Goal: Task Accomplishment & Management: Manage account settings

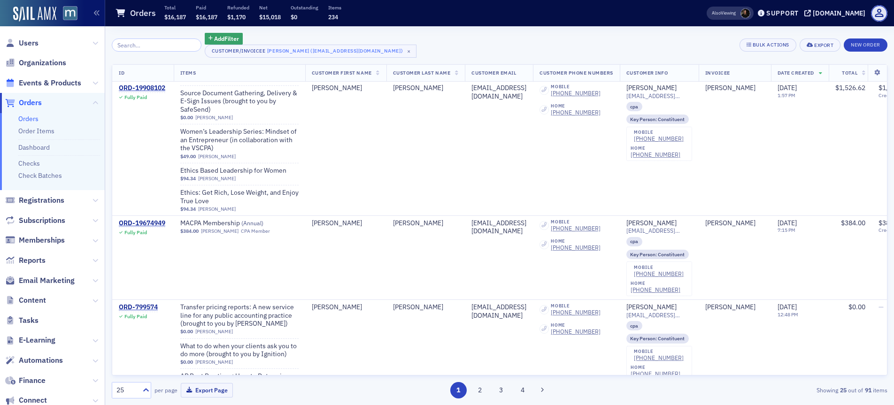
scroll to position [2867, 0]
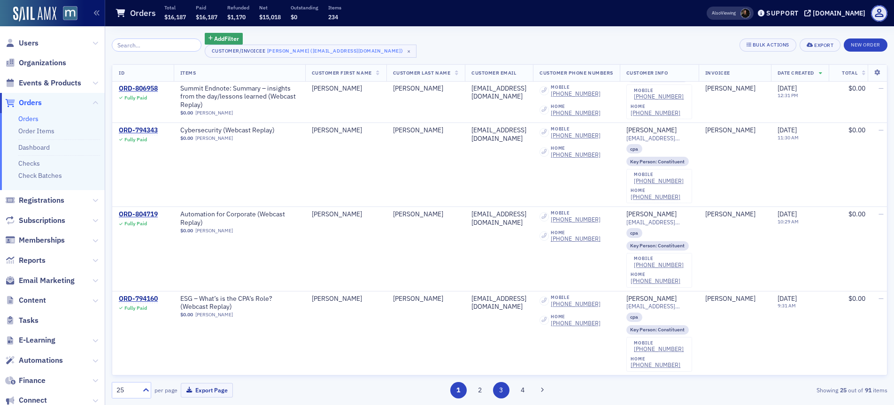
click at [500, 391] on button "3" at bounding box center [501, 390] width 16 height 16
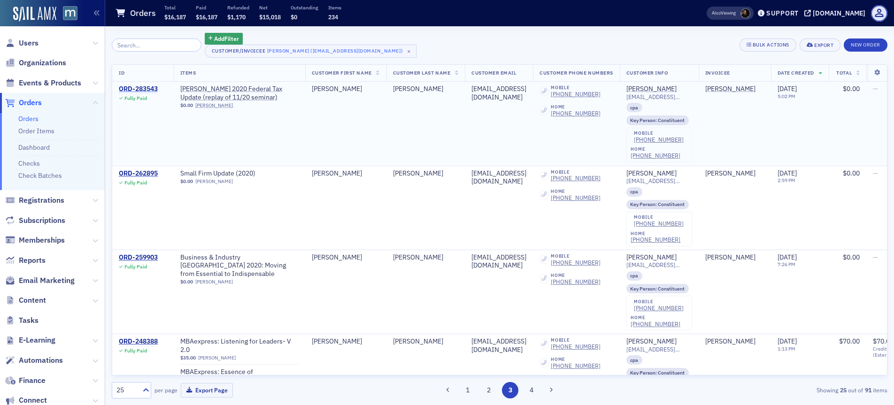
click at [146, 90] on div "ORD-283543" at bounding box center [138, 89] width 39 height 8
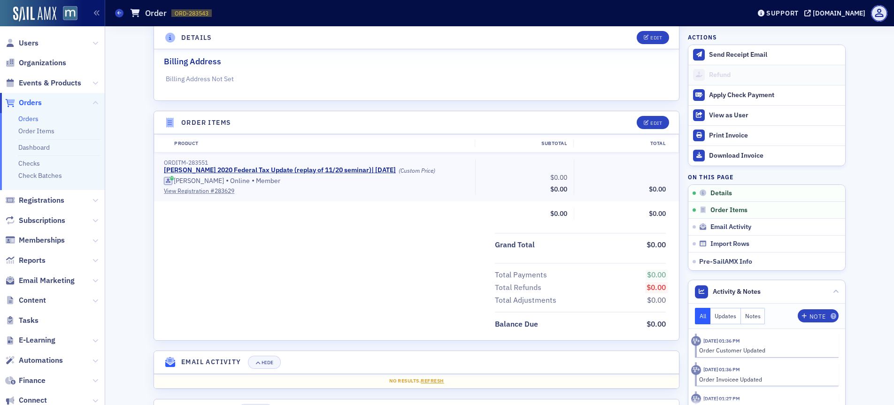
scroll to position [312, 0]
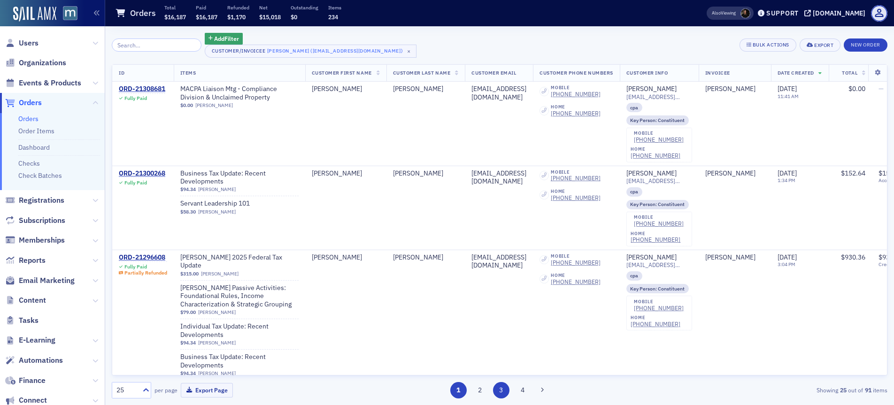
click at [494, 391] on button "3" at bounding box center [501, 390] width 16 height 16
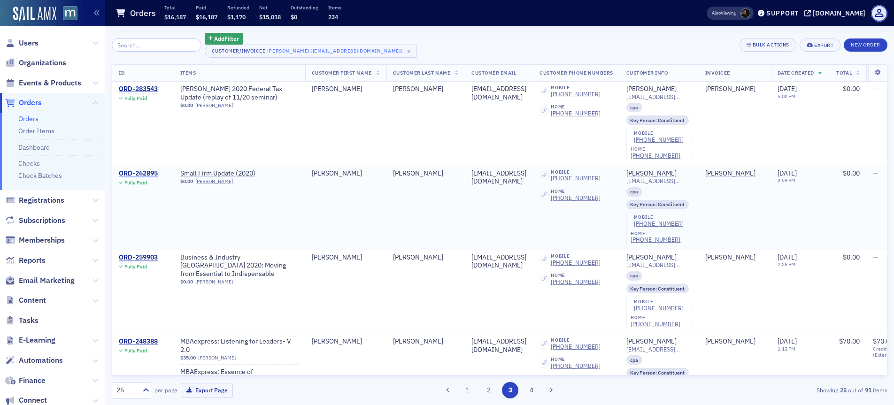
click at [146, 173] on div "ORD-262895" at bounding box center [138, 174] width 39 height 8
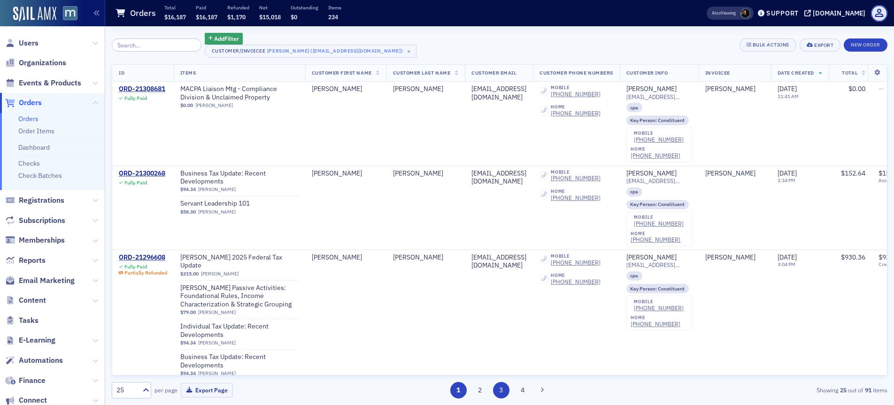
click at [502, 388] on button "3" at bounding box center [501, 390] width 16 height 16
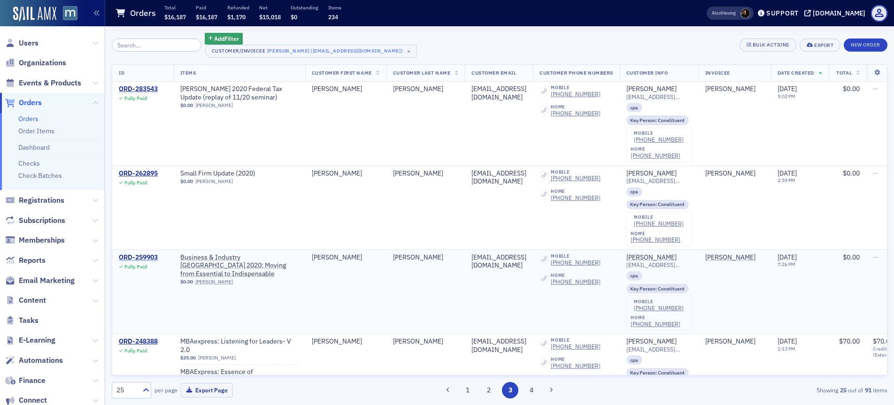
click at [152, 259] on div "ORD-259903" at bounding box center [138, 258] width 39 height 8
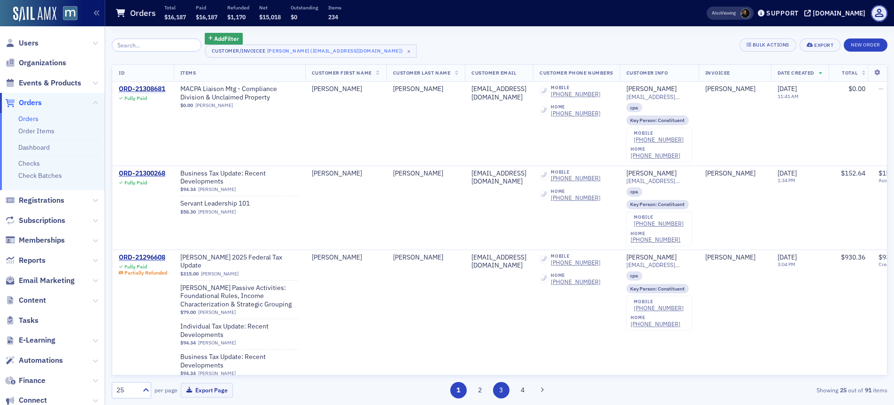
click at [502, 388] on button "3" at bounding box center [501, 390] width 16 height 16
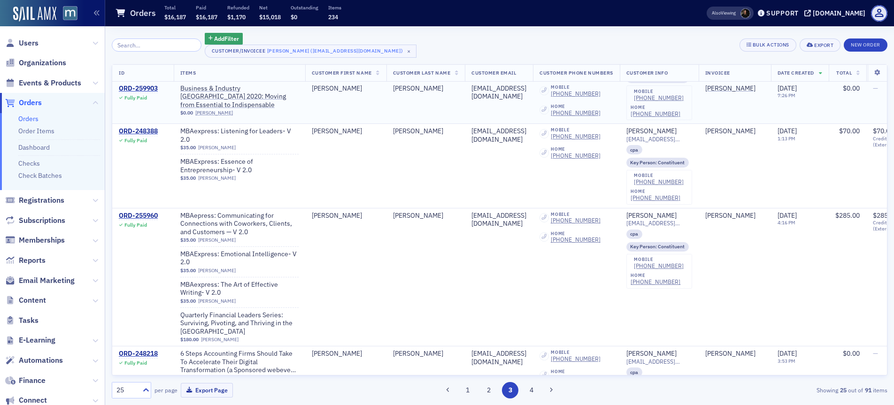
scroll to position [247, 0]
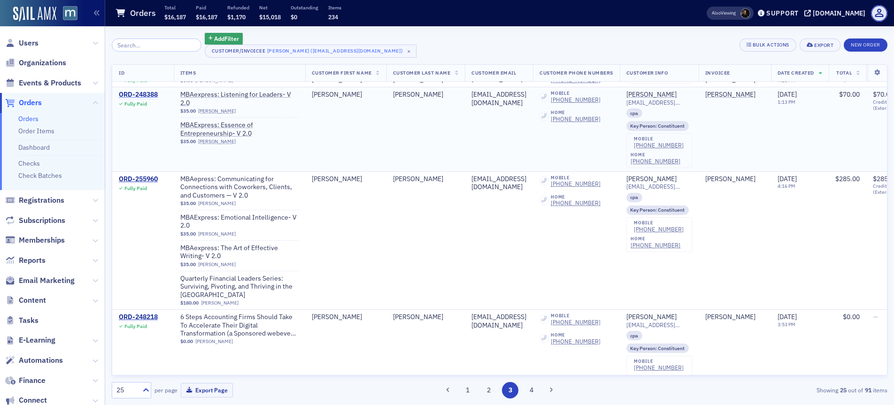
click at [136, 98] on div "ORD-248388" at bounding box center [138, 95] width 39 height 8
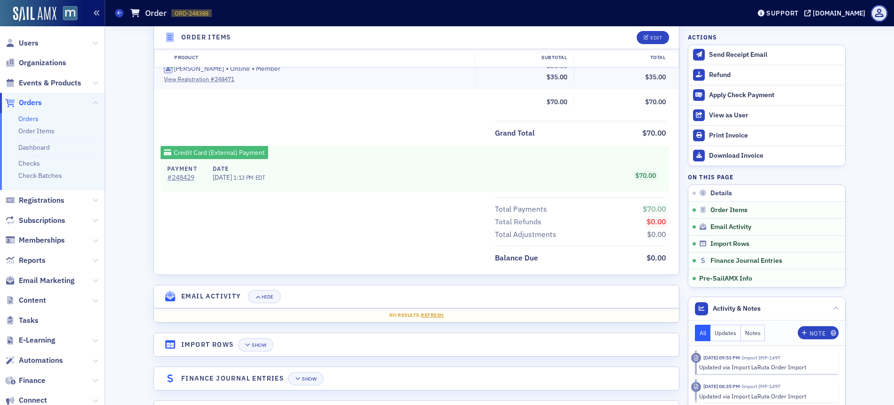
scroll to position [389, 0]
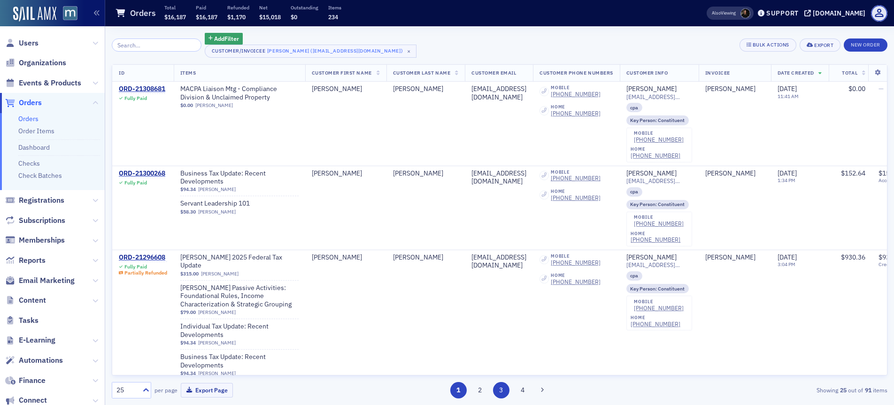
click at [498, 387] on button "3" at bounding box center [501, 390] width 16 height 16
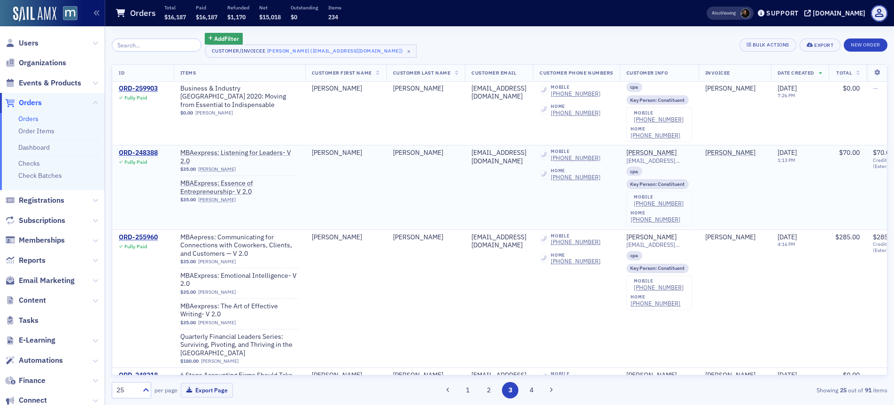
scroll to position [189, 0]
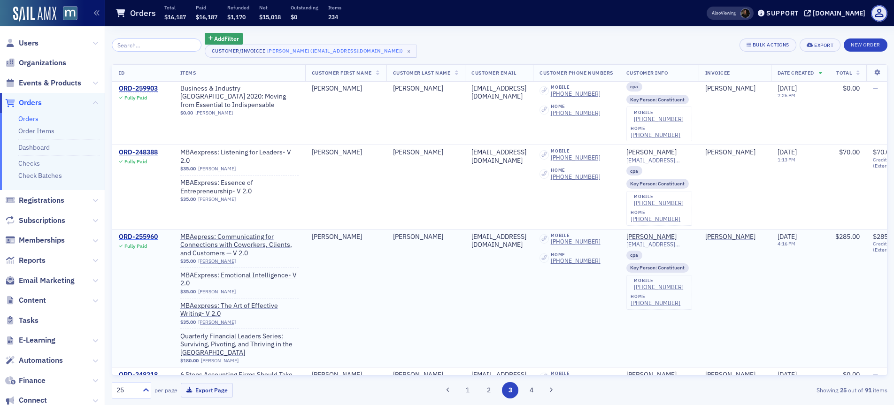
click at [130, 238] on div "ORD-255960" at bounding box center [138, 237] width 39 height 8
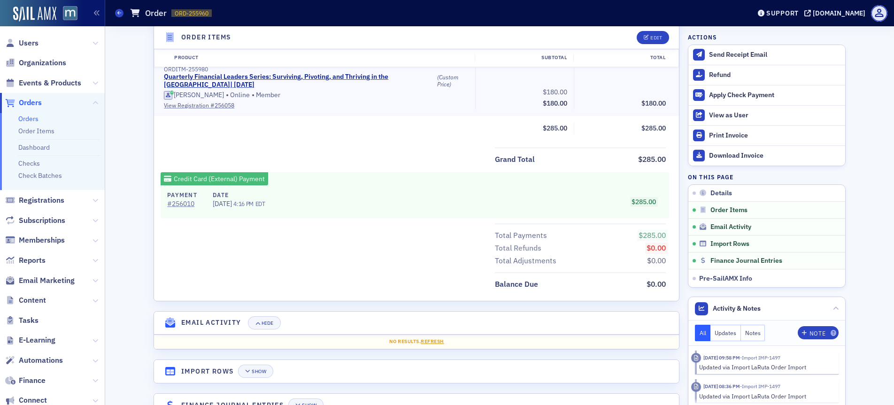
scroll to position [502, 0]
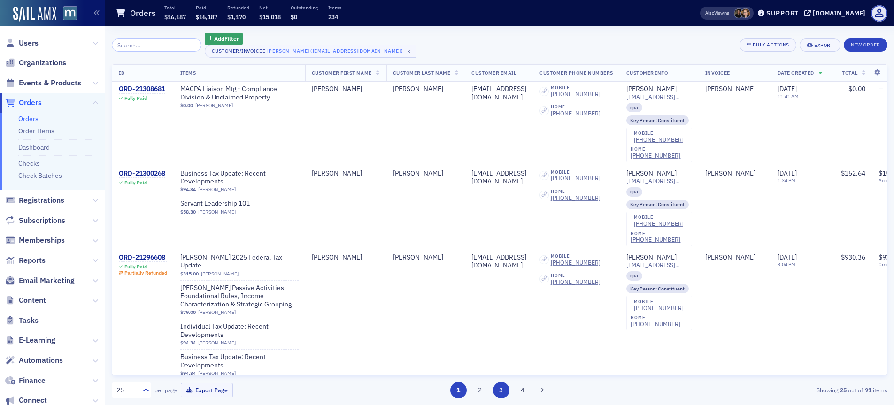
click at [503, 390] on button "3" at bounding box center [501, 390] width 16 height 16
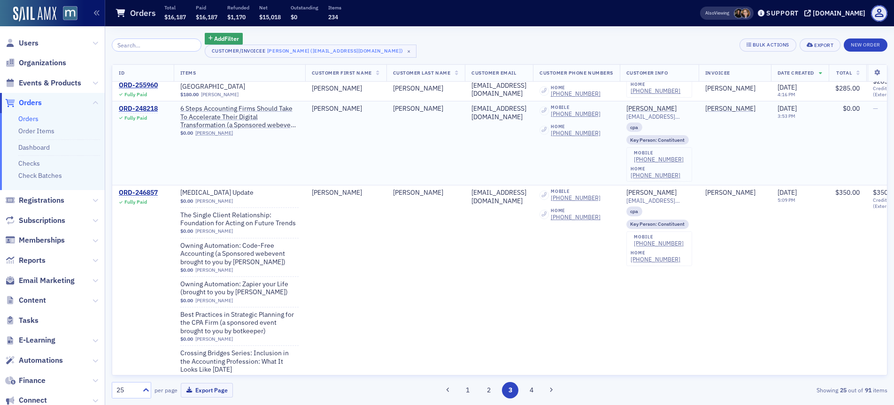
scroll to position [457, 0]
click at [148, 105] on div "ORD-248218" at bounding box center [138, 107] width 39 height 8
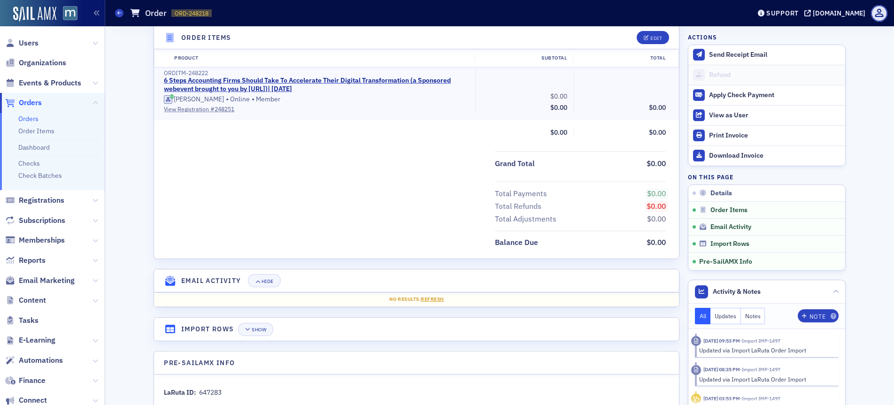
scroll to position [320, 0]
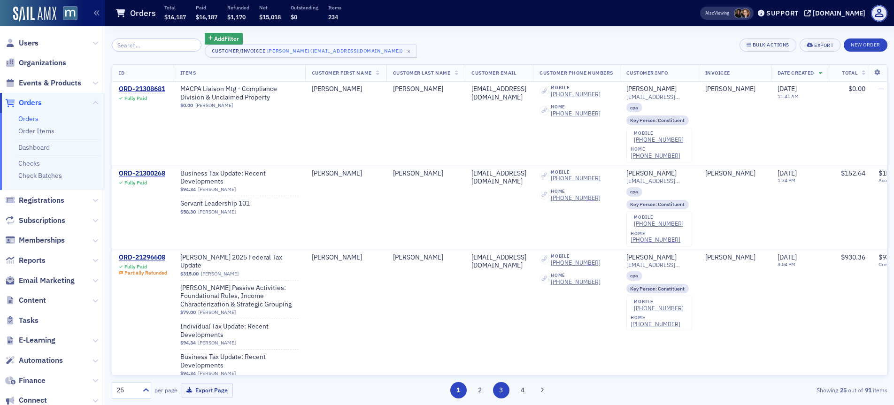
click at [498, 388] on button "3" at bounding box center [501, 390] width 16 height 16
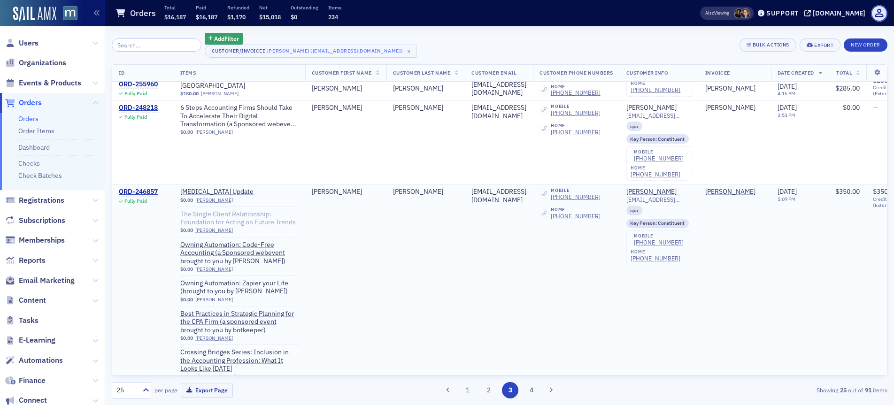
scroll to position [480, 0]
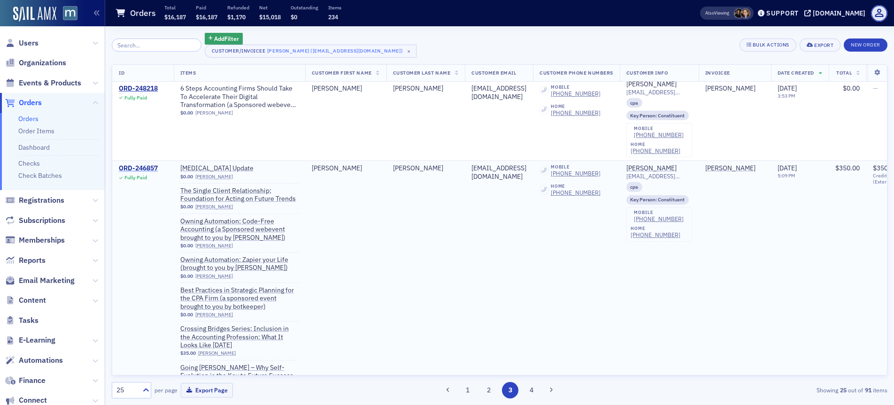
click at [147, 164] on div "ORD-246857" at bounding box center [138, 168] width 39 height 8
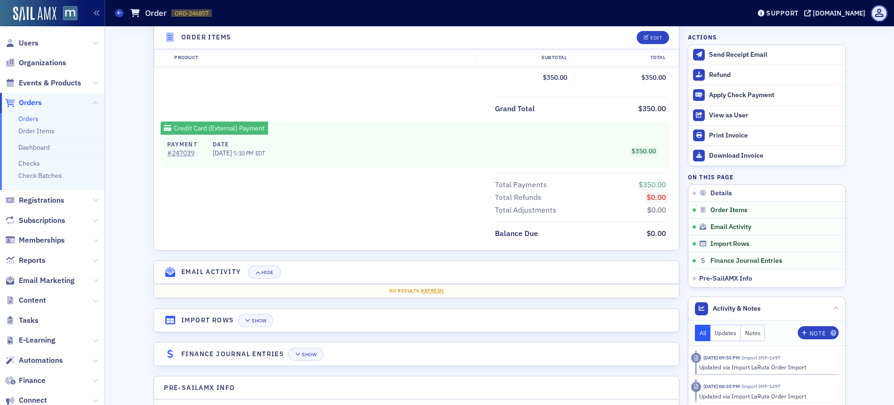
scroll to position [1125, 0]
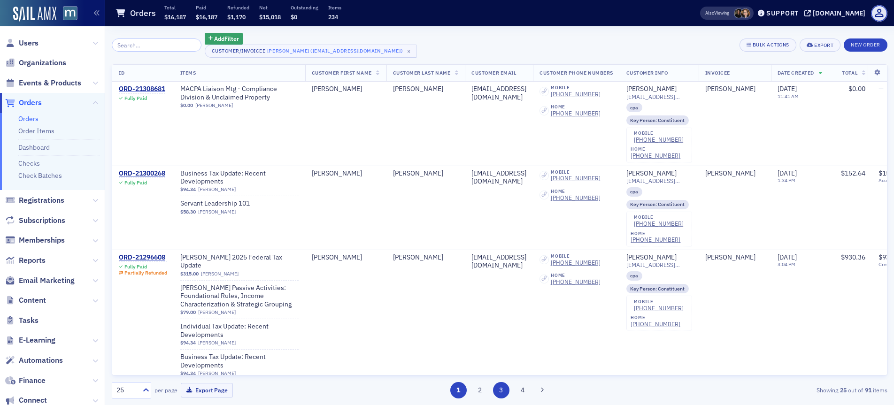
click at [503, 394] on button "3" at bounding box center [501, 390] width 16 height 16
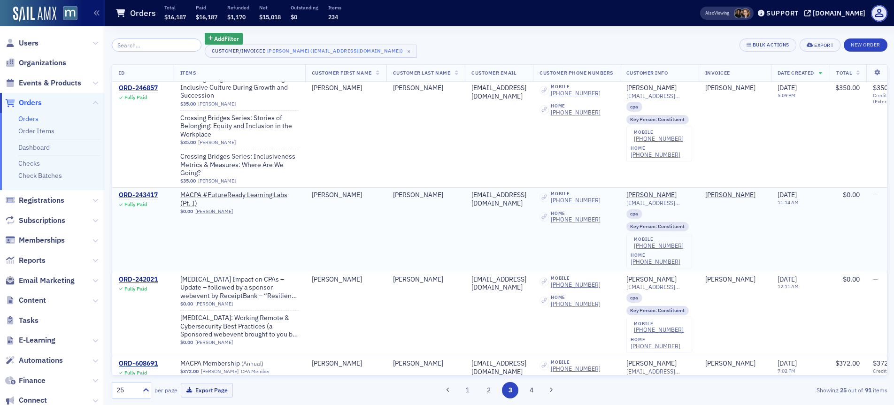
scroll to position [958, 0]
click at [143, 199] on div "ORD-243417" at bounding box center [138, 197] width 39 height 8
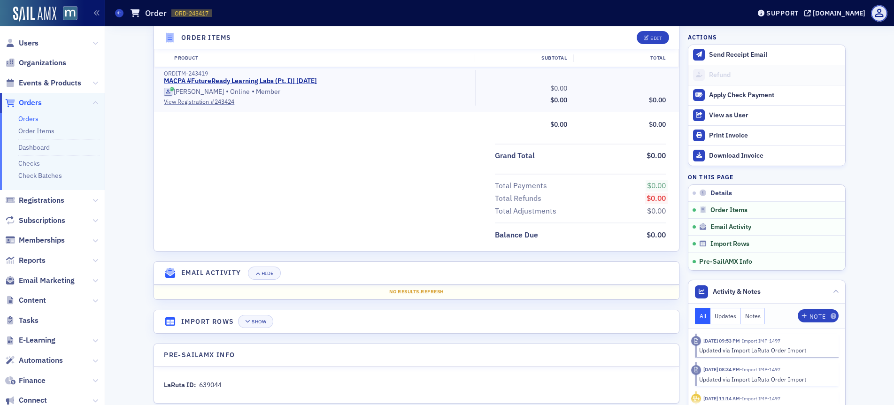
scroll to position [312, 0]
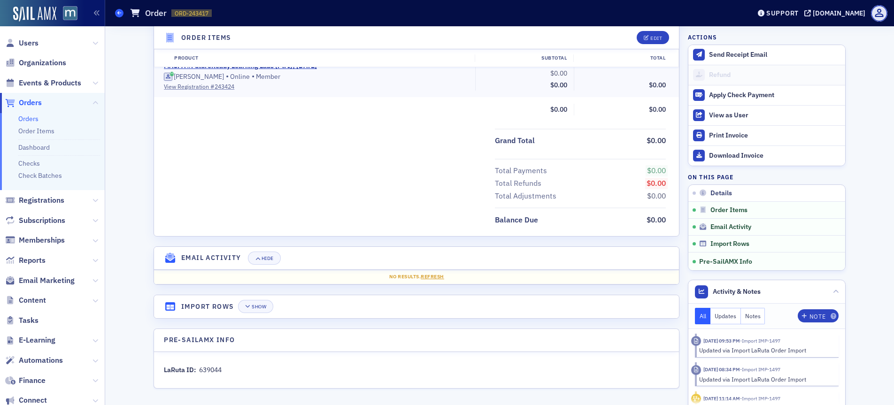
click at [120, 15] on span at bounding box center [119, 13] width 8 height 8
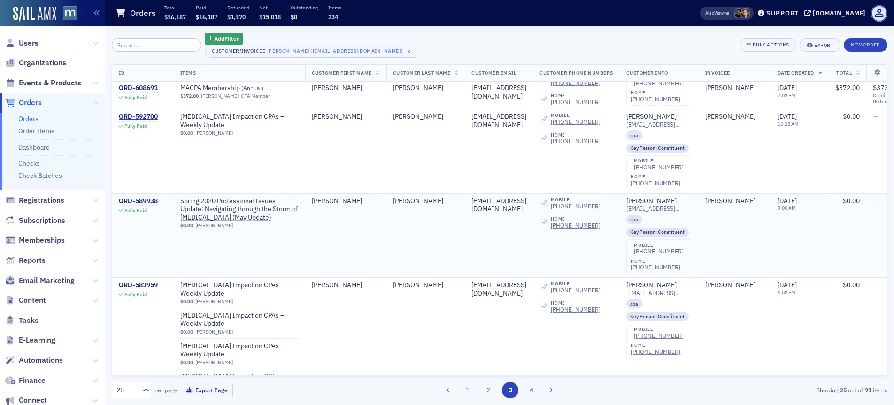
scroll to position [1294, 0]
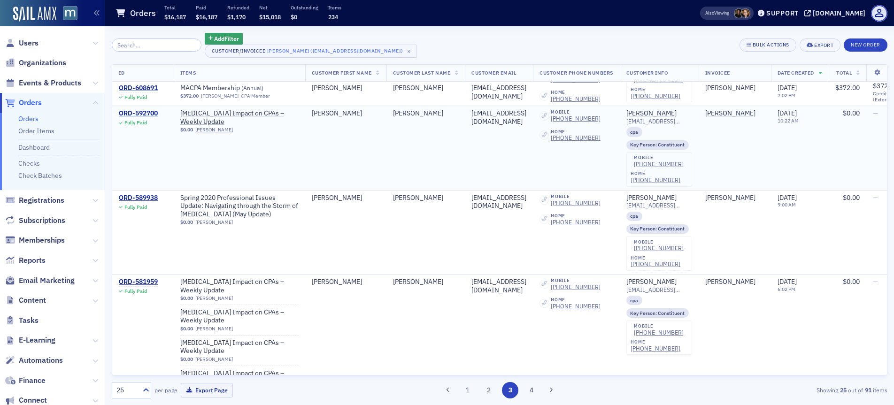
click at [136, 117] on div "ORD-592700" at bounding box center [138, 113] width 39 height 8
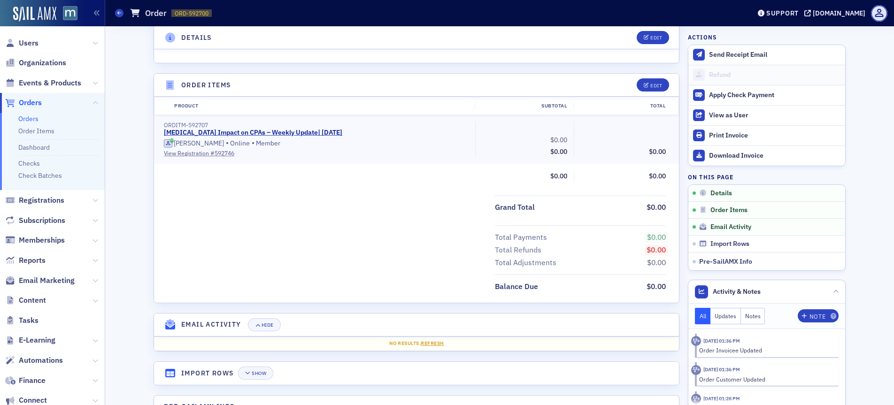
scroll to position [275, 0]
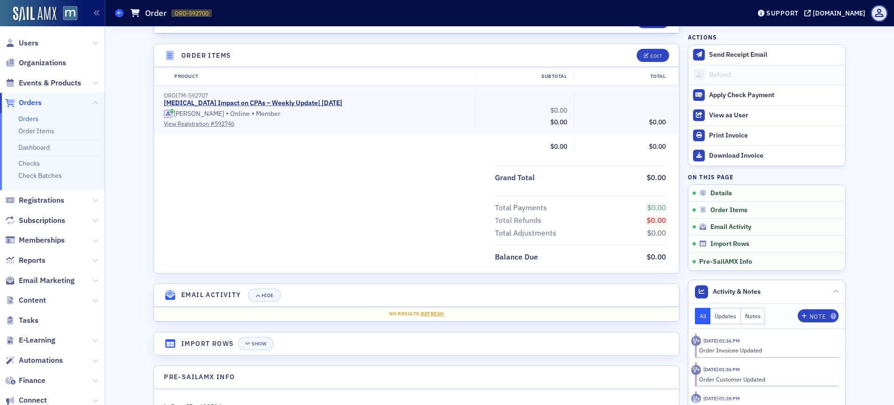
click at [121, 15] on span at bounding box center [119, 13] width 8 height 8
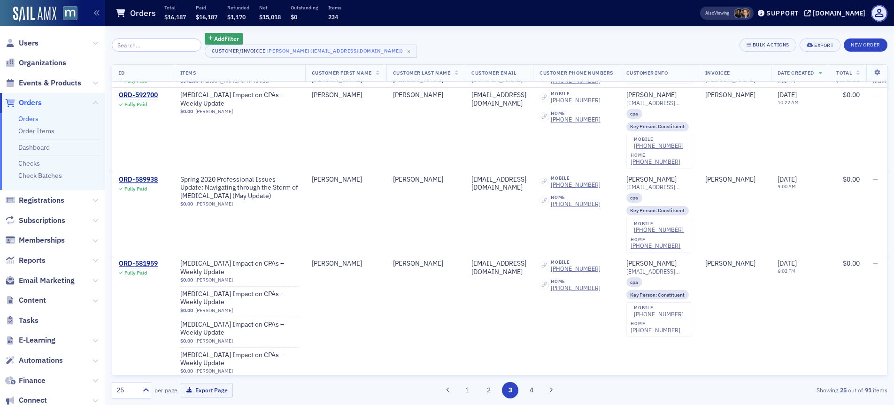
scroll to position [1313, 0]
click at [143, 176] on div "ORD-589938" at bounding box center [138, 179] width 39 height 8
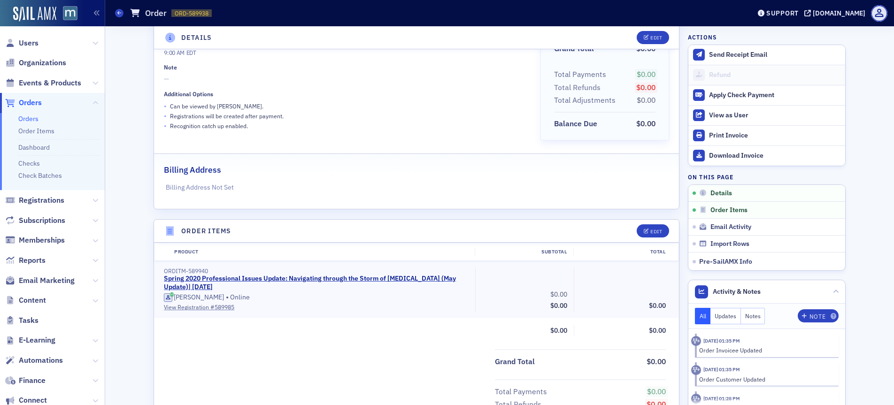
scroll to position [320, 0]
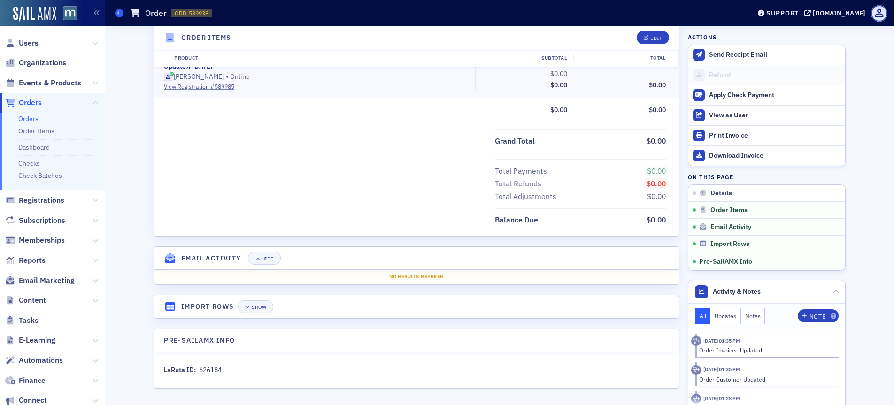
click at [120, 14] on icon at bounding box center [119, 13] width 4 height 4
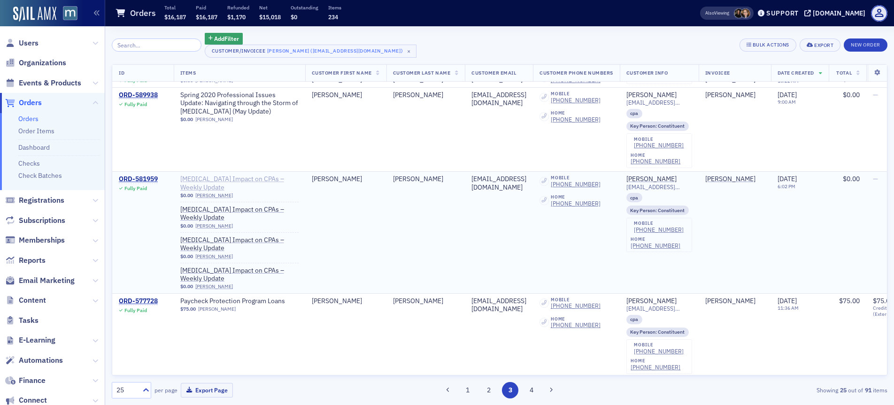
scroll to position [1396, 0]
click at [150, 178] on div "ORD-581959" at bounding box center [138, 180] width 39 height 8
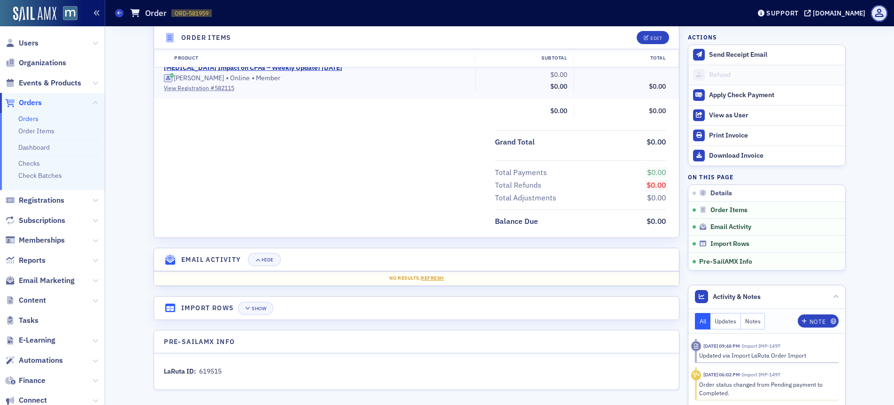
scroll to position [458, 0]
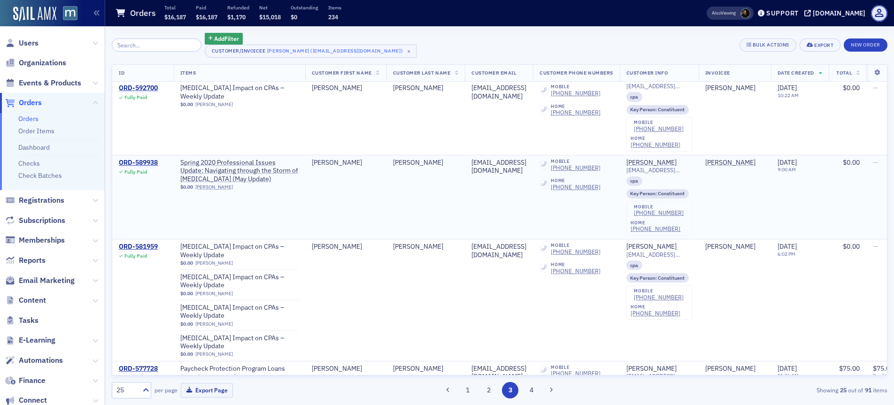
scroll to position [1331, 0]
click at [143, 158] on div "ORD-589938" at bounding box center [138, 161] width 39 height 8
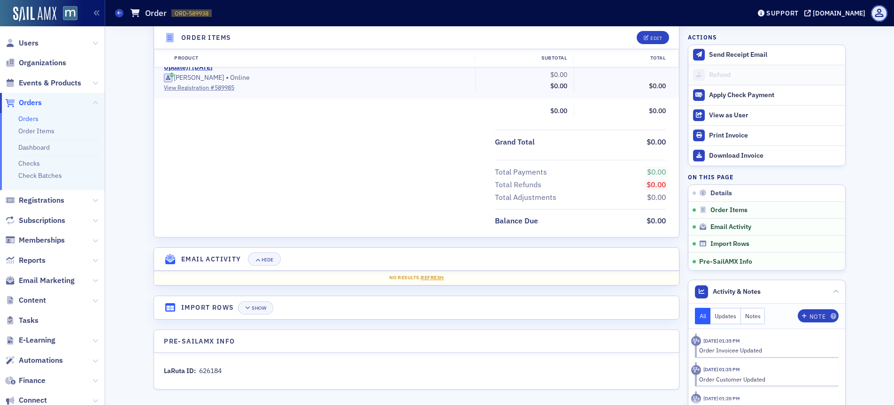
scroll to position [320, 0]
click at [117, 15] on icon at bounding box center [119, 13] width 4 height 4
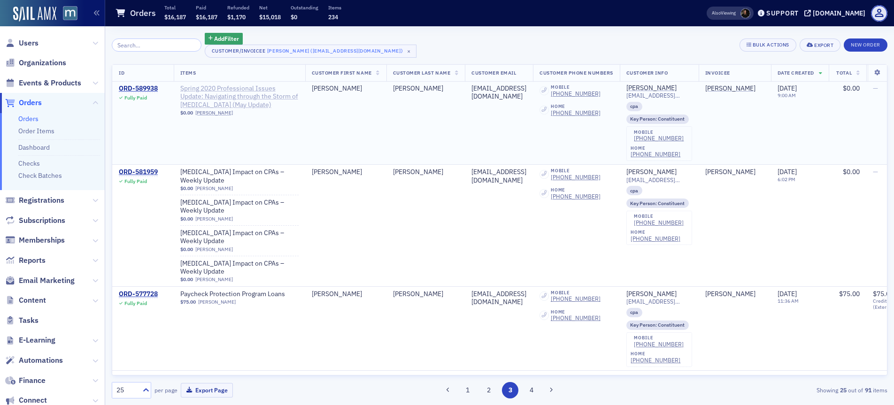
scroll to position [1407, 0]
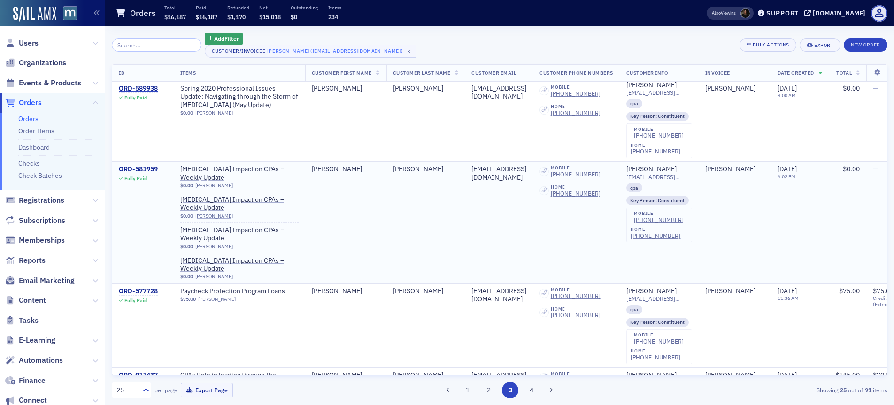
click at [138, 168] on div "ORD-581959" at bounding box center [138, 169] width 39 height 8
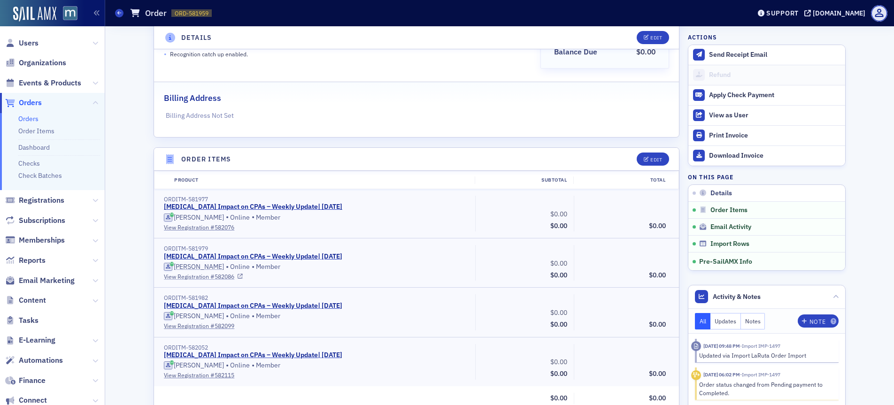
scroll to position [460, 0]
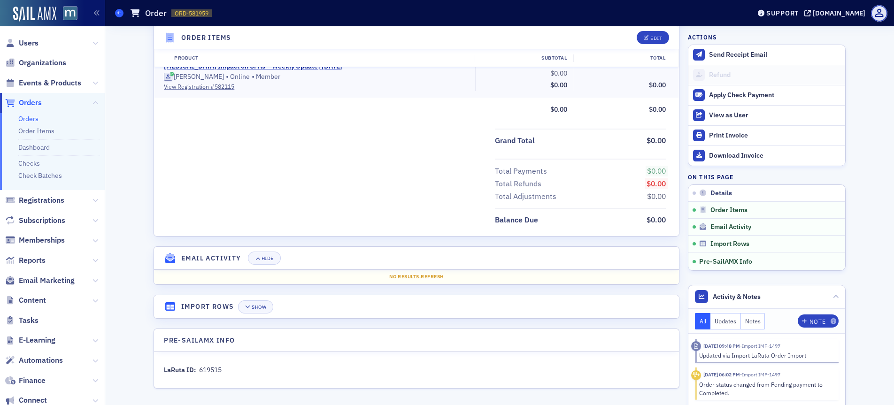
click at [115, 13] on span at bounding box center [119, 13] width 8 height 8
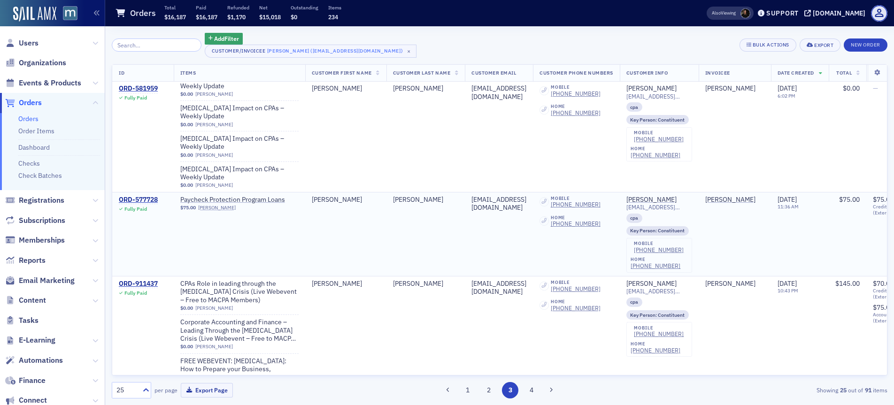
scroll to position [1566, 0]
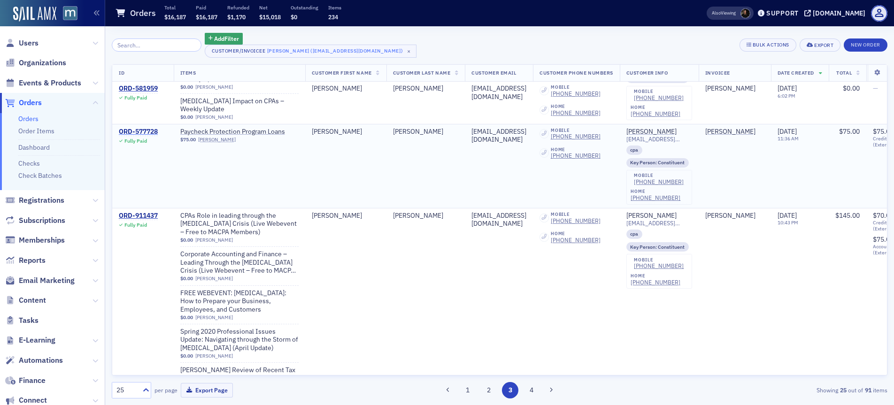
click at [148, 130] on div "ORD-577728" at bounding box center [138, 132] width 39 height 8
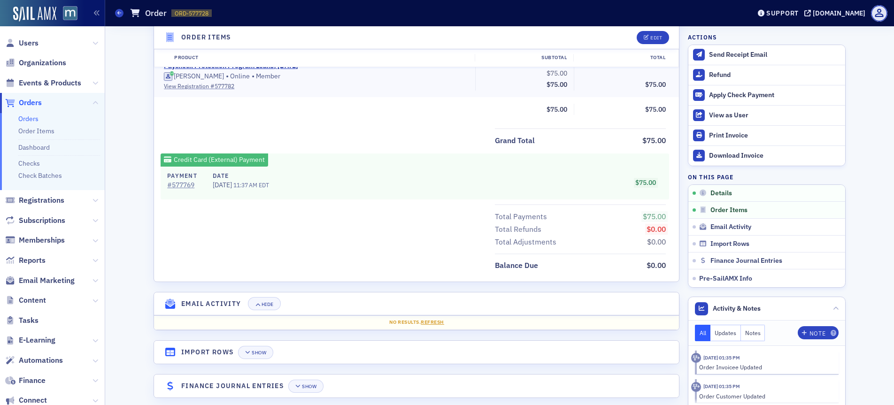
scroll to position [22, 0]
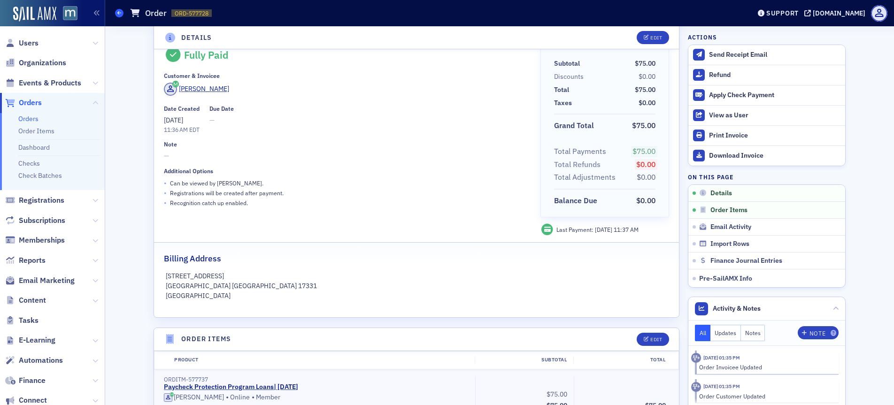
click at [119, 11] on icon at bounding box center [119, 13] width 4 height 4
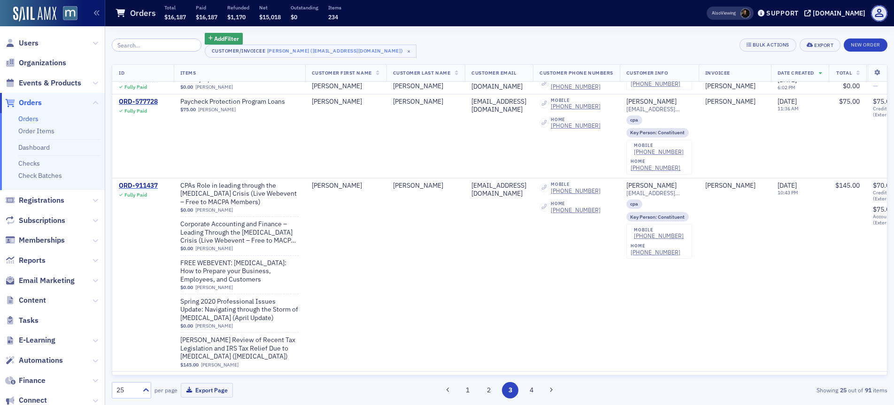
scroll to position [1614, 0]
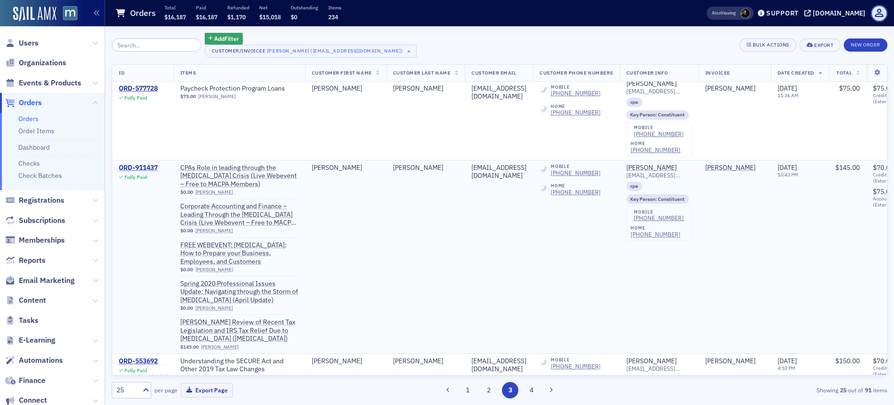
click at [151, 164] on div "ORD-911437" at bounding box center [138, 168] width 39 height 8
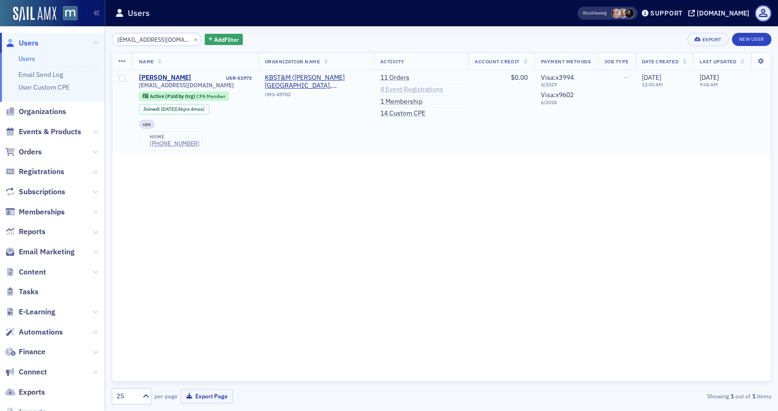
click at [414, 92] on link "4 Event Registrations" at bounding box center [411, 89] width 63 height 8
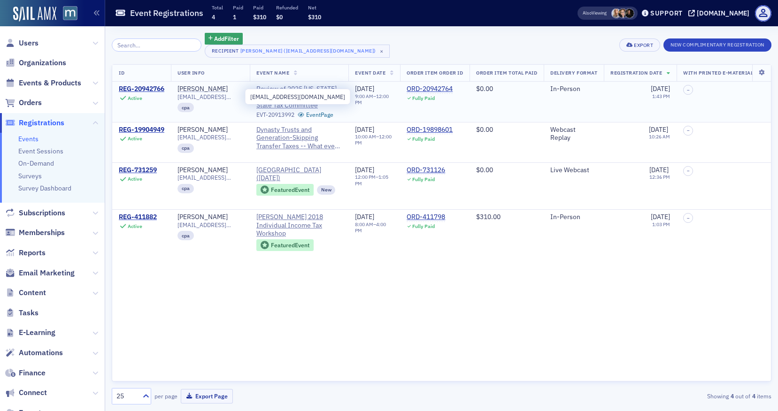
click at [224, 98] on span "smorrow@kbstm.com" at bounding box center [211, 96] width 66 height 7
copy span "smorrow@kbstm.com"
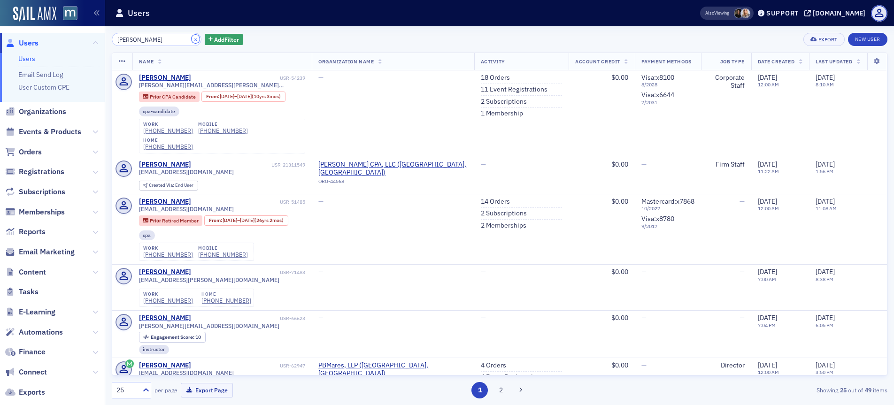
click at [192, 39] on button "×" at bounding box center [196, 39] width 8 height 8
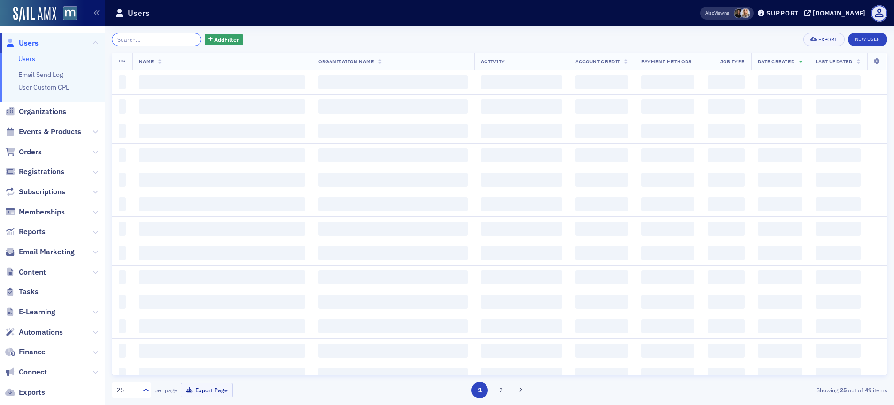
click at [160, 41] on input "search" at bounding box center [157, 39] width 90 height 13
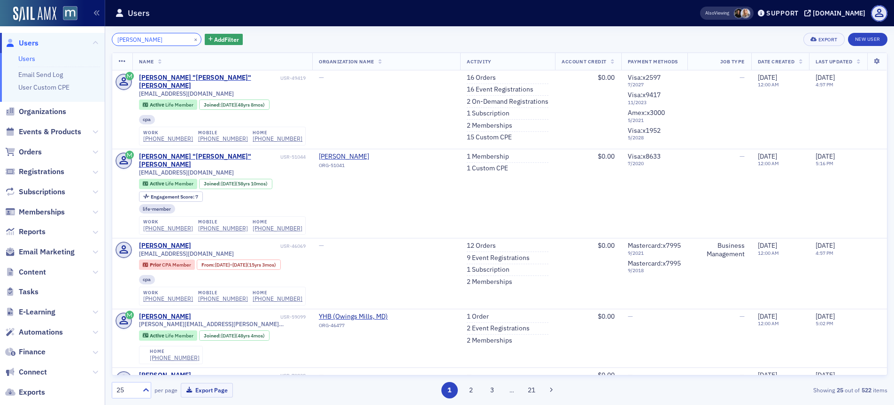
type input "steve wei"
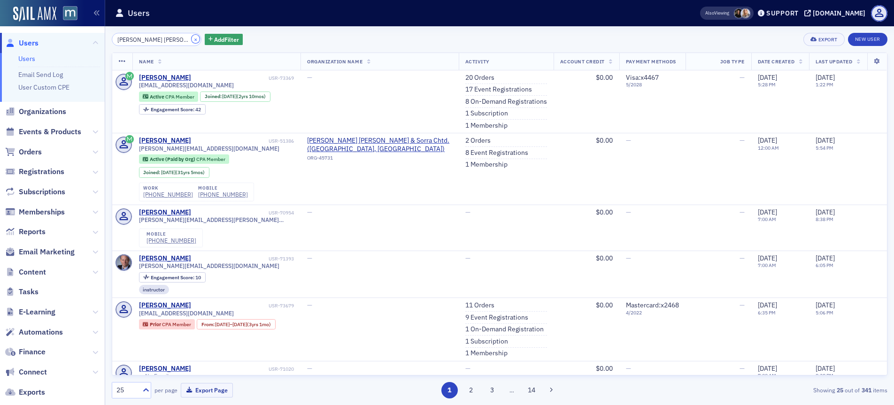
click at [192, 39] on button "×" at bounding box center [196, 39] width 8 height 8
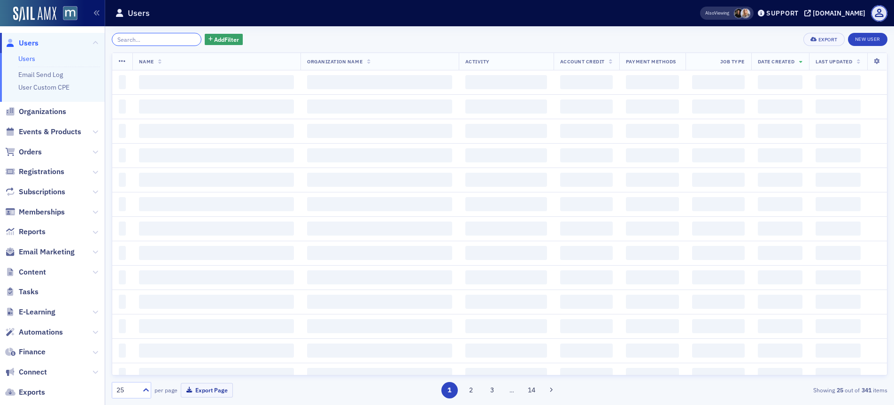
click at [157, 38] on input "search" at bounding box center [157, 39] width 90 height 13
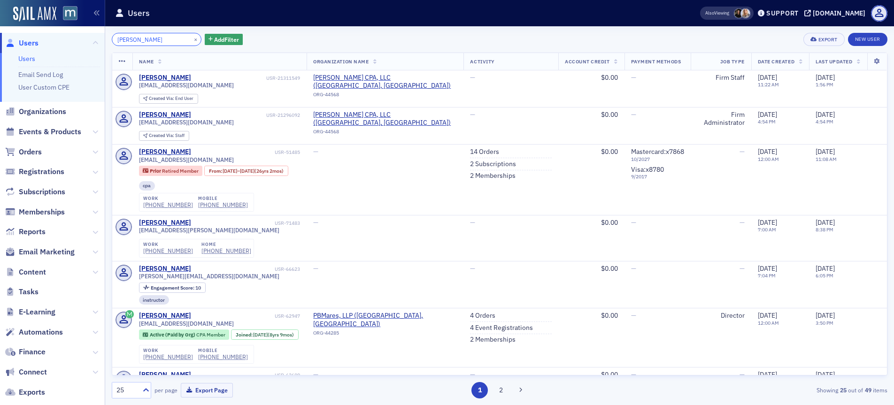
type input "Leslie Gilding"
click at [179, 86] on span "lgilding@kullmancpa.com" at bounding box center [186, 85] width 95 height 7
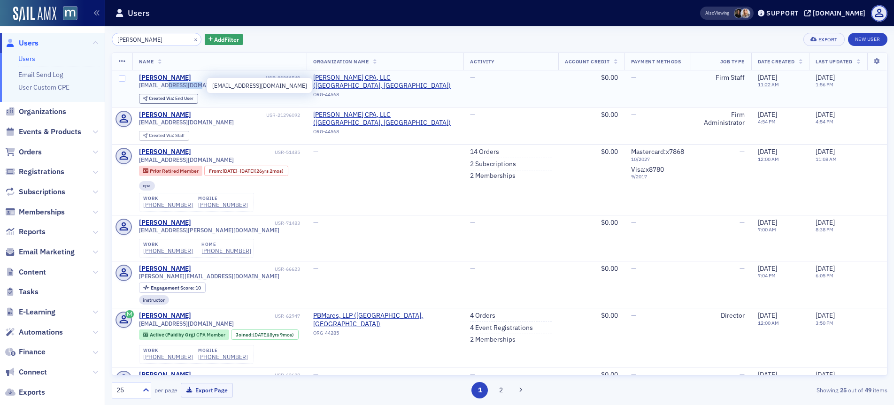
click at [179, 86] on span "[EMAIL_ADDRESS][DOMAIN_NAME]" at bounding box center [186, 85] width 95 height 7
click at [179, 86] on span "lgilding@kullmancpa.com" at bounding box center [186, 85] width 95 height 7
copy div "[EMAIL_ADDRESS][DOMAIN_NAME]"
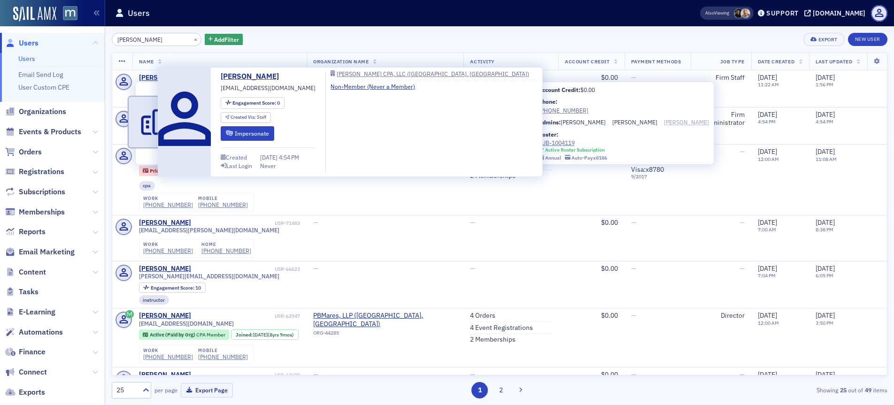
click at [664, 120] on div "[PERSON_NAME]" at bounding box center [686, 122] width 45 height 8
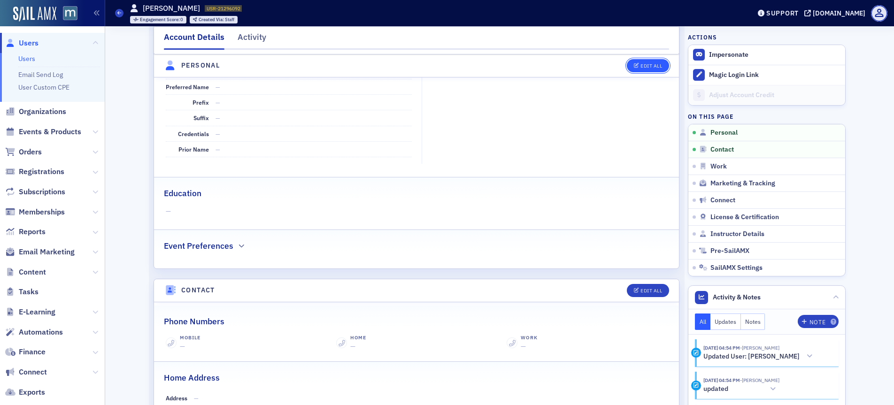
click at [636, 62] on button "Edit All" at bounding box center [648, 65] width 42 height 13
select select "US"
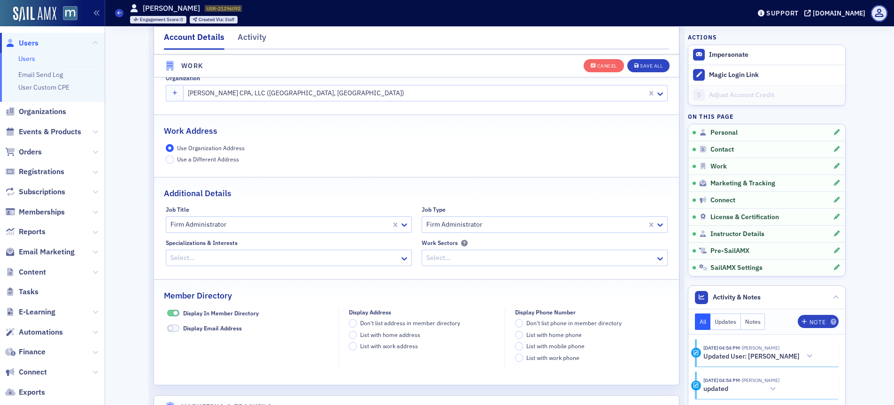
scroll to position [770, 0]
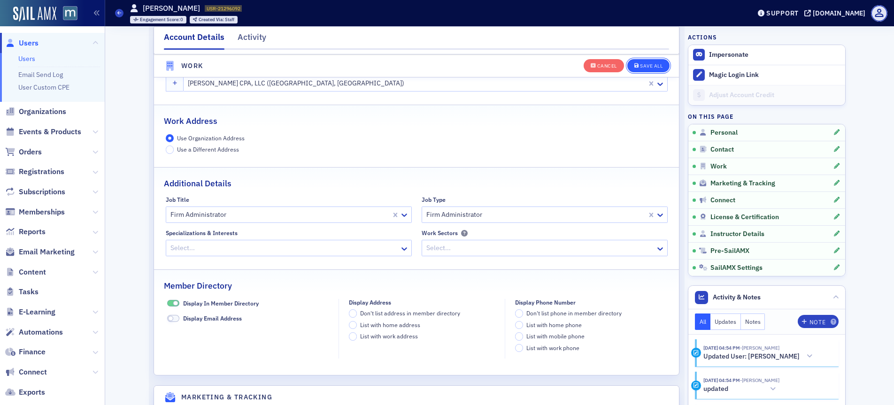
click at [645, 69] on button "Save All" at bounding box center [648, 65] width 42 height 13
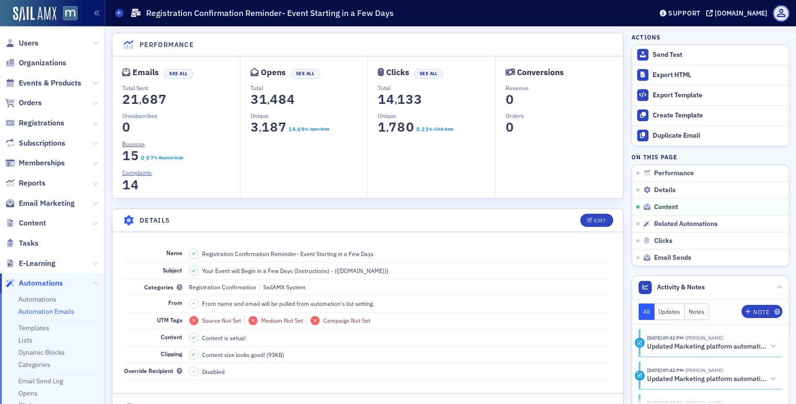
scroll to position [535, 0]
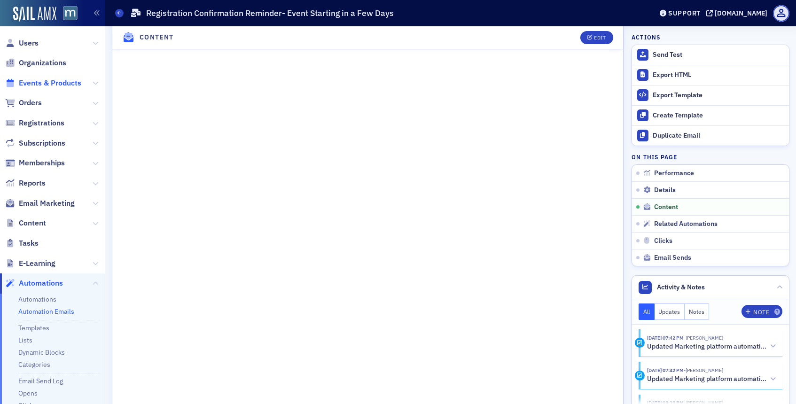
click at [40, 83] on span "Events & Products" at bounding box center [50, 83] width 62 height 10
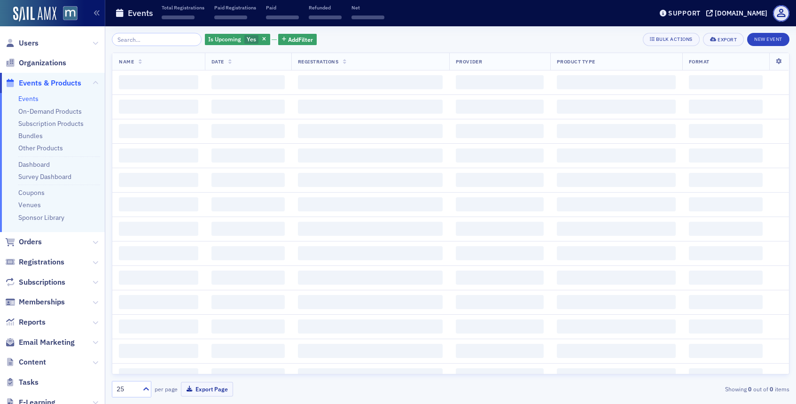
click at [152, 39] on input "search" at bounding box center [157, 39] width 90 height 13
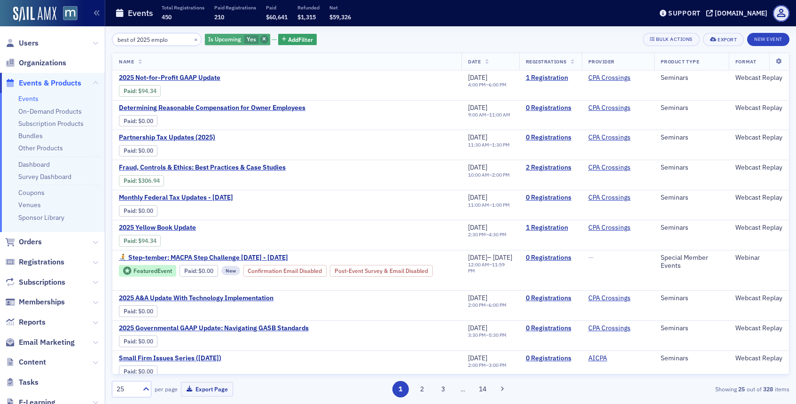
type input "best of 2025 emplo"
click at [262, 38] on icon "button" at bounding box center [264, 39] width 4 height 5
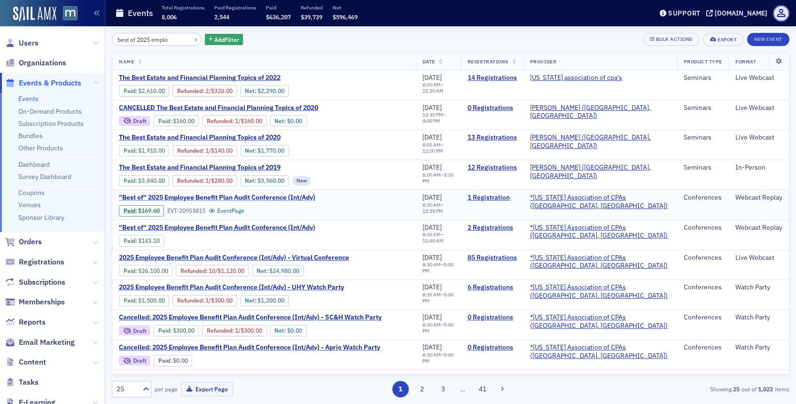
click at [245, 195] on span ""Best of" 2025 Employee Benefit Plan Audit Conference (Int/Adv)" at bounding box center [217, 197] width 196 height 8
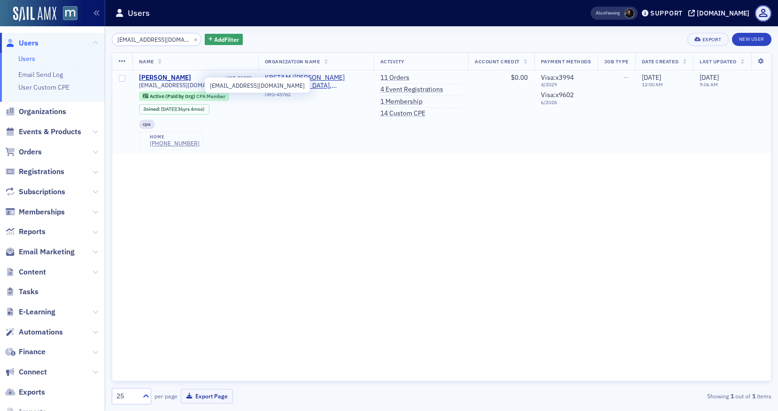
click at [182, 85] on span "[EMAIL_ADDRESS][DOMAIN_NAME]" at bounding box center [186, 85] width 95 height 7
copy div "[EMAIL_ADDRESS][DOMAIN_NAME]"
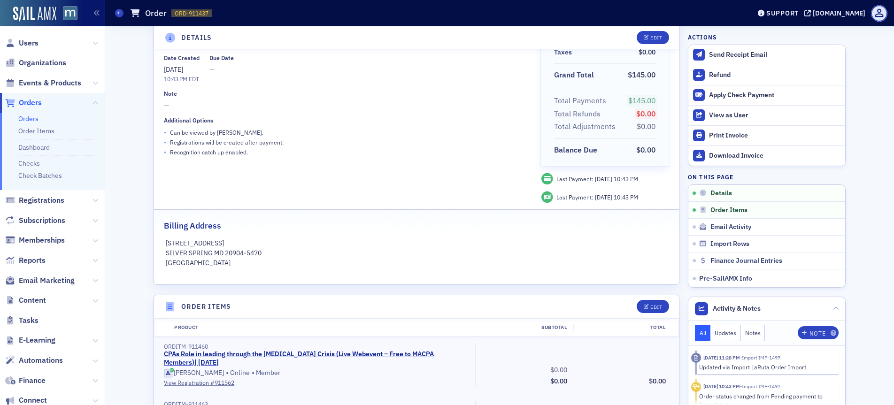
scroll to position [77, 0]
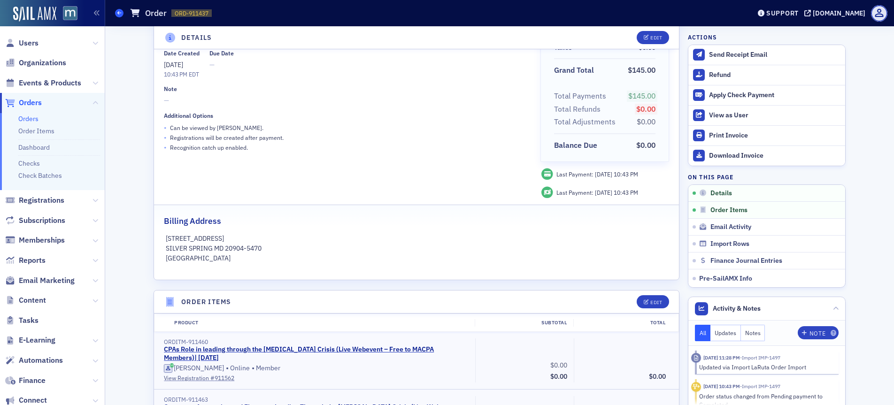
click at [121, 15] on icon at bounding box center [119, 13] width 4 height 4
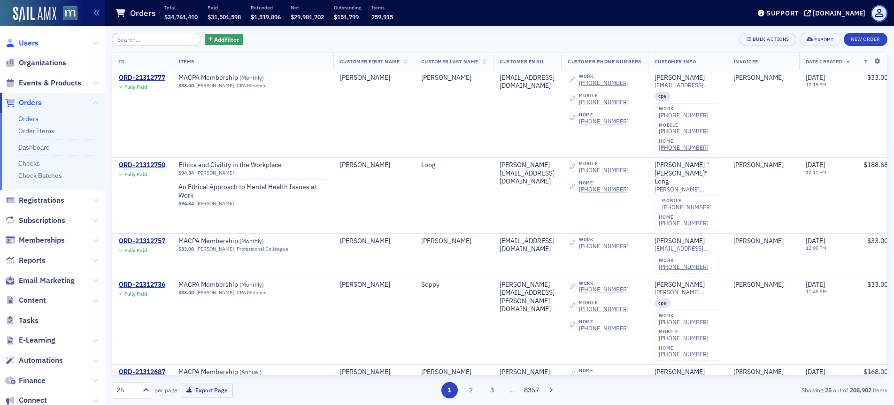
click at [33, 43] on span "Users" at bounding box center [29, 43] width 20 height 10
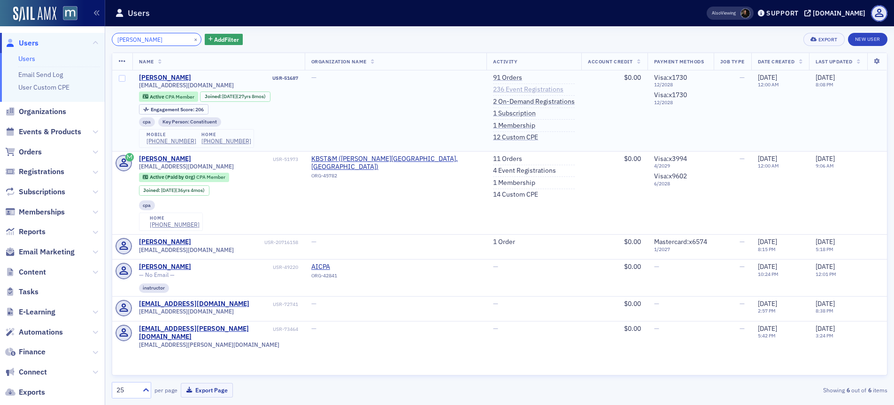
type input "morrow"
click at [493, 91] on link "236 Event Registrations" at bounding box center [528, 89] width 70 height 8
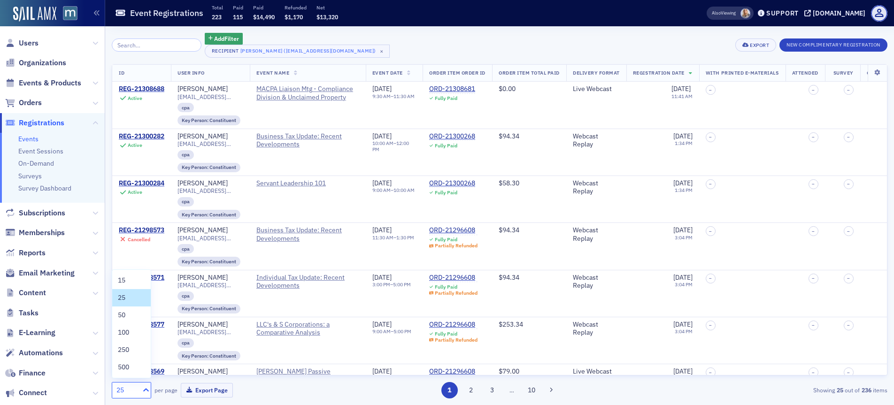
click at [147, 390] on icon at bounding box center [146, 389] width 6 height 3
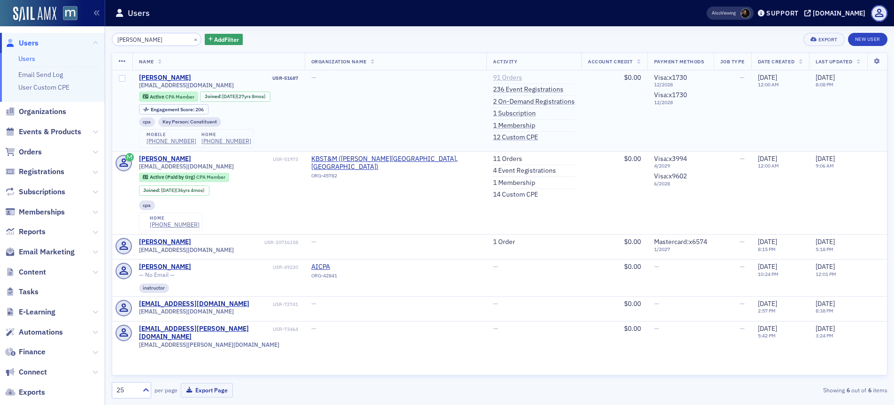
click at [493, 77] on link "91 Orders" at bounding box center [507, 78] width 29 height 8
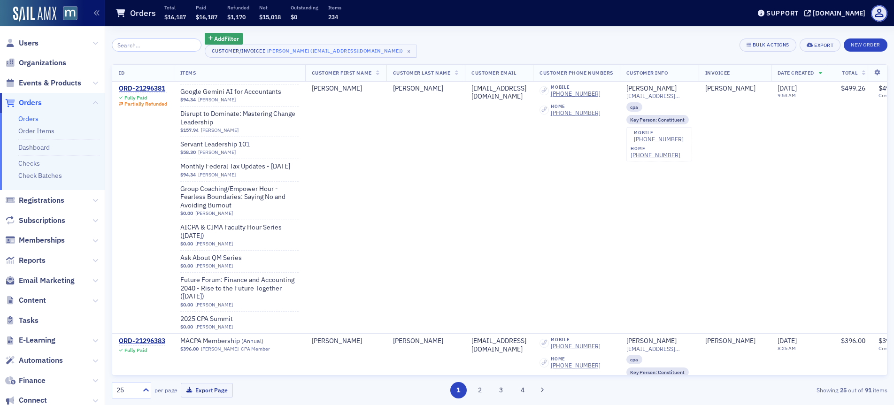
scroll to position [512, 0]
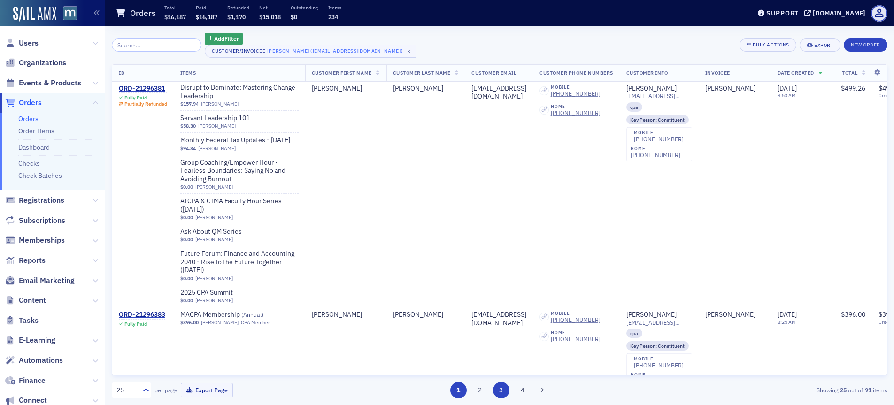
click at [504, 388] on button "3" at bounding box center [501, 390] width 16 height 16
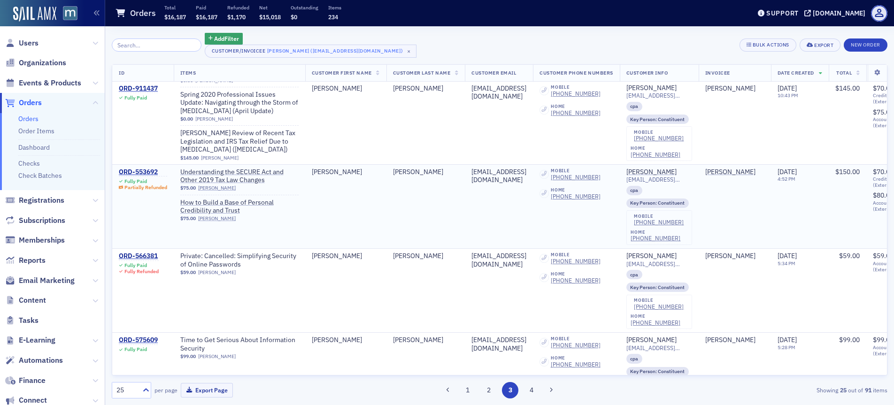
scroll to position [1810, 0]
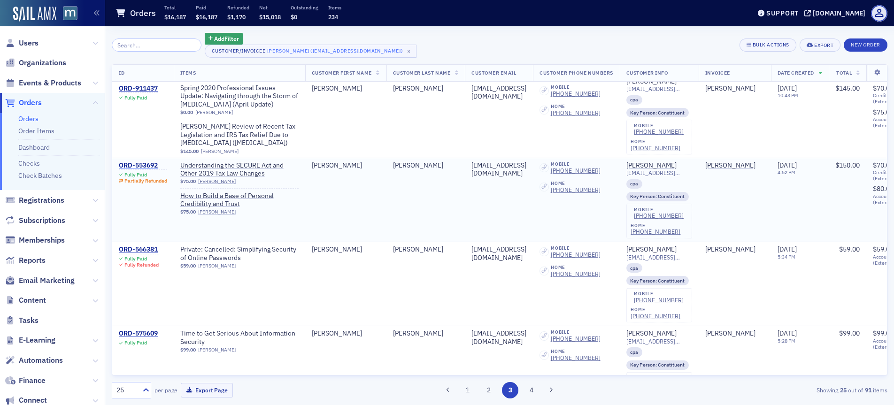
click at [149, 166] on div "ORD-553692" at bounding box center [143, 166] width 48 height 8
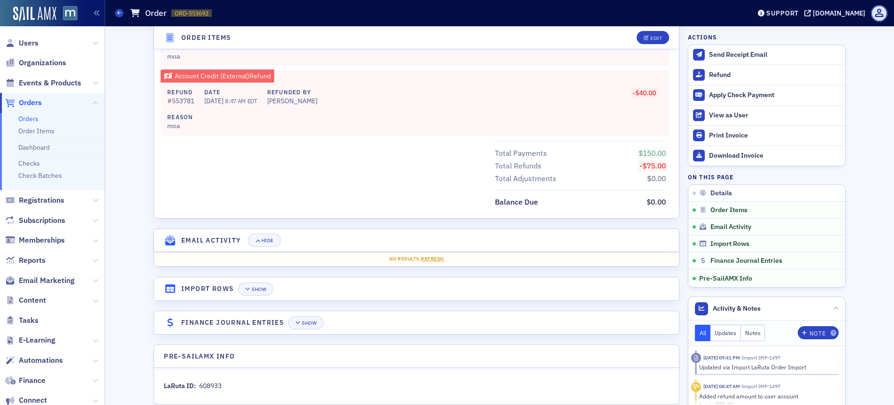
scroll to position [706, 0]
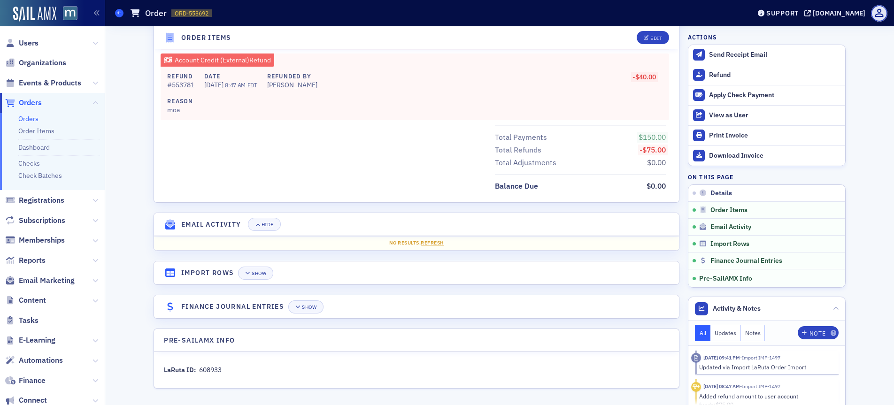
click at [118, 15] on span at bounding box center [119, 13] width 8 height 8
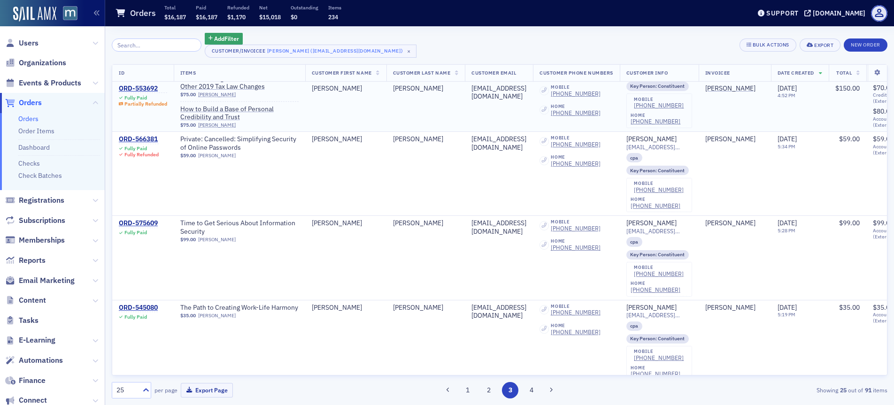
scroll to position [1941, 0]
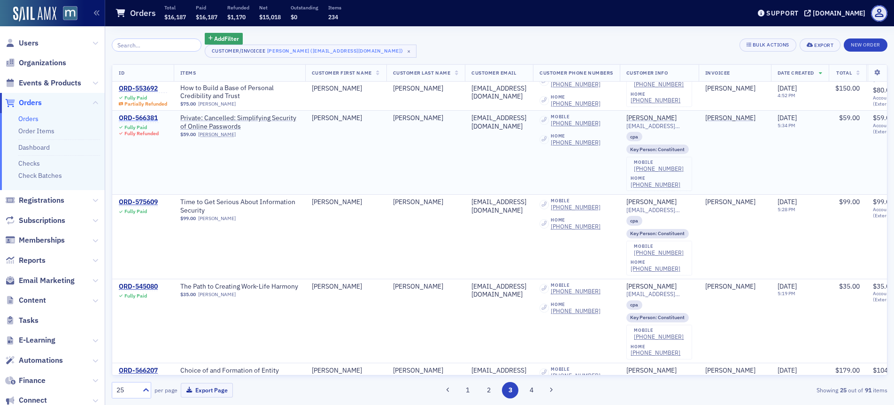
click at [147, 117] on div "ORD-566381" at bounding box center [139, 118] width 40 height 8
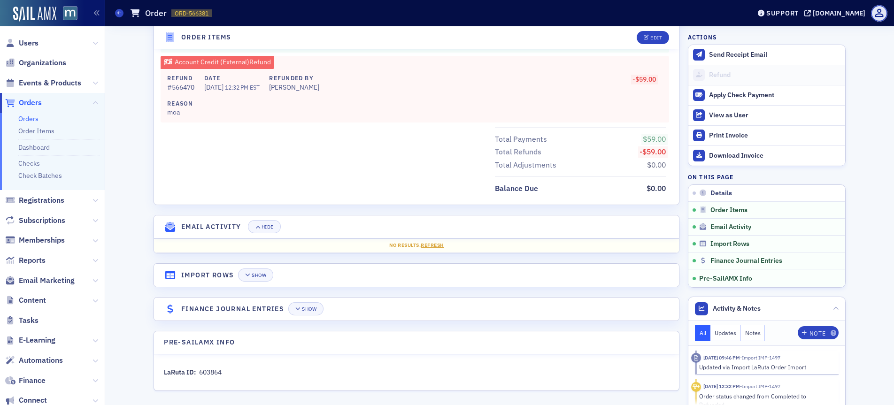
scroll to position [506, 0]
click at [115, 15] on link "Orders" at bounding box center [119, 13] width 8 height 8
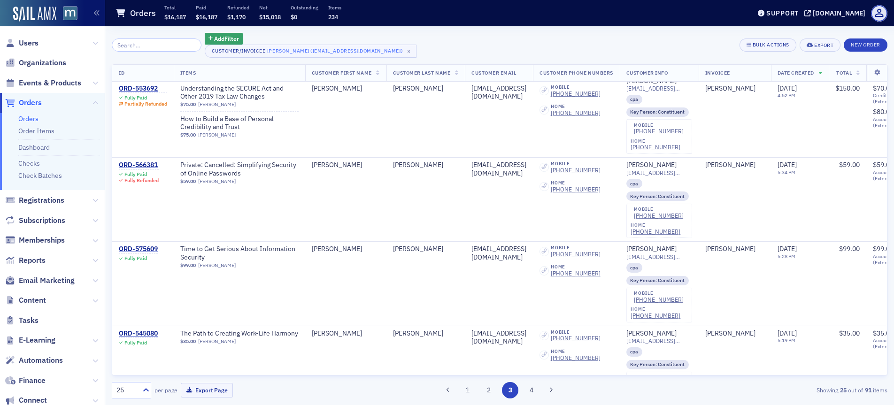
scroll to position [1939, 0]
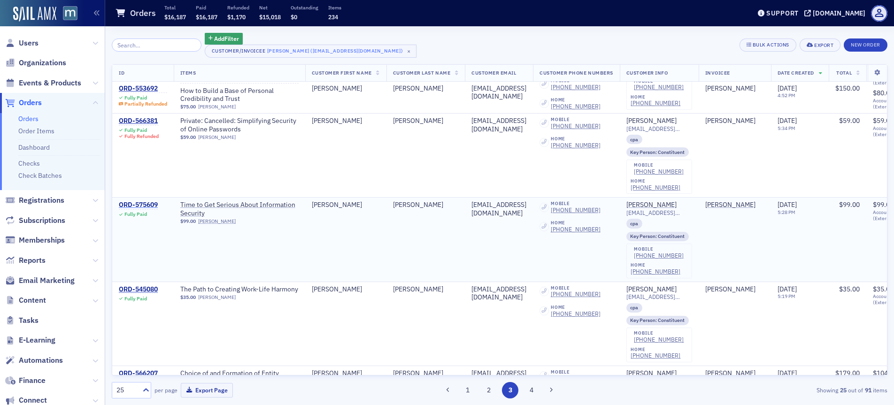
click at [147, 206] on div "ORD-575609" at bounding box center [138, 205] width 39 height 8
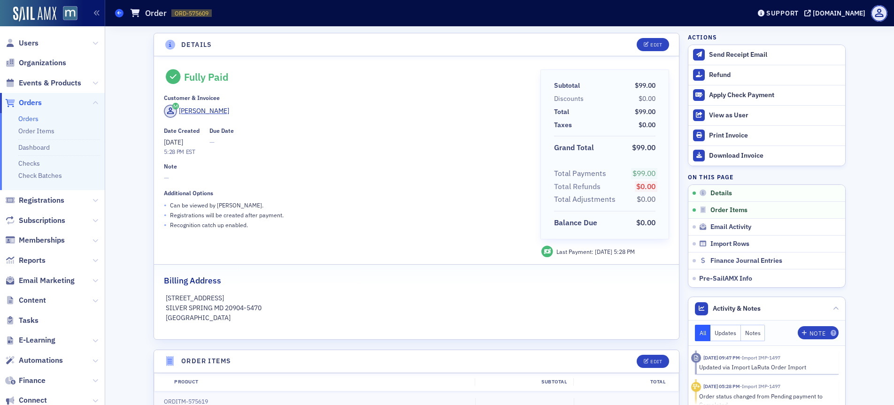
click at [119, 12] on icon at bounding box center [119, 13] width 4 height 4
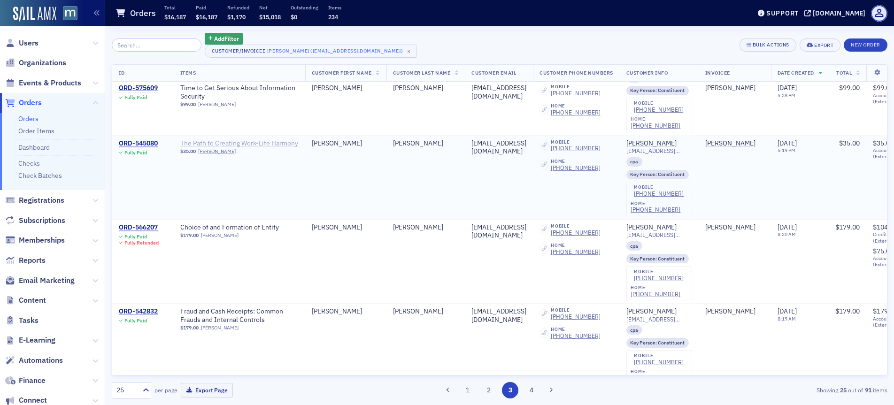
scroll to position [2094, 0]
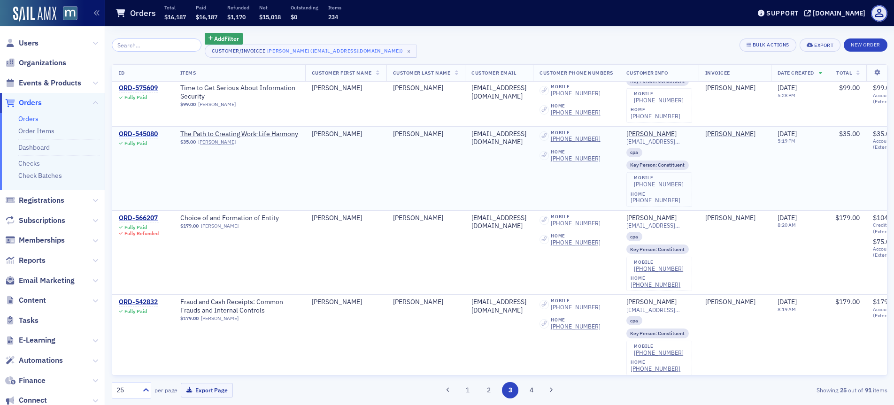
click at [149, 132] on div "ORD-545080" at bounding box center [138, 134] width 39 height 8
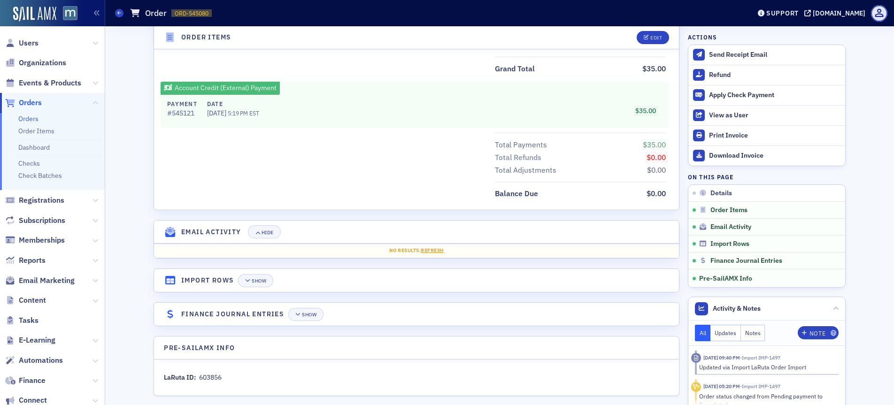
scroll to position [418, 0]
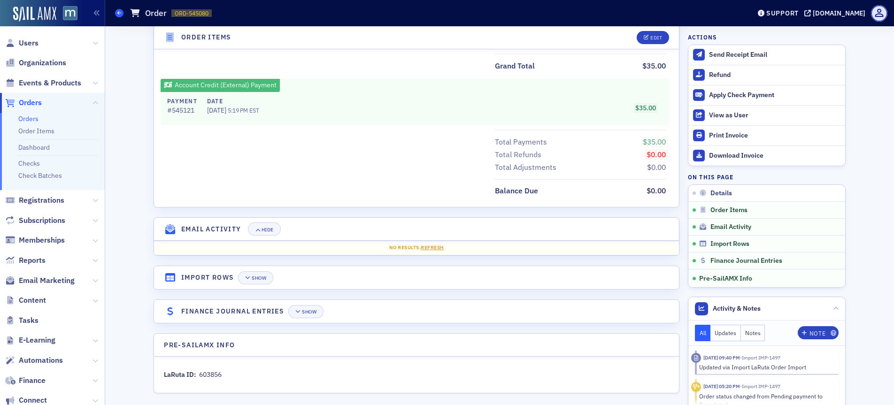
click at [116, 14] on span at bounding box center [119, 13] width 8 height 8
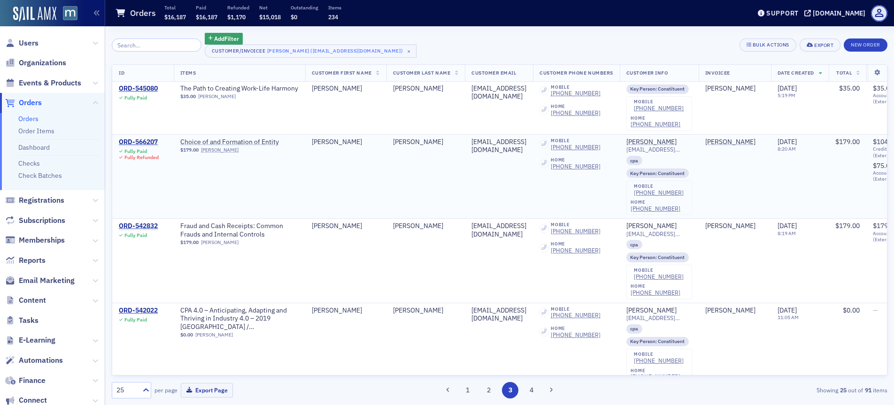
scroll to position [2188, 0]
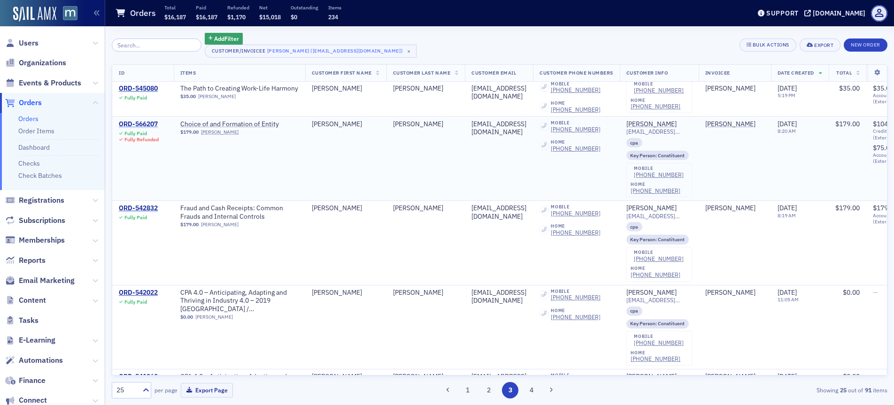
click at [149, 125] on div "ORD-566207" at bounding box center [139, 124] width 40 height 8
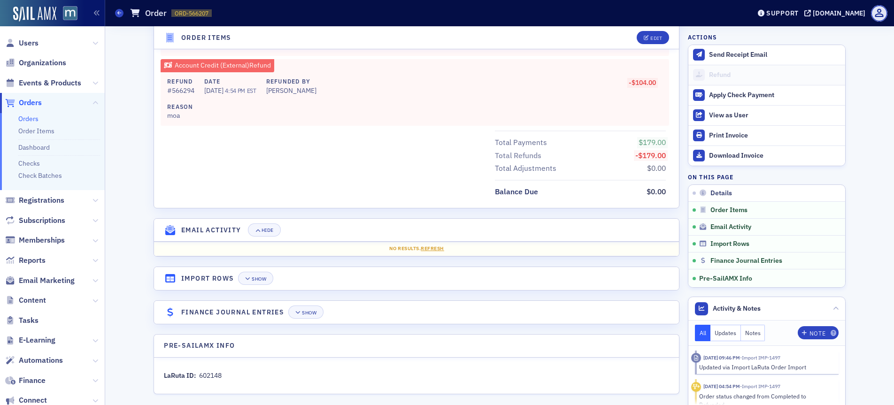
scroll to position [657, 0]
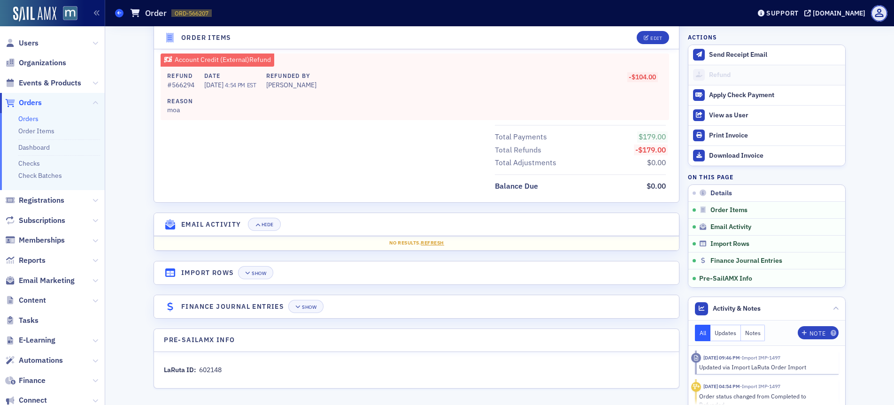
click at [121, 15] on icon at bounding box center [119, 13] width 4 height 4
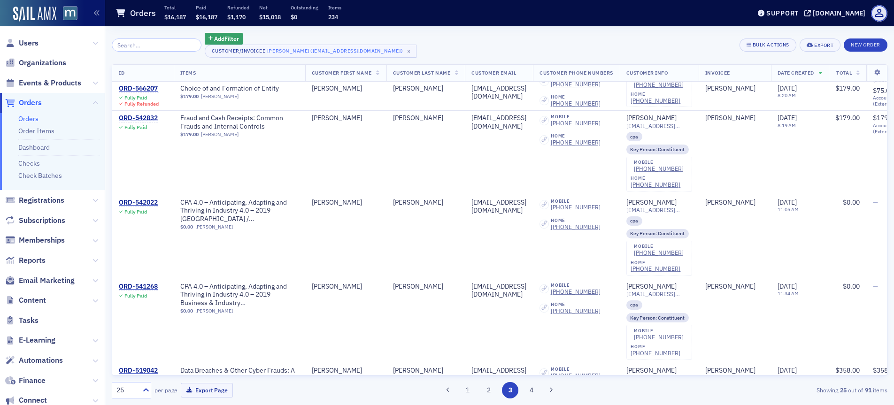
scroll to position [2298, 0]
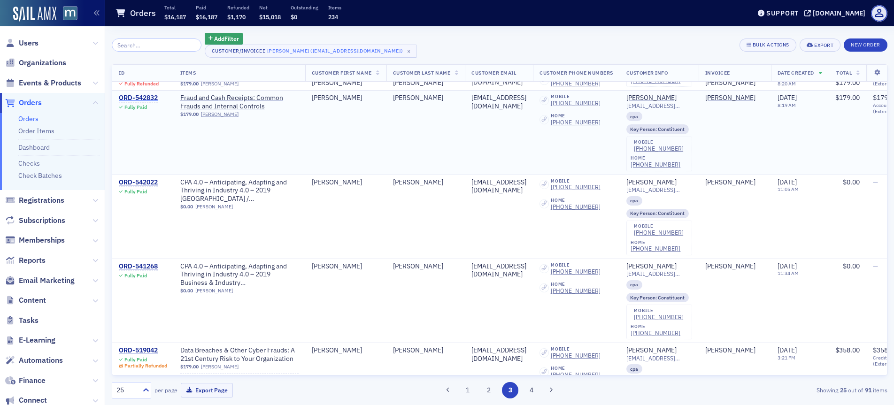
click at [155, 96] on div "ORD-542832" at bounding box center [138, 98] width 39 height 8
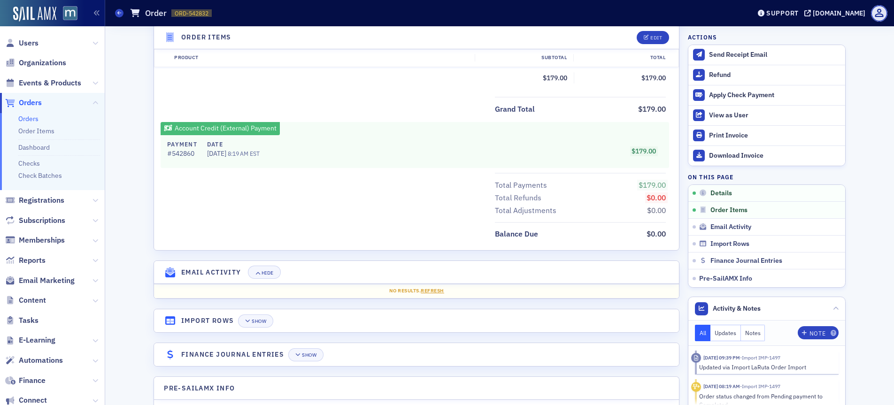
scroll to position [423, 0]
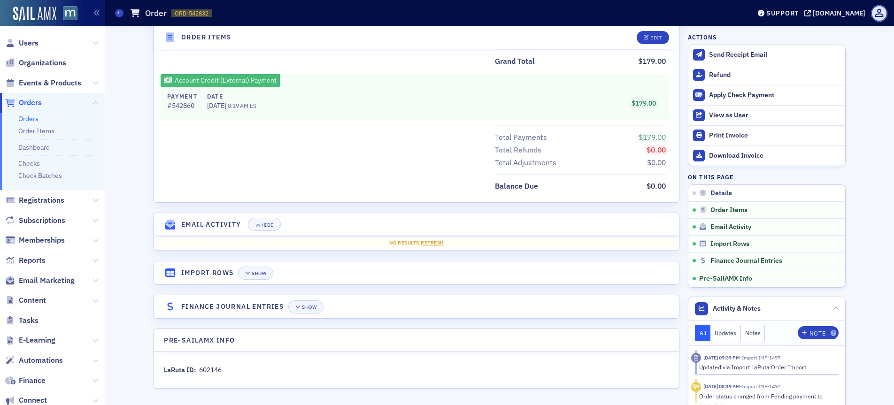
click at [121, 17] on div "Orders Order ORD-542832 542832" at bounding box center [425, 13] width 621 height 18
click at [121, 15] on span at bounding box center [119, 13] width 8 height 8
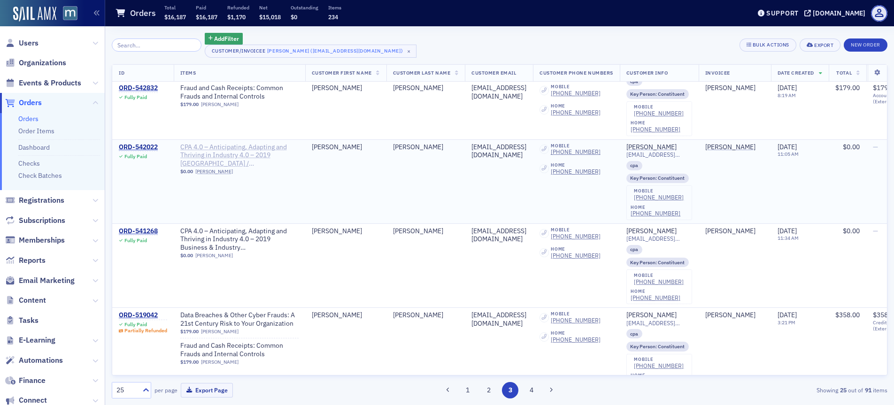
scroll to position [2337, 0]
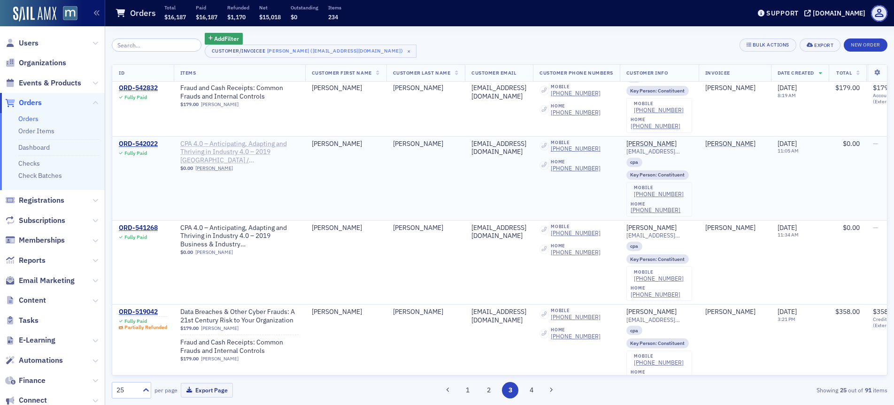
click at [221, 157] on span "CPA 4.0 – Anticipating, Adapting and Thriving in Industry 4.0 – 2019 Fall Town …" at bounding box center [239, 152] width 118 height 25
click at [138, 144] on div "ORD-542022" at bounding box center [138, 144] width 39 height 8
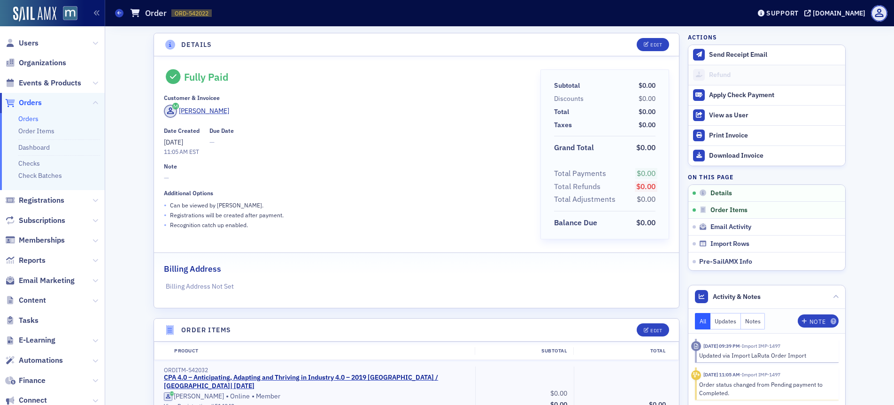
scroll to position [320, 0]
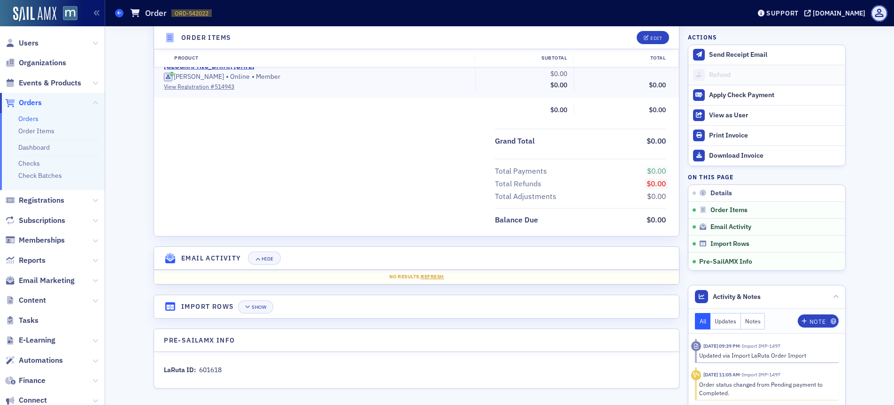
click at [119, 11] on icon at bounding box center [119, 13] width 4 height 4
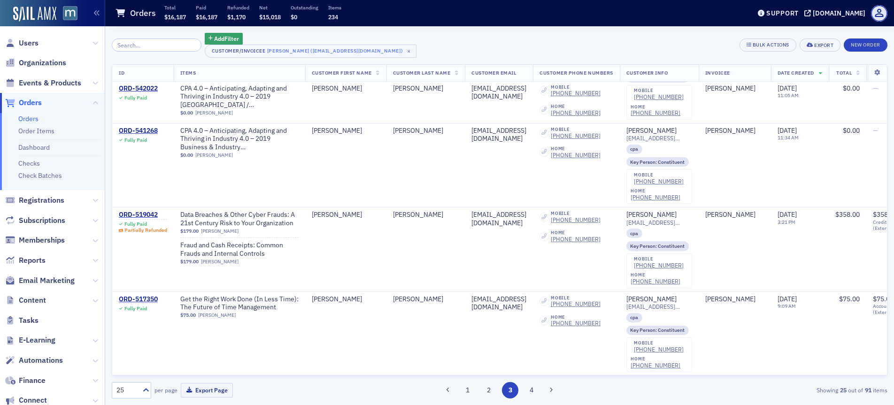
scroll to position [2441, 0]
click at [148, 211] on div "ORD-519042" at bounding box center [143, 215] width 48 height 8
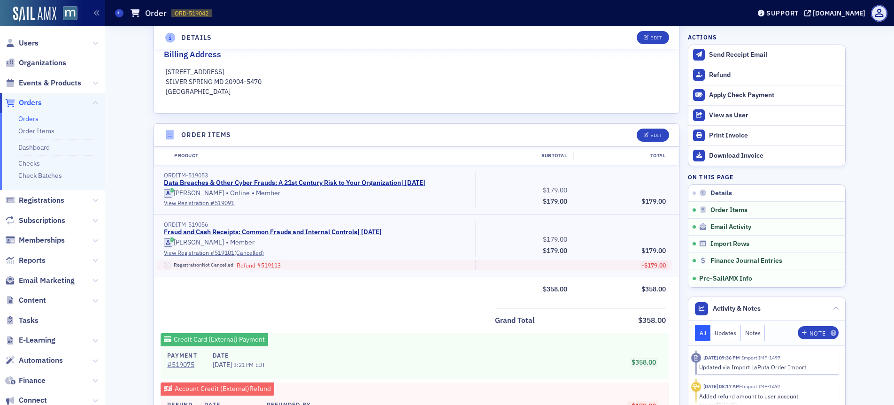
scroll to position [225, 0]
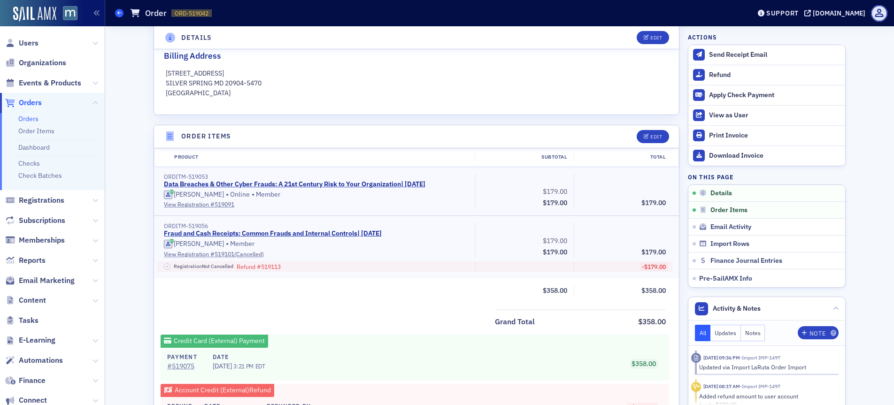
click at [119, 14] on icon at bounding box center [119, 13] width 4 height 4
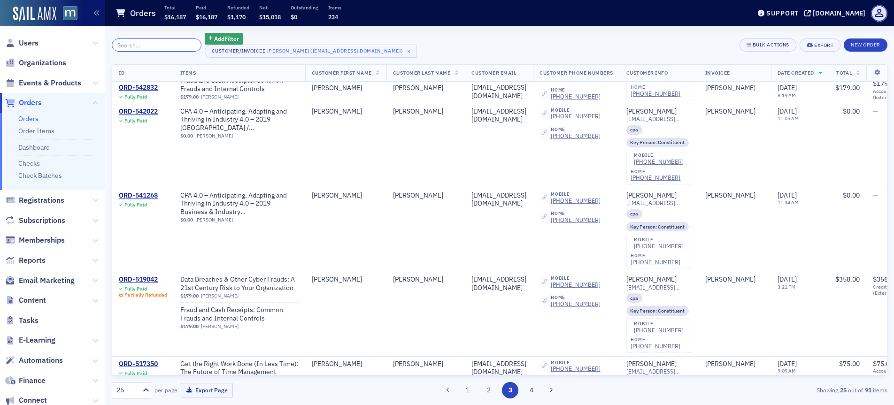
scroll to position [2441, 0]
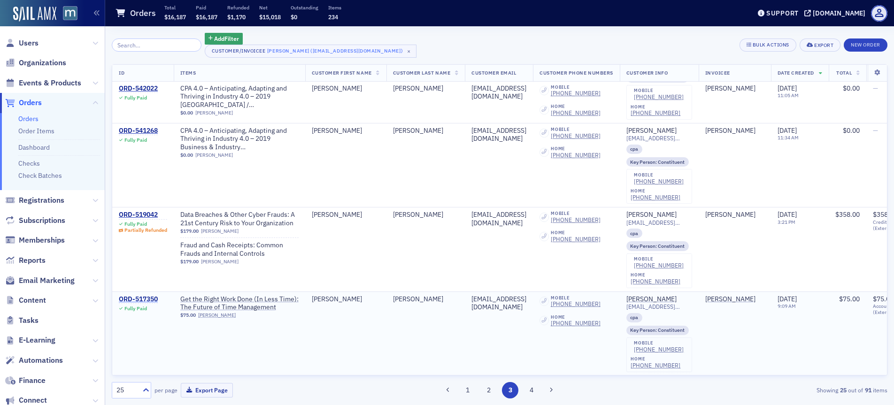
click at [152, 295] on div "ORD-517350" at bounding box center [138, 299] width 39 height 8
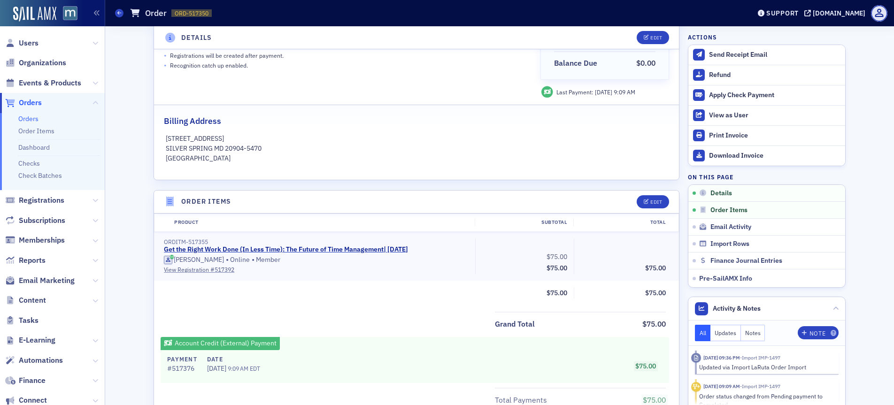
scroll to position [423, 0]
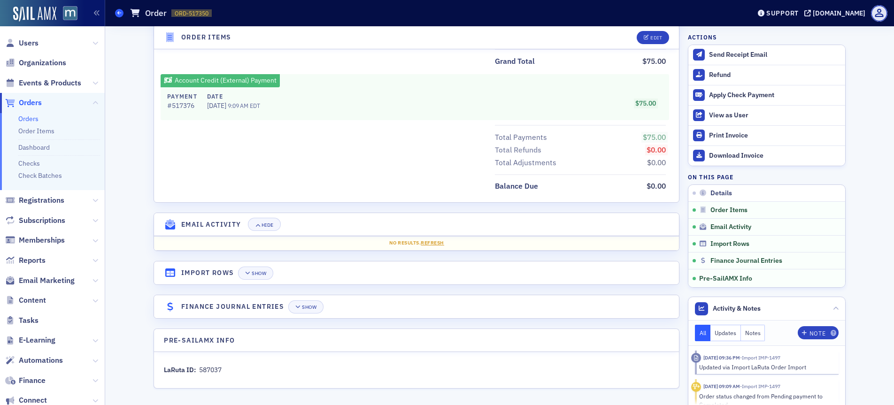
click at [121, 11] on icon at bounding box center [119, 13] width 4 height 4
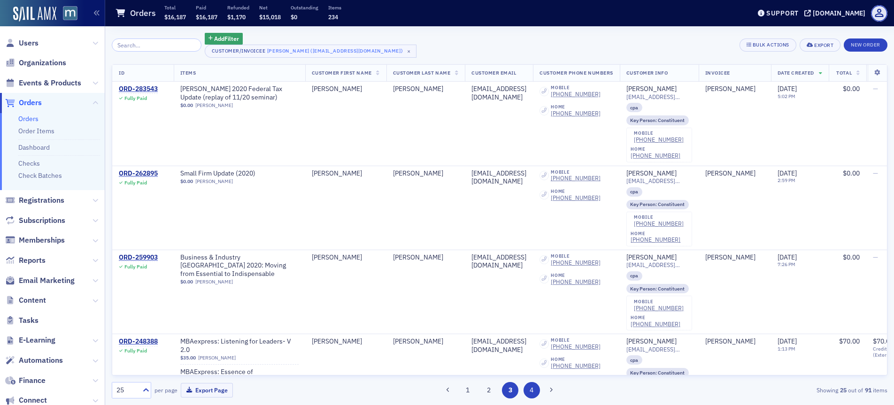
click at [529, 387] on button "4" at bounding box center [532, 390] width 16 height 16
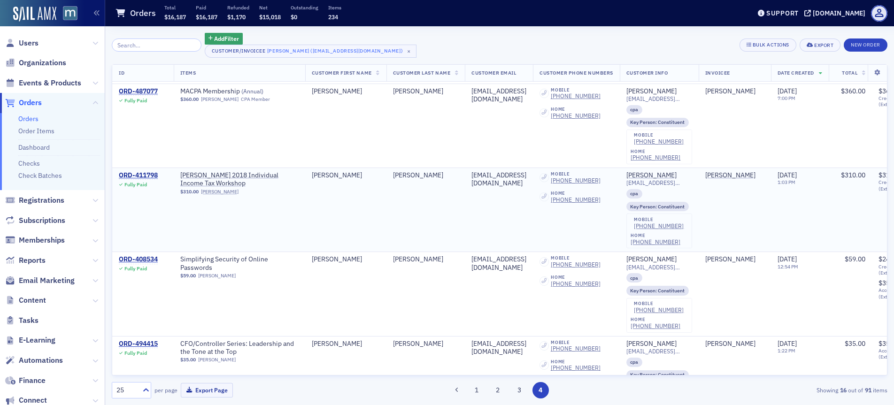
scroll to position [655, 0]
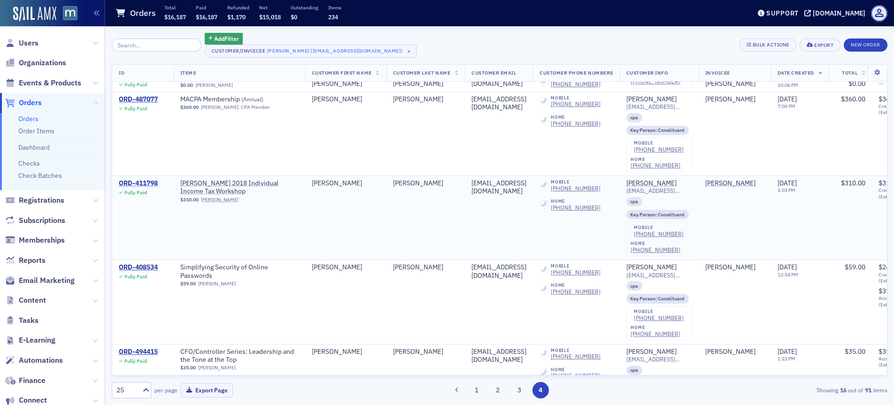
click at [155, 180] on div "ORD-411798" at bounding box center [138, 183] width 39 height 8
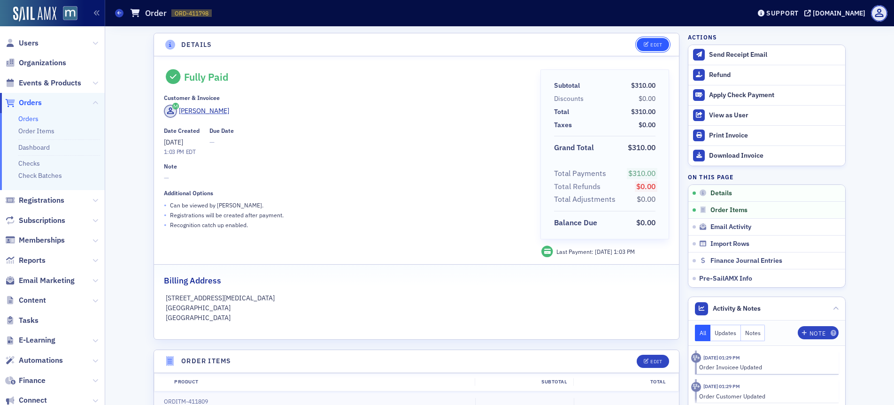
click at [645, 39] on button "Edit" at bounding box center [653, 44] width 32 height 13
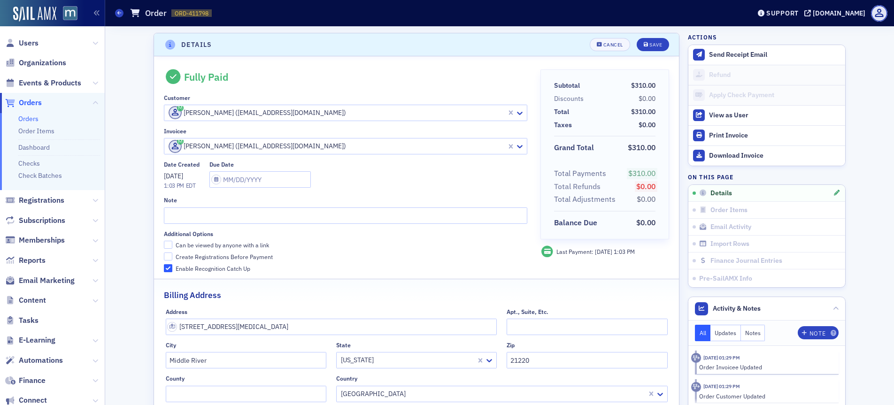
scroll to position [2, 0]
click at [169, 111] on span at bounding box center [175, 110] width 13 height 13
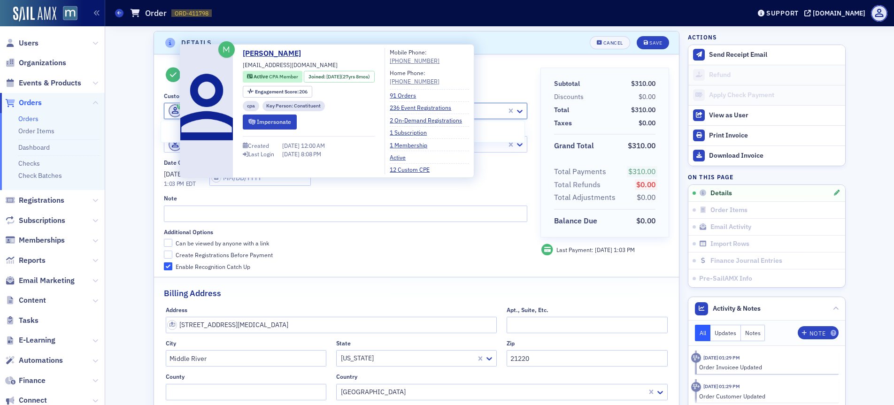
paste input "smorrow@kbstm.com"
type input "smorrow@kbstm.com"
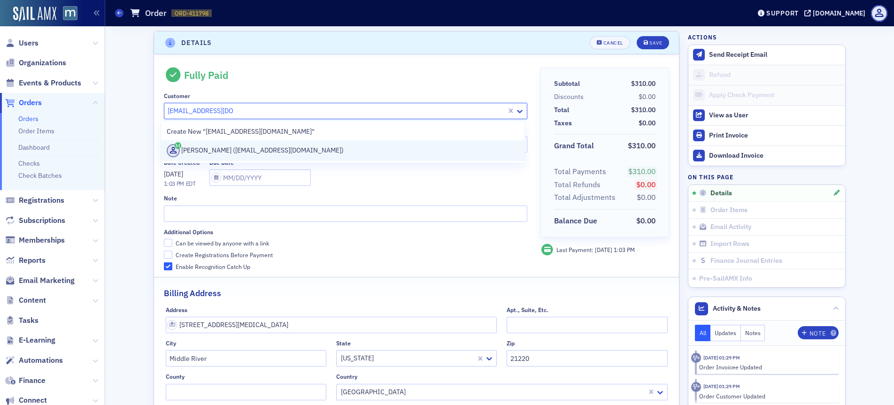
click at [191, 154] on div "Sharon Morrow (smorrow@kbstm.com)" at bounding box center [343, 150] width 352 height 13
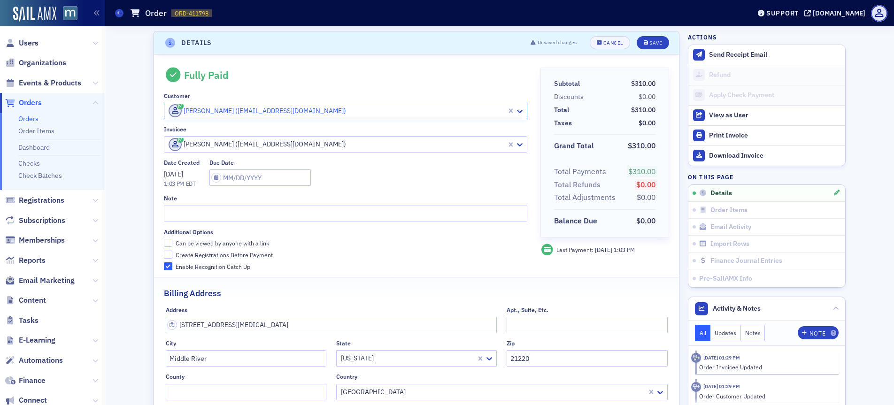
click at [164, 142] on div "Shawna Morrow (shawnaomorrow@gmail.com)" at bounding box center [335, 144] width 342 height 15
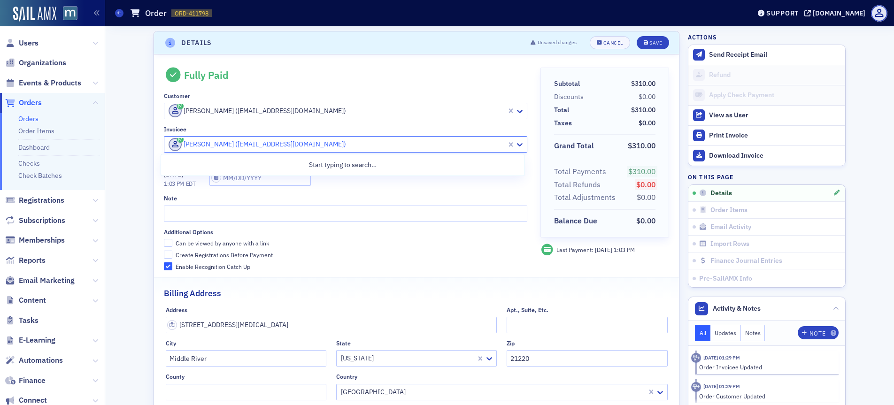
paste input "smorrow@kbstm.com"
type input "smorrow@kbstm.com"
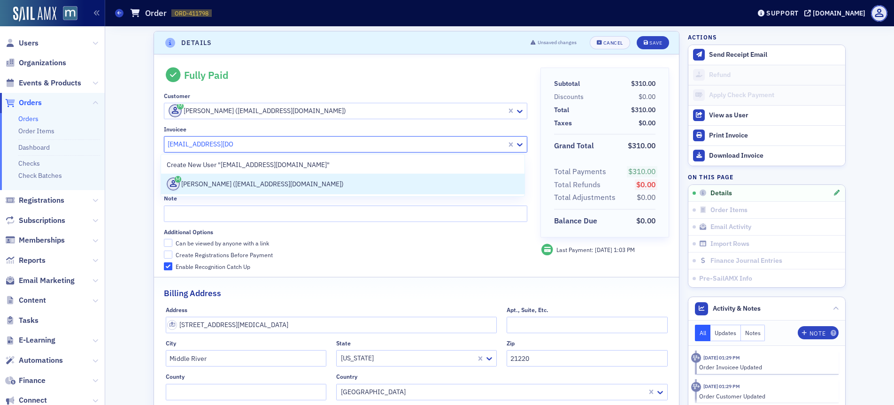
click at [203, 178] on div "Sharon Morrow (smorrow@kbstm.com)" at bounding box center [343, 184] width 352 height 13
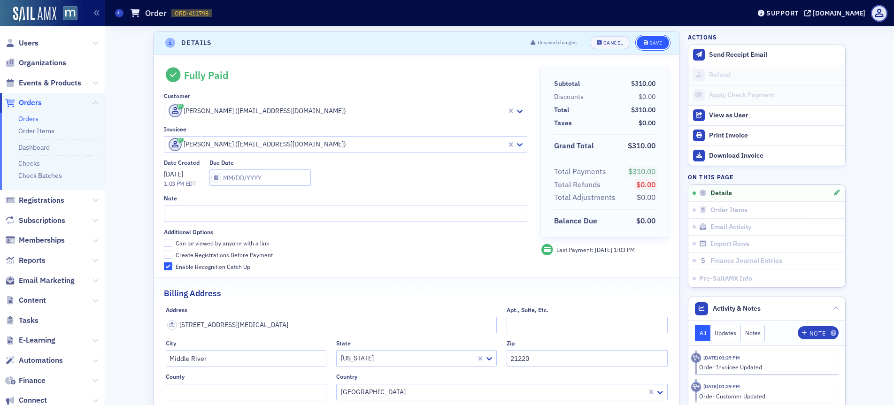
click at [652, 38] on button "Save" at bounding box center [653, 42] width 32 height 13
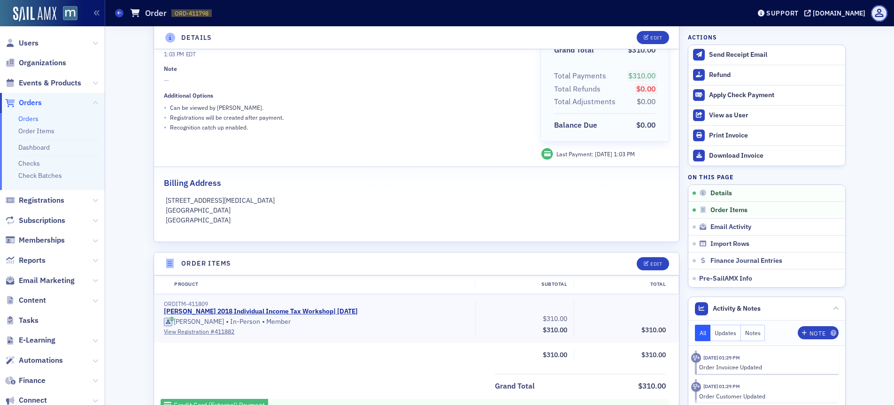
scroll to position [0, 0]
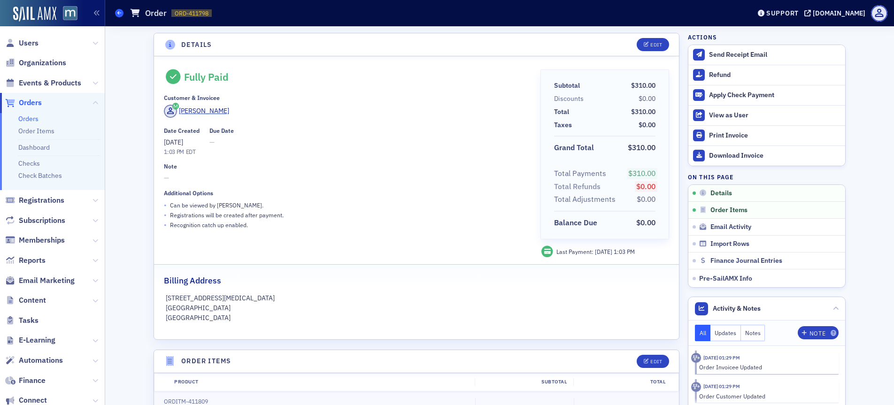
click at [120, 12] on icon at bounding box center [119, 13] width 4 height 4
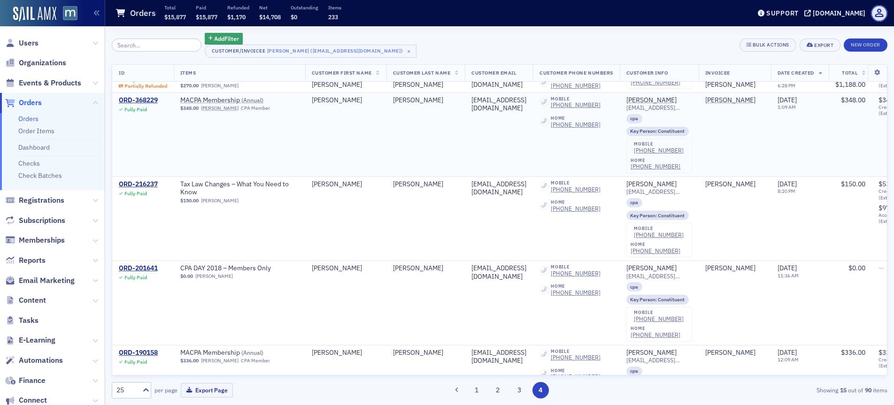
scroll to position [1544, 0]
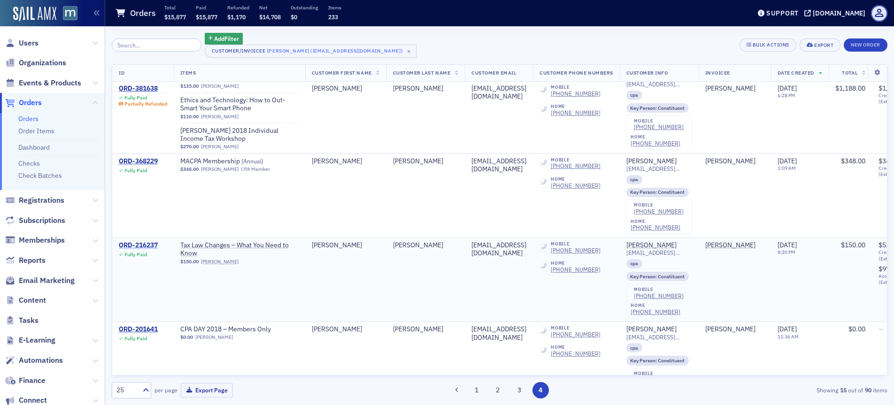
click at [129, 244] on div "ORD-216237" at bounding box center [138, 245] width 39 height 8
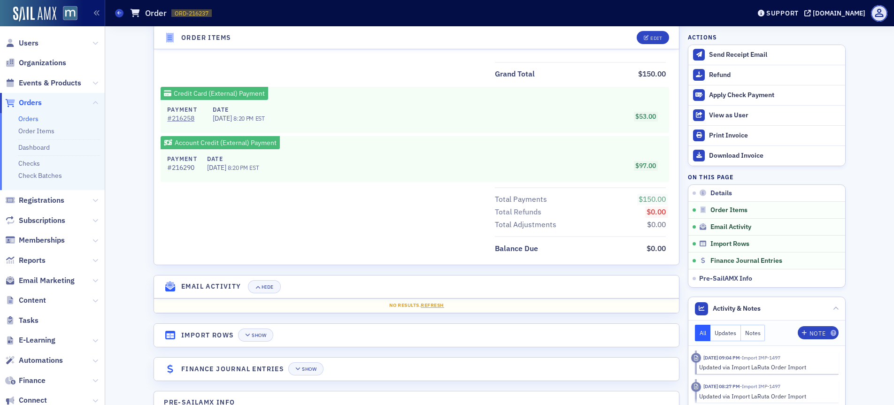
scroll to position [374, 0]
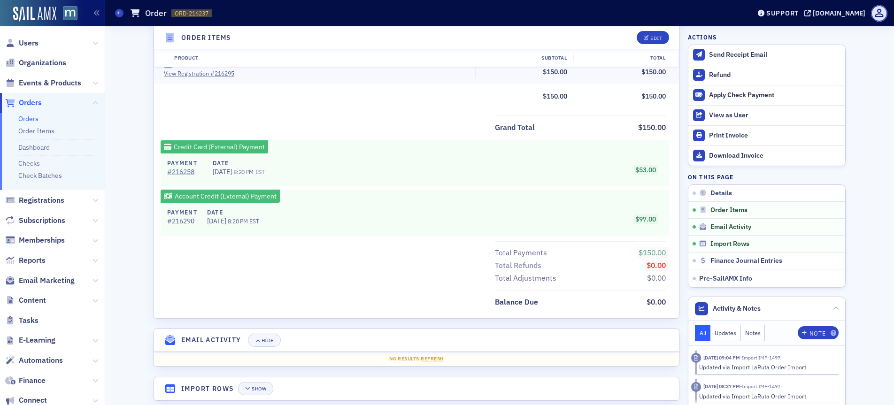
click at [125, 14] on div "Orders Order ORD-216237 216237" at bounding box center [425, 13] width 621 height 18
click at [122, 13] on span at bounding box center [119, 13] width 8 height 8
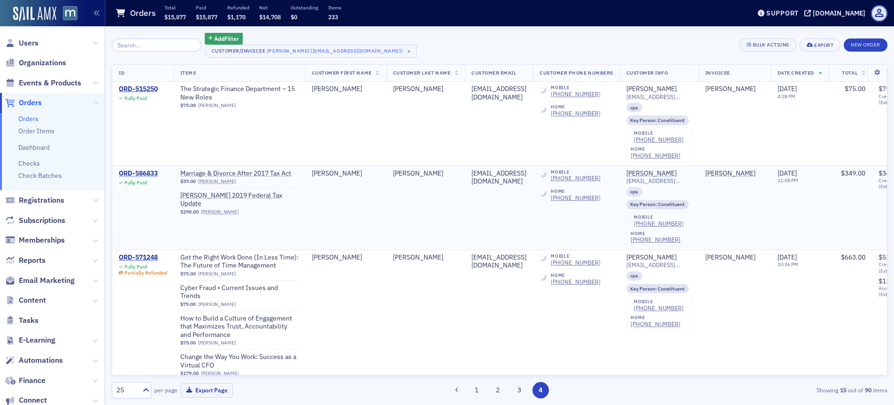
click at [150, 172] on div "ORD-586833" at bounding box center [138, 174] width 39 height 8
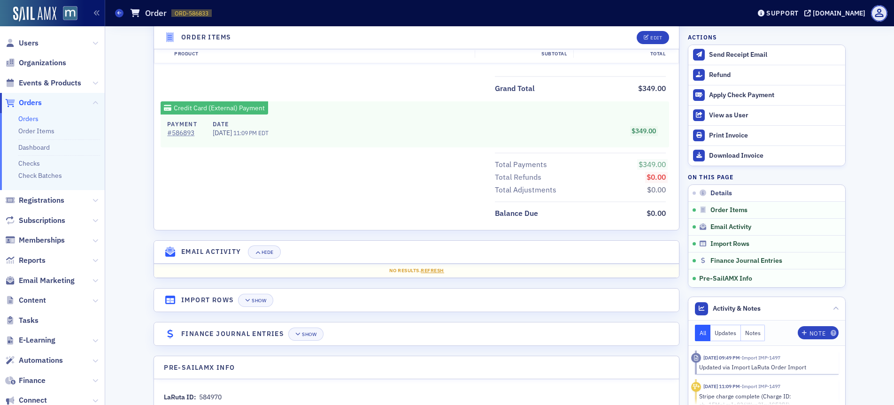
scroll to position [472, 0]
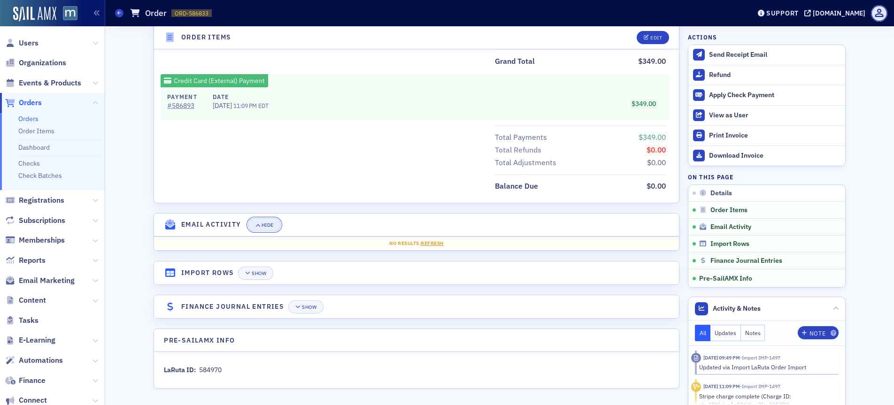
click at [262, 228] on div "Hide" at bounding box center [268, 225] width 12 height 5
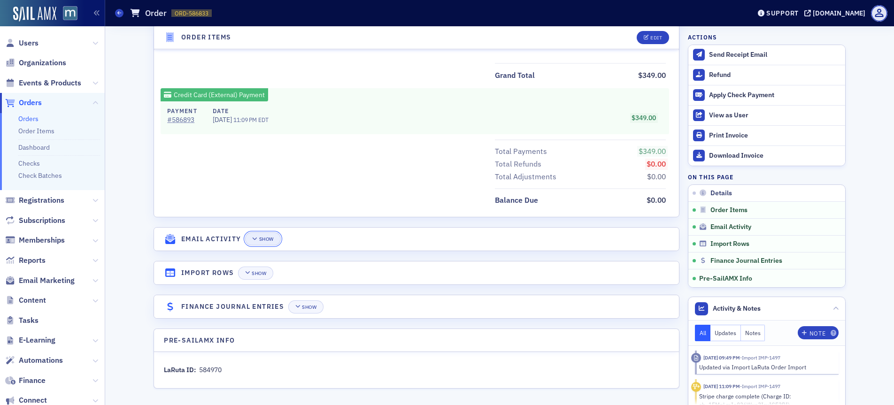
click at [261, 238] on div "Show" at bounding box center [266, 239] width 15 height 5
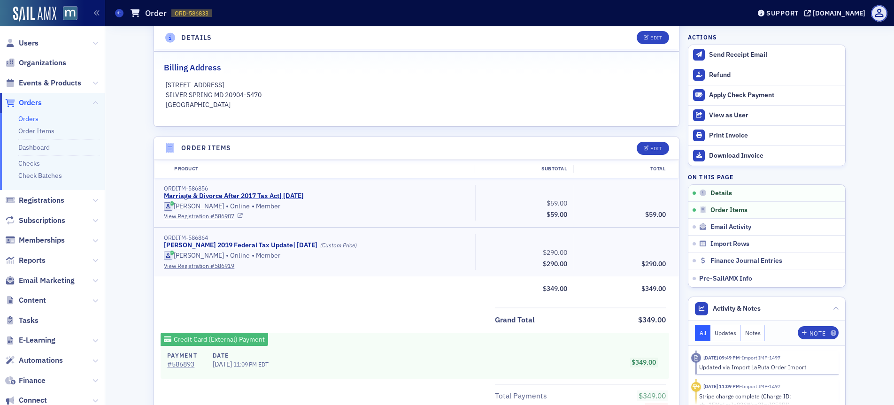
scroll to position [192, 0]
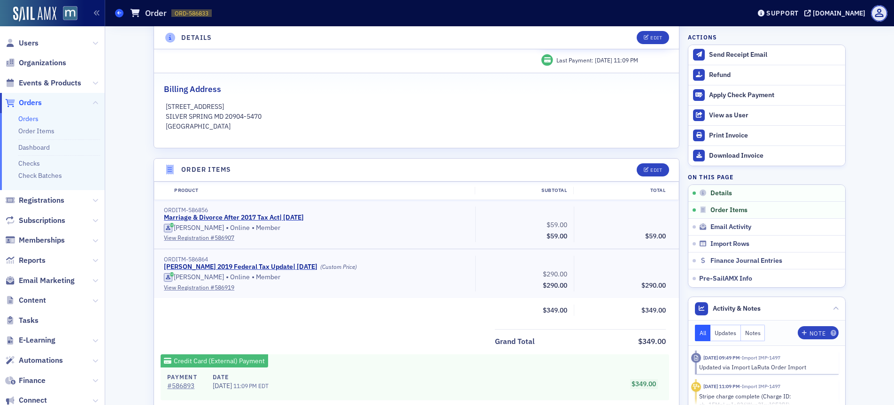
click at [118, 14] on icon at bounding box center [119, 13] width 4 height 4
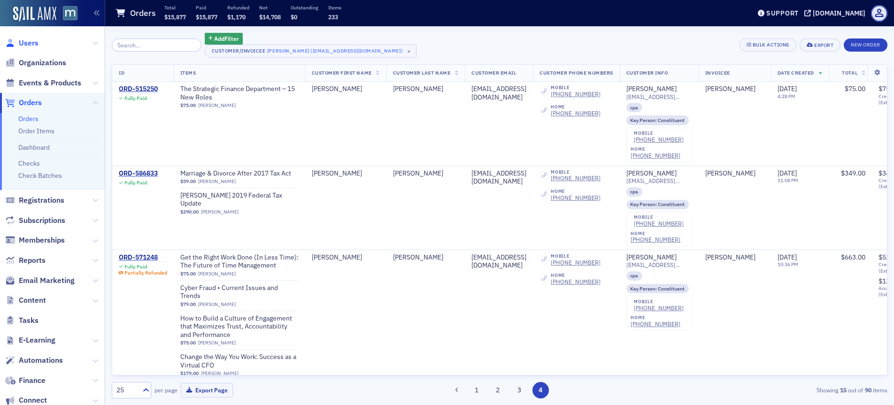
click at [30, 42] on span "Users" at bounding box center [29, 43] width 20 height 10
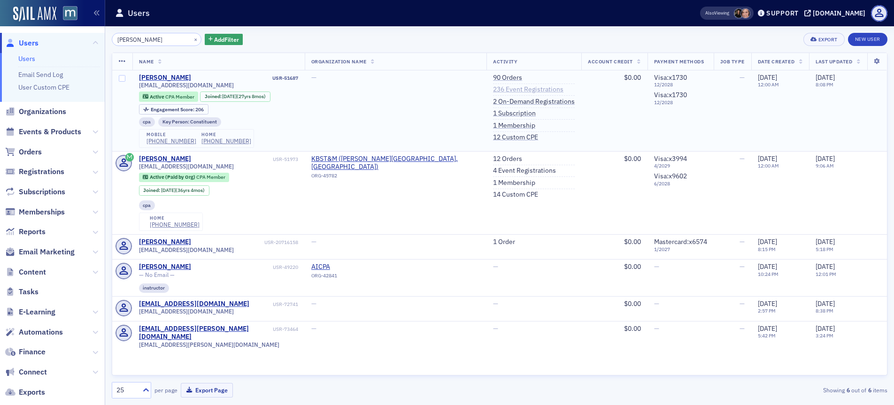
click at [493, 89] on link "236 Event Registrations" at bounding box center [528, 89] width 70 height 8
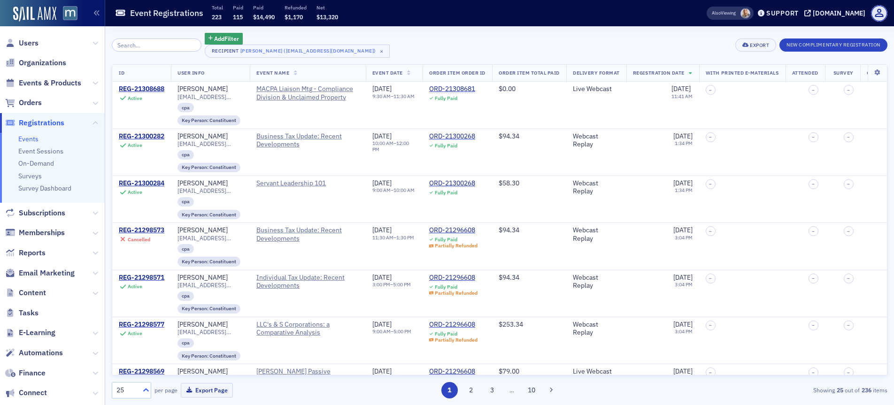
click at [146, 389] on icon at bounding box center [146, 389] width 6 height 3
click at [133, 311] on div "50" at bounding box center [131, 315] width 27 height 10
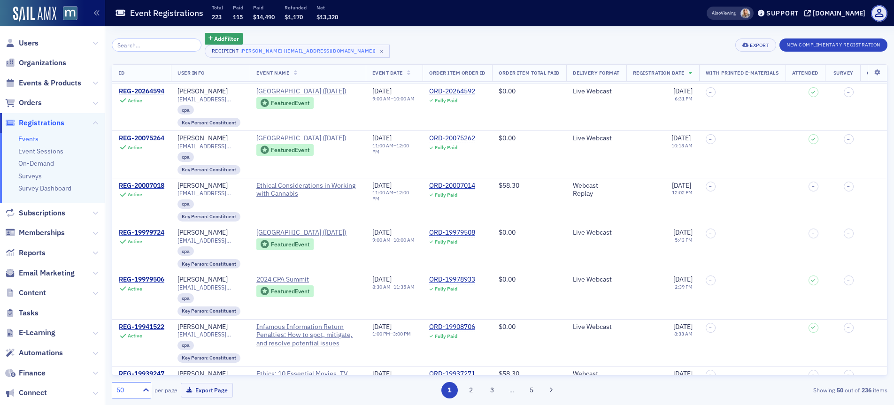
scroll to position [2196, 0]
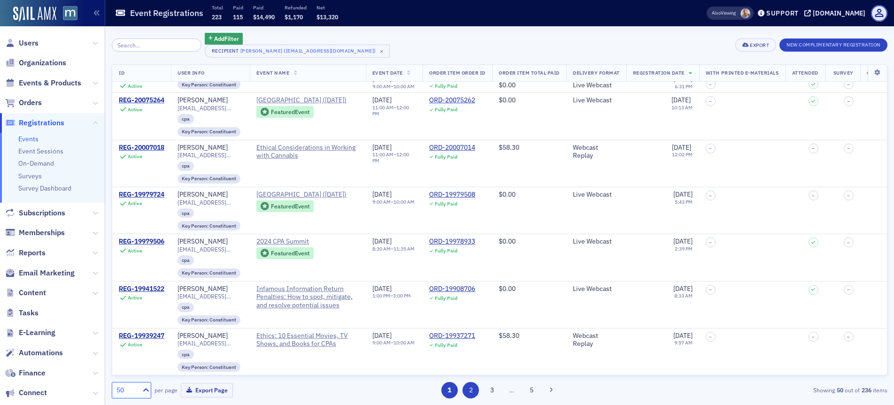
click at [471, 386] on button "2" at bounding box center [471, 390] width 16 height 16
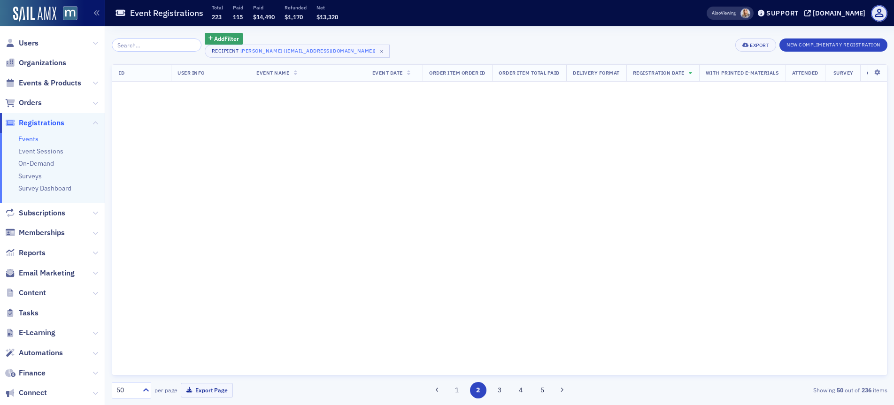
scroll to position [0, 0]
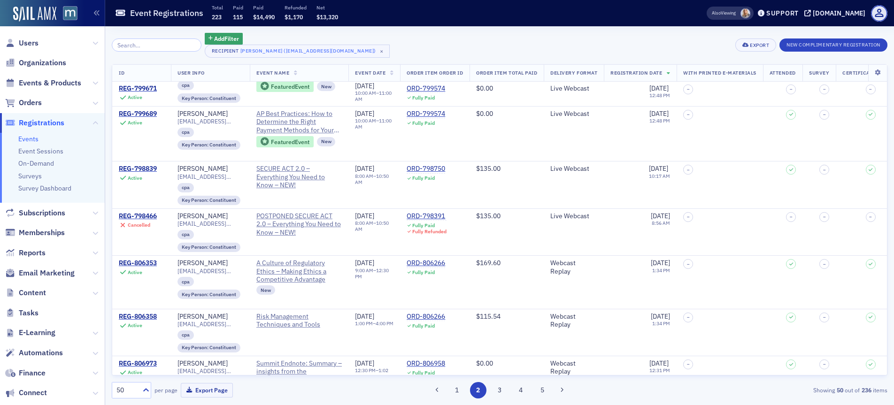
scroll to position [1266, 0]
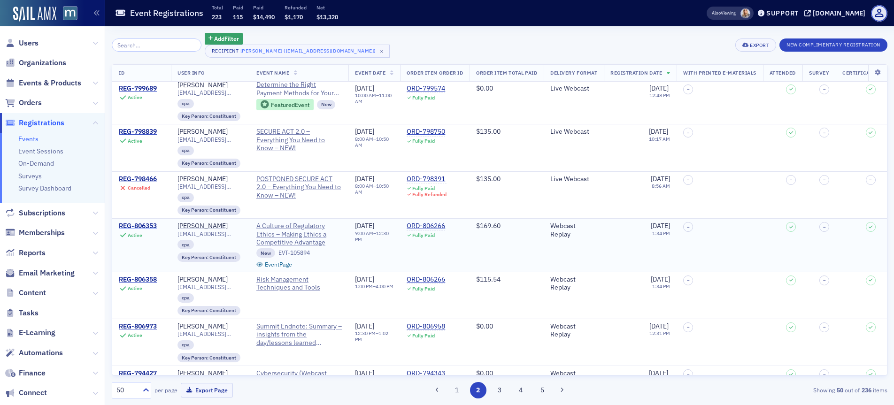
click at [143, 223] on div "REG-806353" at bounding box center [138, 226] width 38 height 8
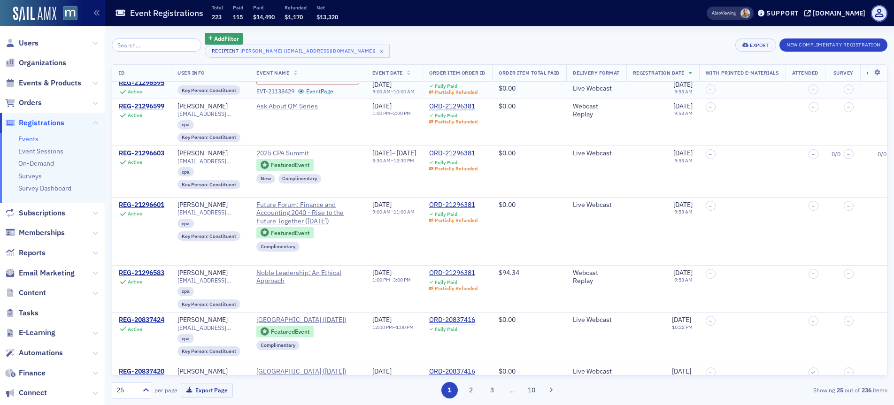
scroll to position [1010, 0]
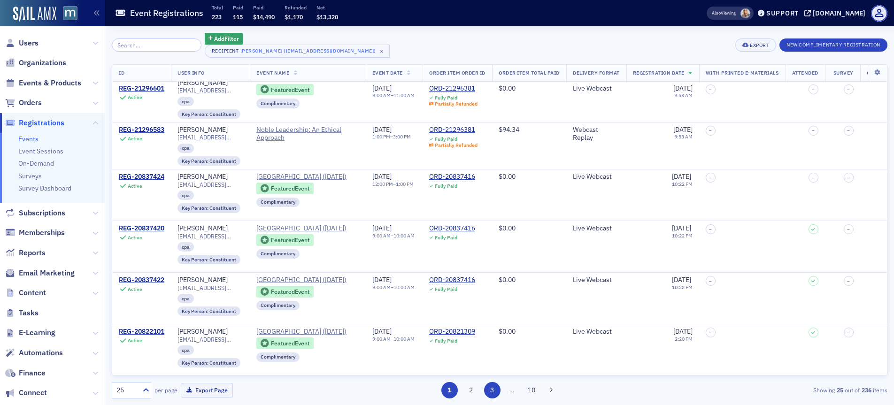
click at [488, 390] on button "3" at bounding box center [492, 390] width 16 height 16
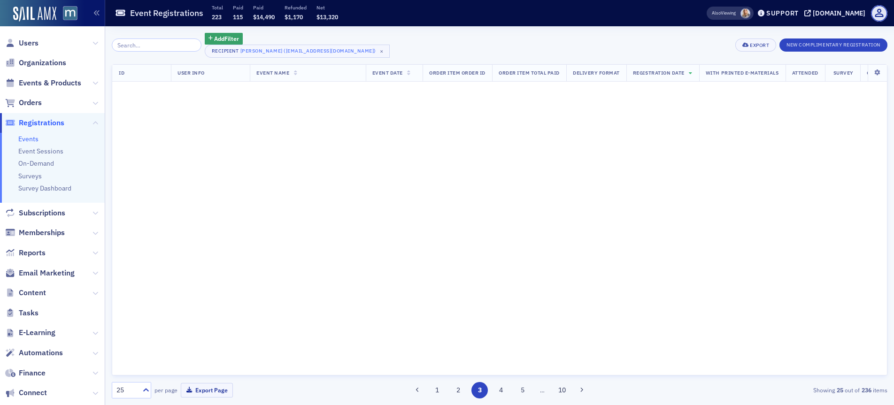
scroll to position [0, 0]
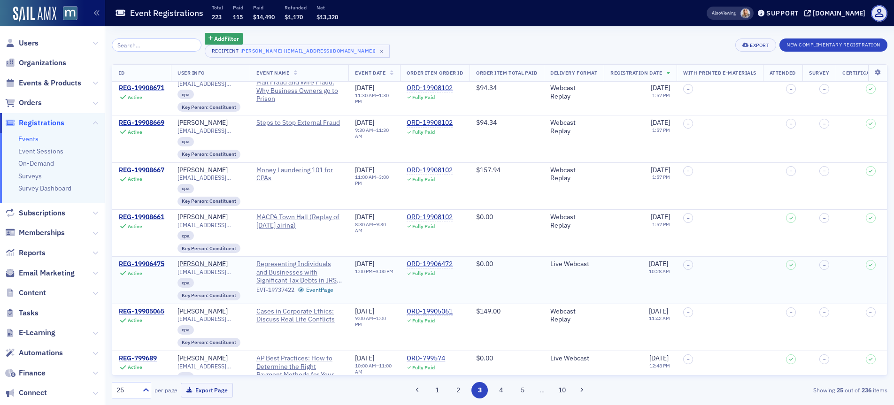
scroll to position [911, 0]
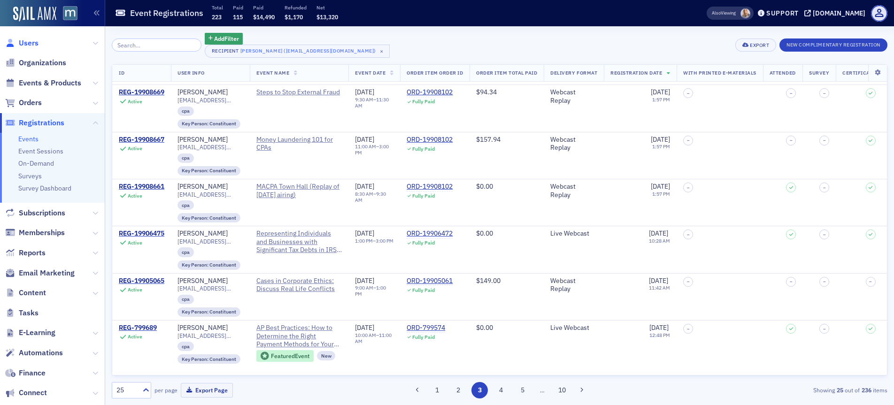
click at [31, 41] on span "Users" at bounding box center [29, 43] width 20 height 10
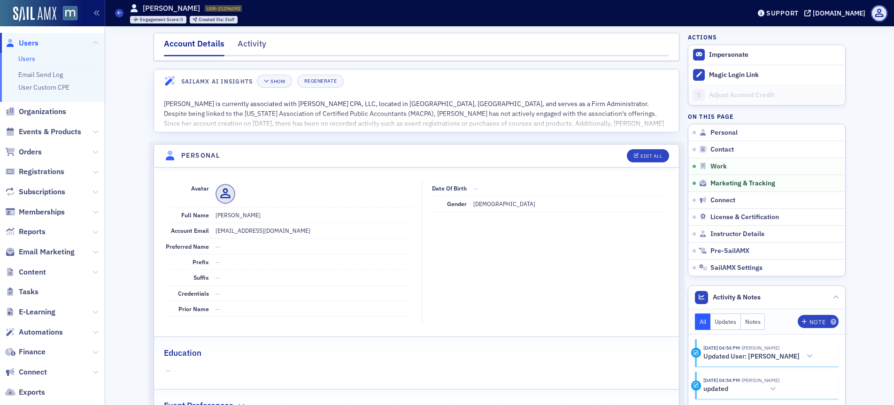
scroll to position [770, 0]
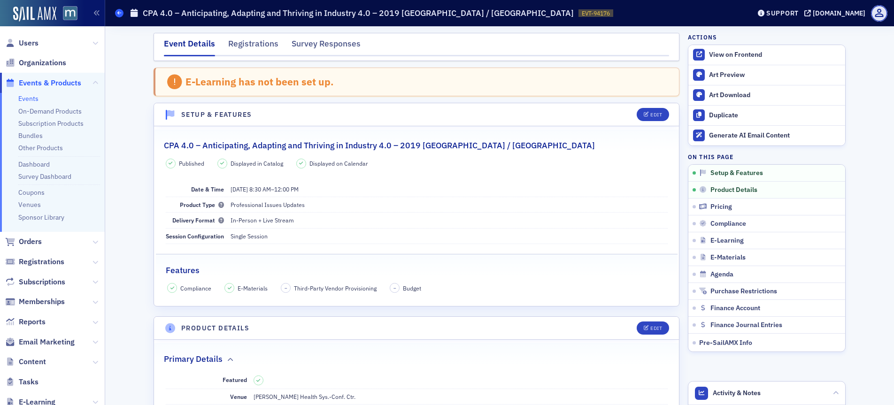
click at [120, 15] on icon at bounding box center [119, 13] width 4 height 4
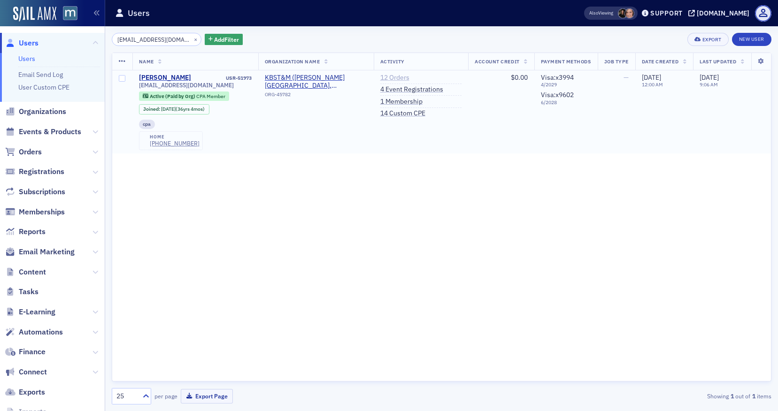
click at [393, 77] on link "12 Orders" at bounding box center [394, 78] width 29 height 8
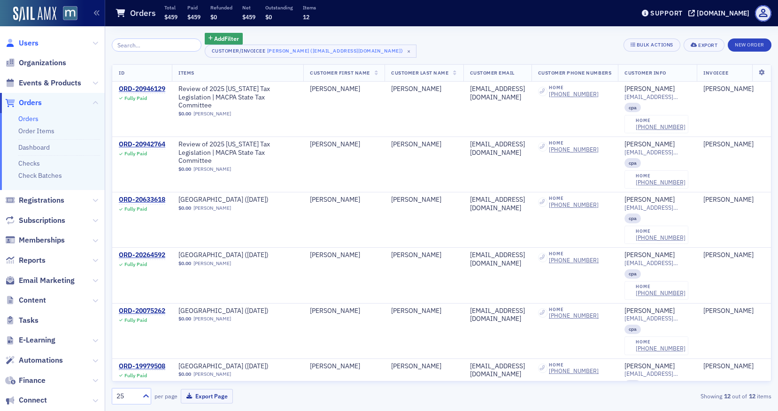
click at [28, 44] on span "Users" at bounding box center [29, 43] width 20 height 10
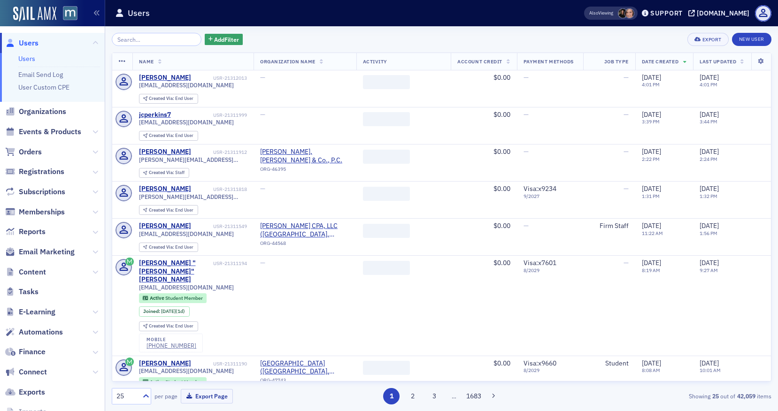
click at [167, 39] on input "search" at bounding box center [157, 39] width 90 height 13
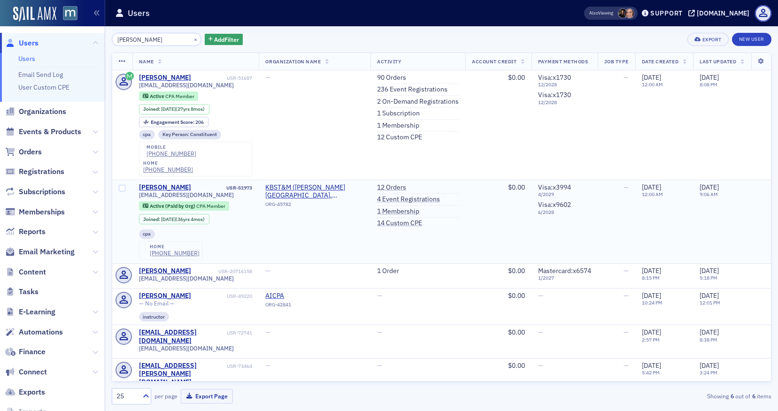
type input "[PERSON_NAME]"
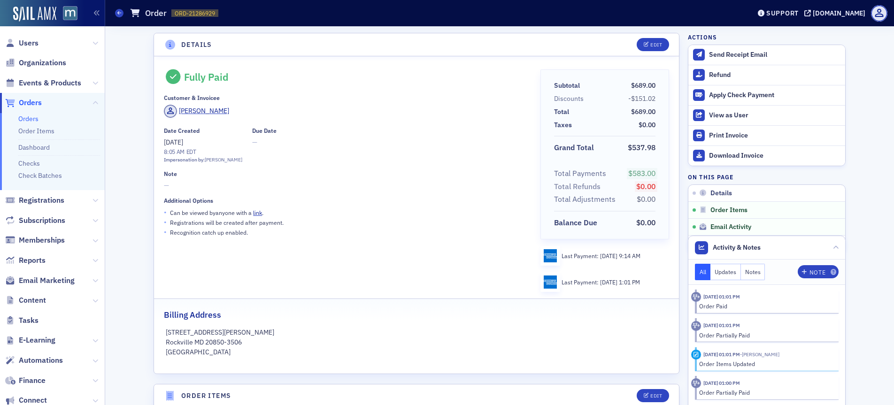
scroll to position [436, 0]
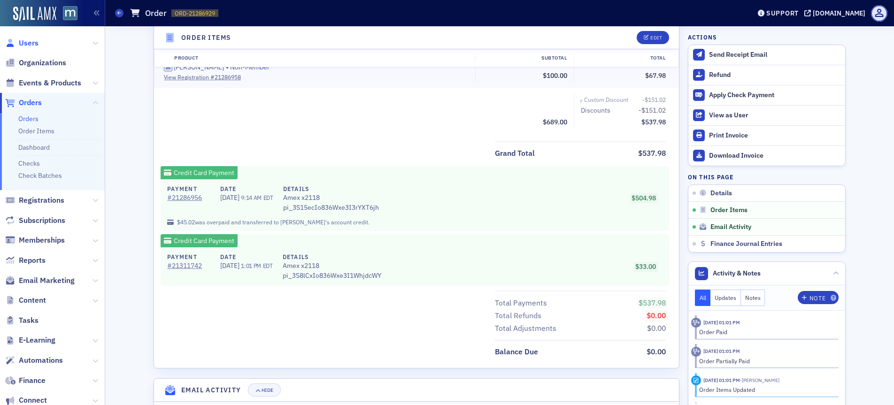
click at [31, 43] on span "Users" at bounding box center [29, 43] width 20 height 10
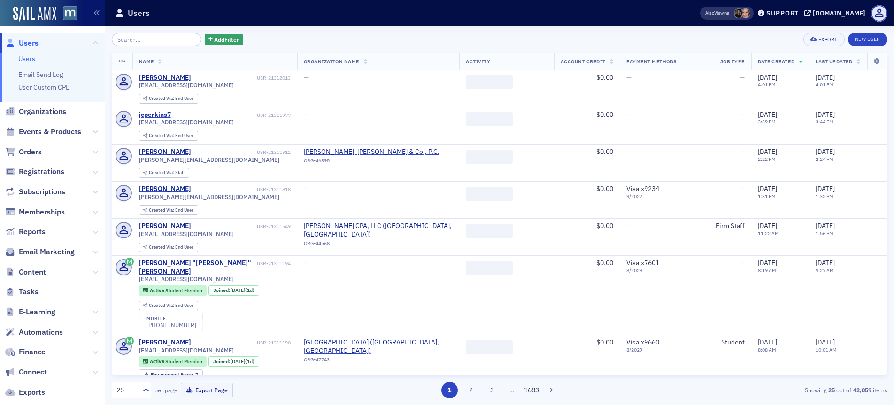
click at [151, 40] on input "search" at bounding box center [157, 39] width 90 height 13
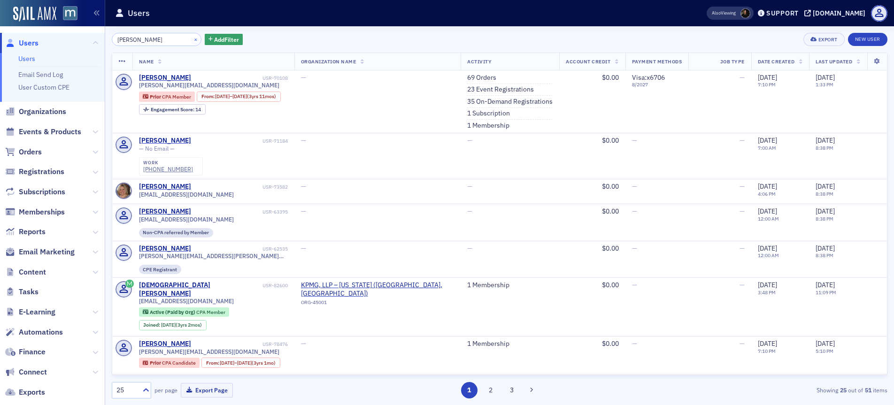
type input "[PERSON_NAME]"
click at [192, 40] on button "×" at bounding box center [196, 39] width 8 height 8
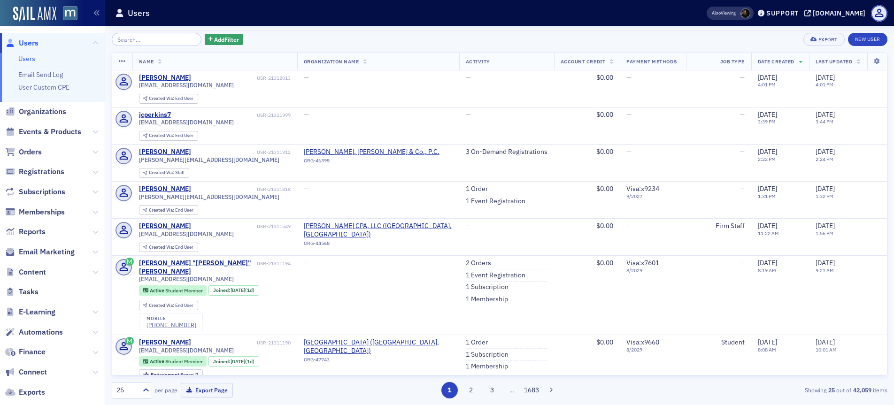
click at [26, 43] on span "Users" at bounding box center [29, 43] width 20 height 10
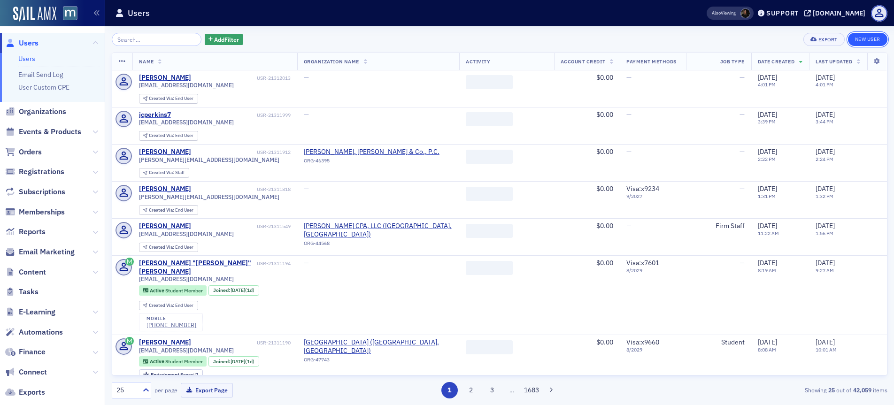
click at [856, 40] on link "New User" at bounding box center [867, 39] width 39 height 13
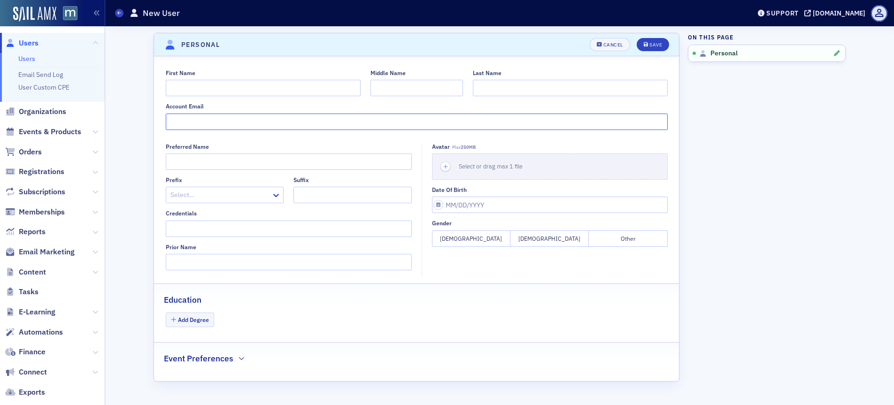
click at [193, 120] on input "Account Email" at bounding box center [417, 122] width 502 height 16
paste input "[EMAIL_ADDRESS][DOMAIN_NAME]"
type input "[EMAIL_ADDRESS][DOMAIN_NAME]"
click at [201, 92] on input "First Name" at bounding box center [263, 88] width 195 height 16
type input "[PERSON_NAME]"
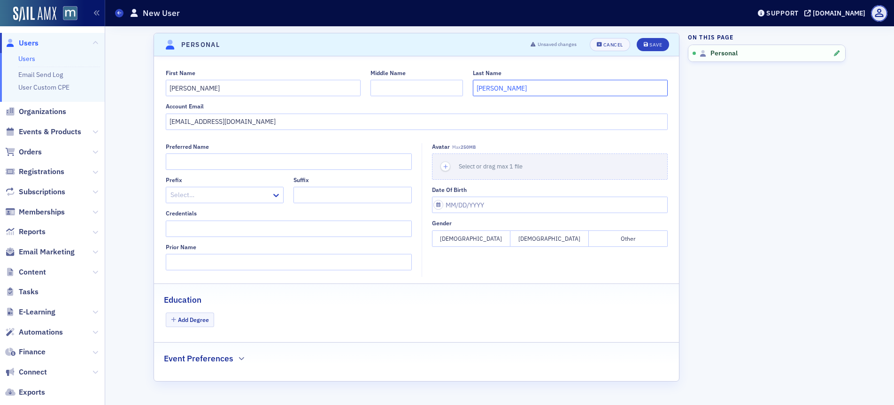
type input "[PERSON_NAME]"
click at [495, 240] on button "[DEMOGRAPHIC_DATA]" at bounding box center [471, 239] width 78 height 16
click at [655, 39] on button "Save" at bounding box center [653, 44] width 32 height 13
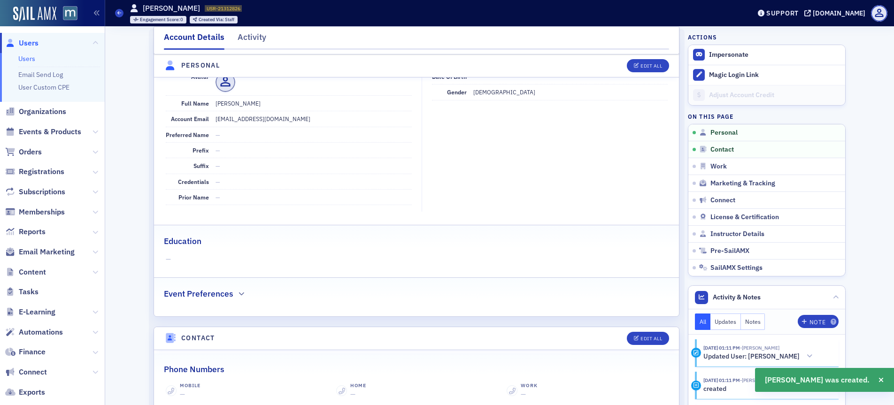
scroll to position [113, 0]
click at [633, 68] on button "Edit All" at bounding box center [648, 65] width 42 height 13
select select "US"
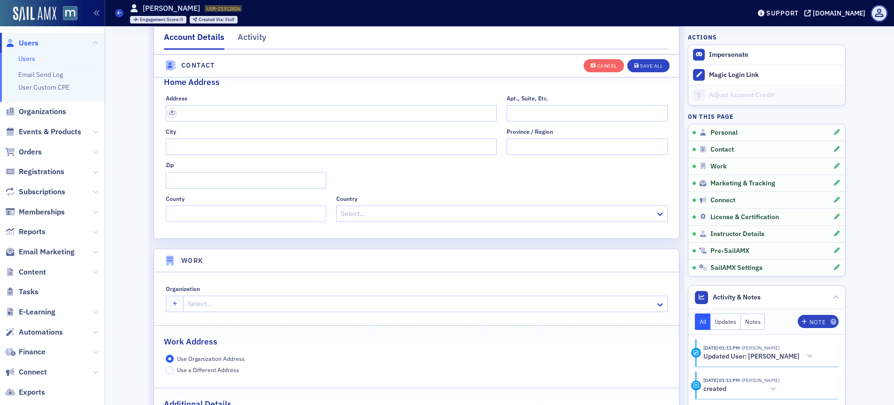
scroll to position [561, 0]
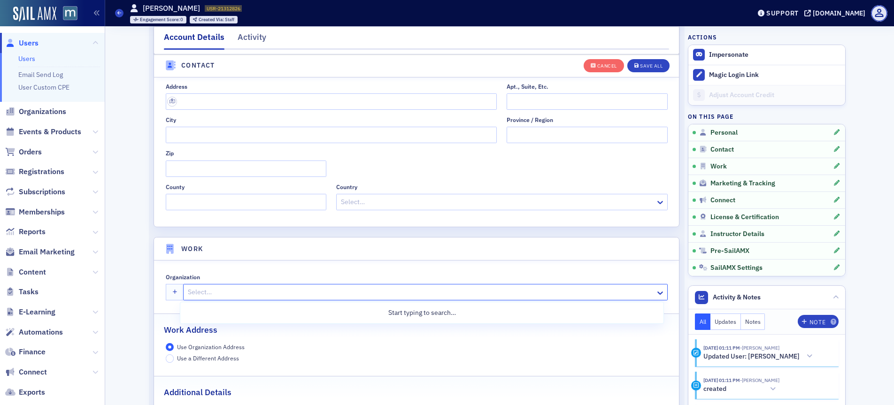
click at [194, 291] on div at bounding box center [420, 292] width 467 height 12
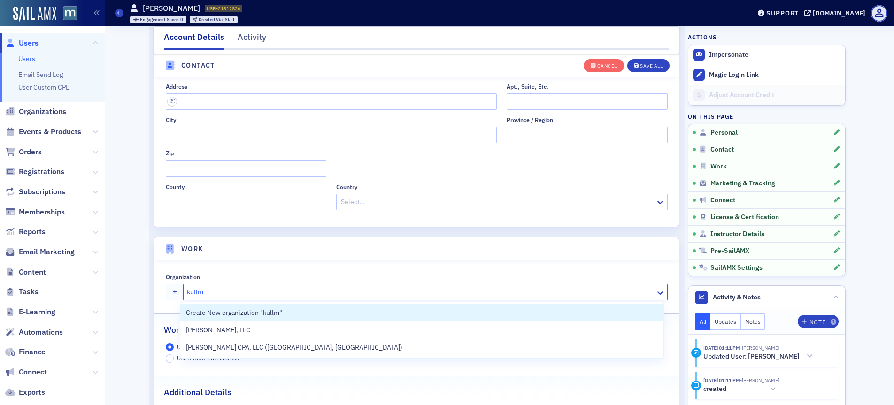
type input "kullma"
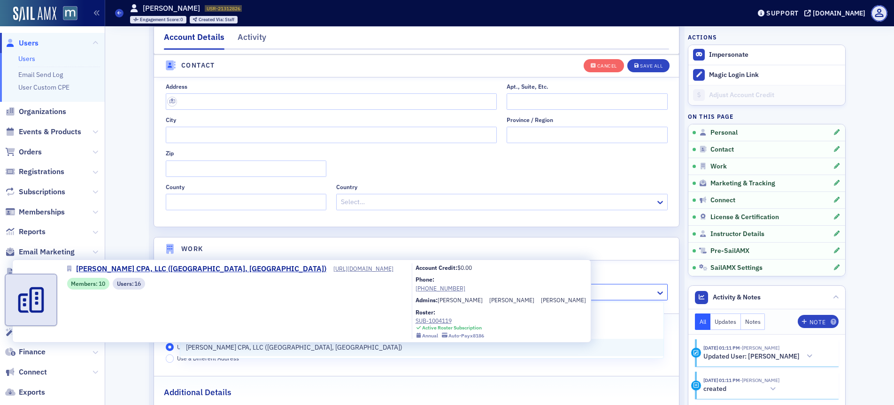
click at [225, 350] on span "[PERSON_NAME] CPA, LLC ([GEOGRAPHIC_DATA], [GEOGRAPHIC_DATA])" at bounding box center [294, 348] width 217 height 10
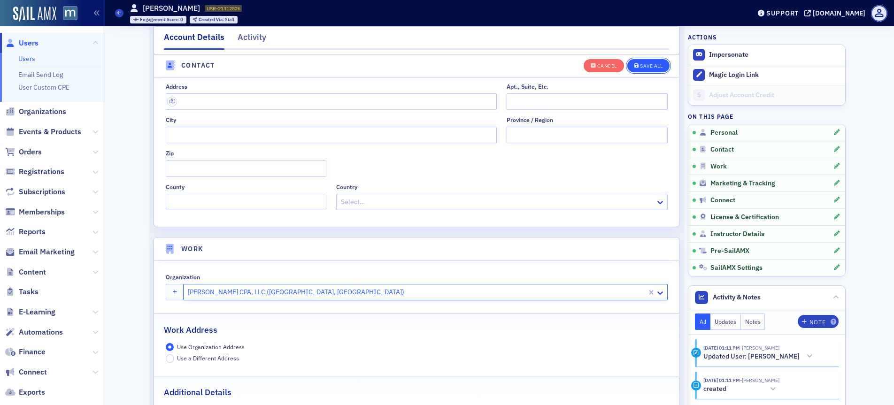
click at [660, 69] on button "Save All" at bounding box center [648, 65] width 42 height 13
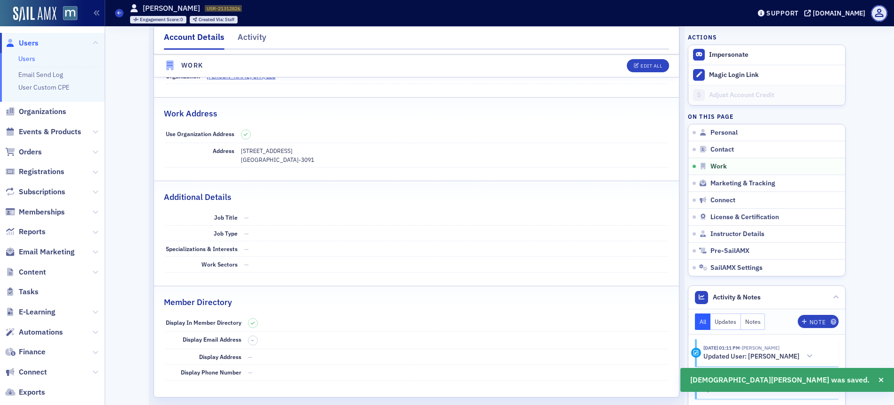
click at [34, 41] on span "Users" at bounding box center [29, 43] width 20 height 10
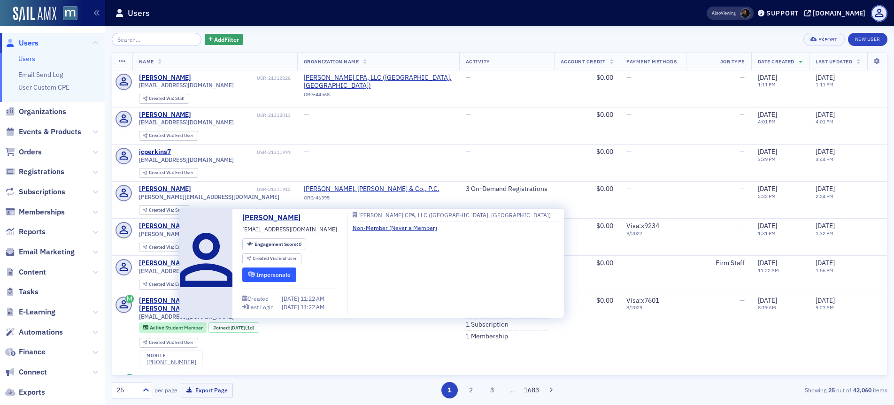
click at [267, 271] on button "Impersonate" at bounding box center [269, 275] width 54 height 15
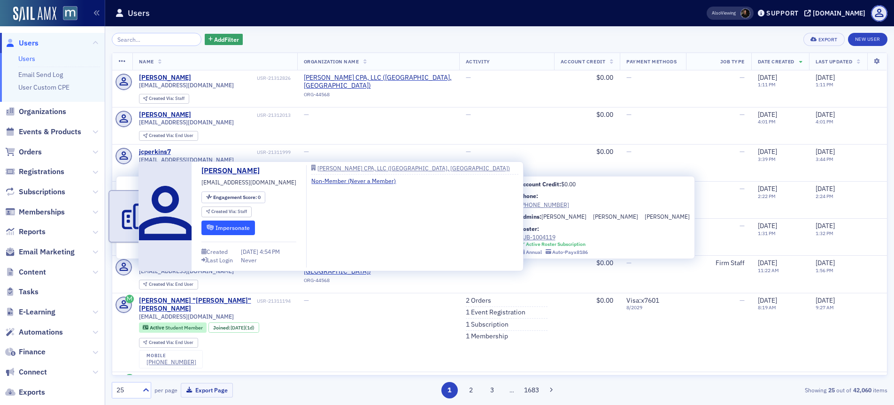
click at [255, 230] on button "Impersonate" at bounding box center [228, 228] width 54 height 15
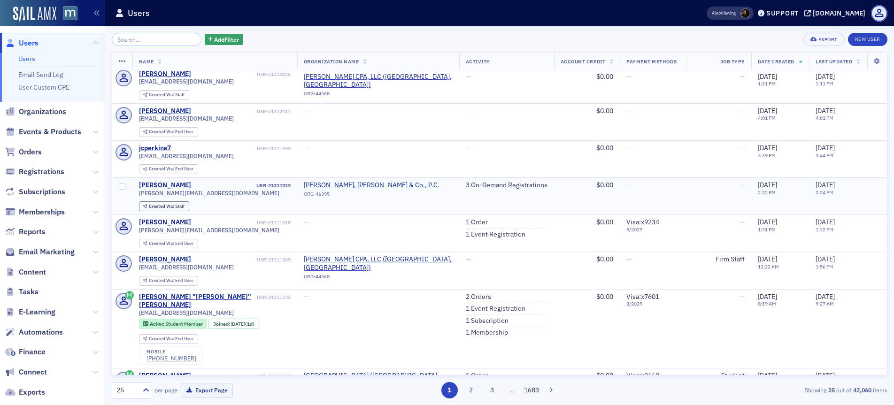
scroll to position [6, 0]
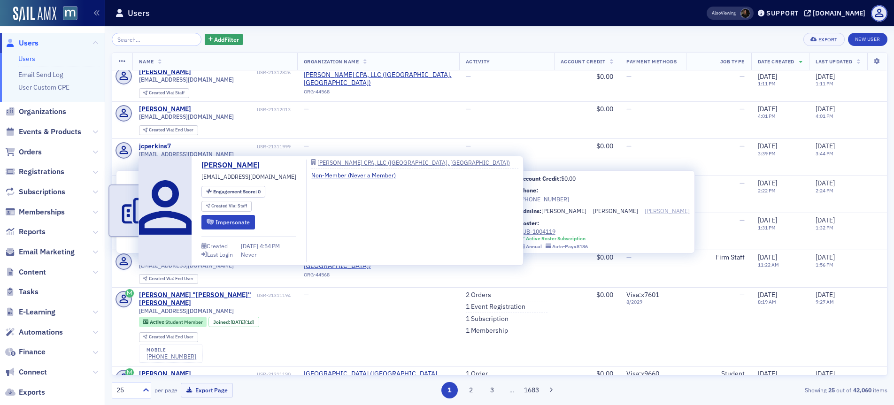
click at [645, 211] on div "[PERSON_NAME]" at bounding box center [667, 211] width 45 height 8
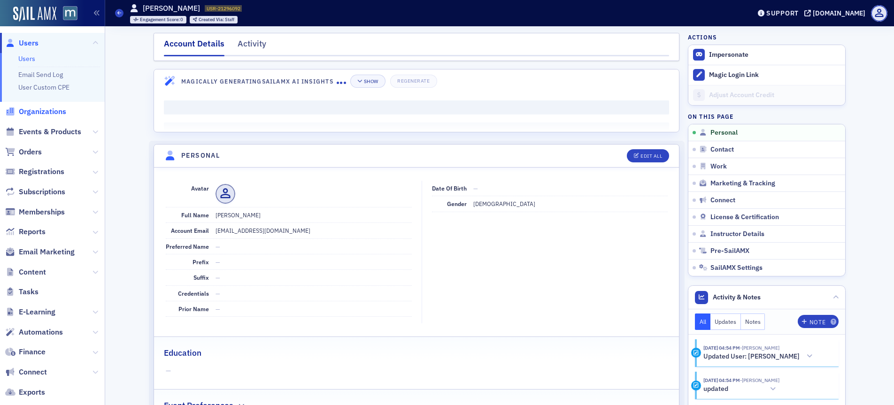
click at [43, 110] on span "Organizations" at bounding box center [42, 112] width 47 height 10
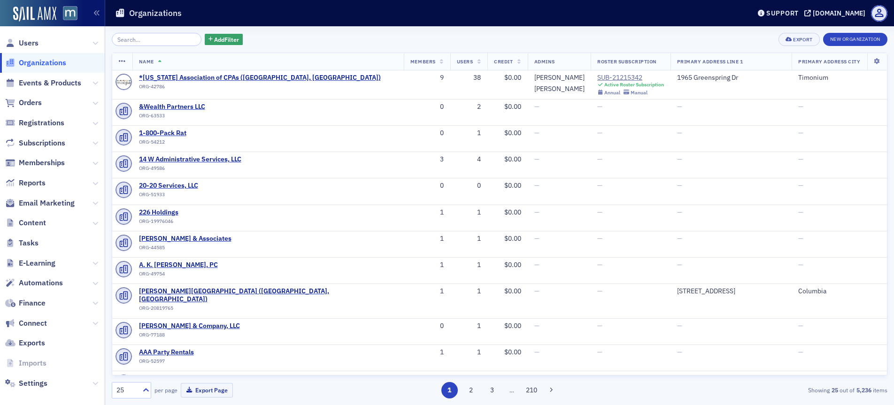
click at [153, 41] on input "search" at bounding box center [157, 39] width 90 height 13
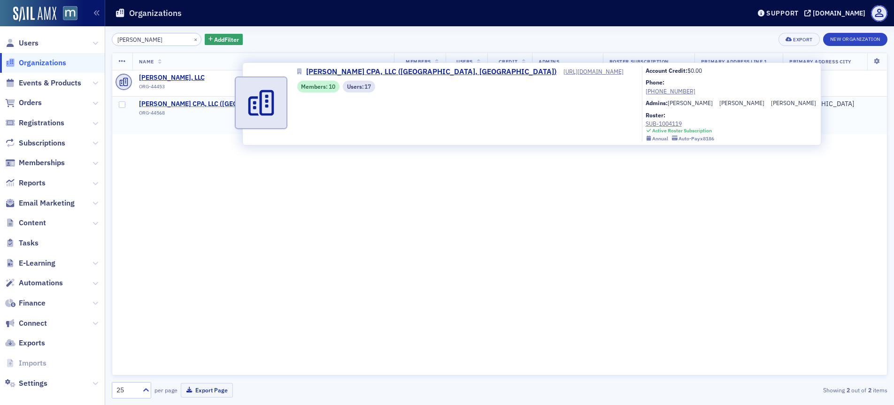
type input "kullman"
click at [190, 107] on span "[PERSON_NAME] CPA, LLC ([GEOGRAPHIC_DATA], [GEOGRAPHIC_DATA])" at bounding box center [249, 104] width 221 height 8
select select "US"
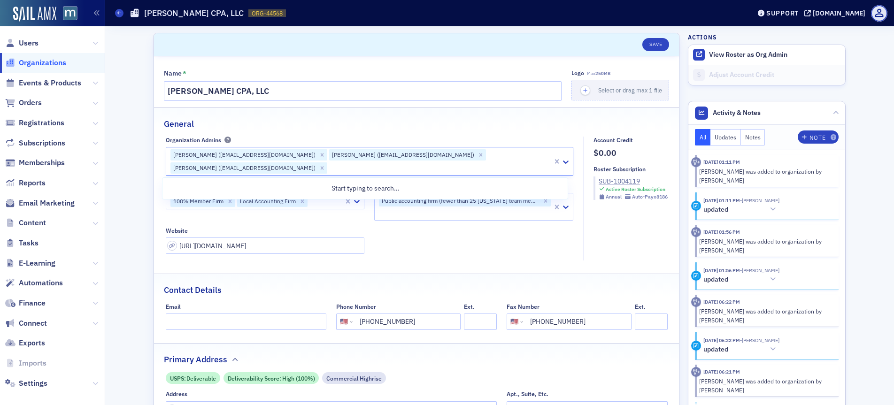
click at [439, 165] on div at bounding box center [440, 168] width 224 height 12
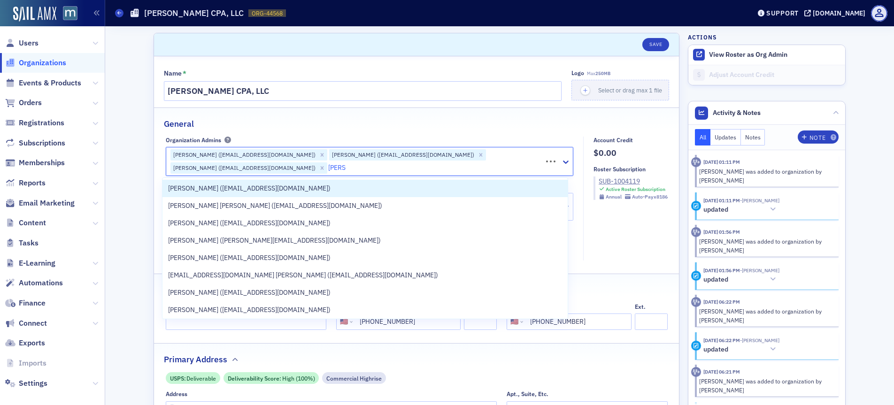
type input "gilding"
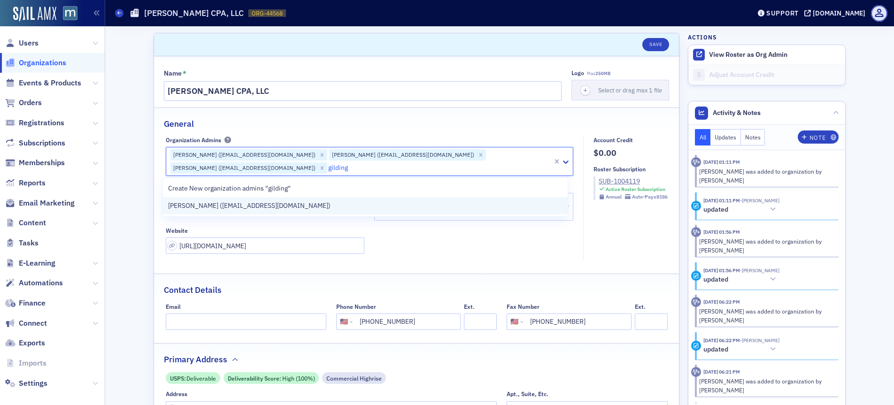
click at [320, 203] on div "Leslie Gilding (lgilding@kullmancpa.com)" at bounding box center [365, 206] width 394 height 10
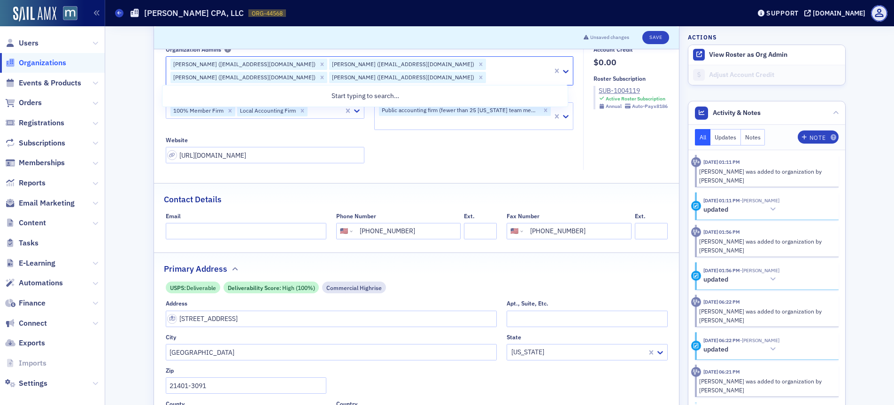
scroll to position [93, 0]
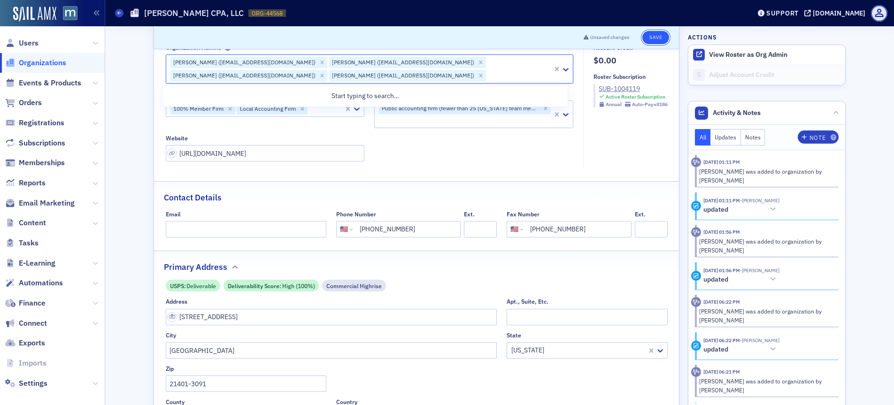
click at [649, 43] on button "Save" at bounding box center [655, 37] width 27 height 13
select select "US"
click at [654, 37] on button "Save" at bounding box center [655, 37] width 27 height 13
select select "US"
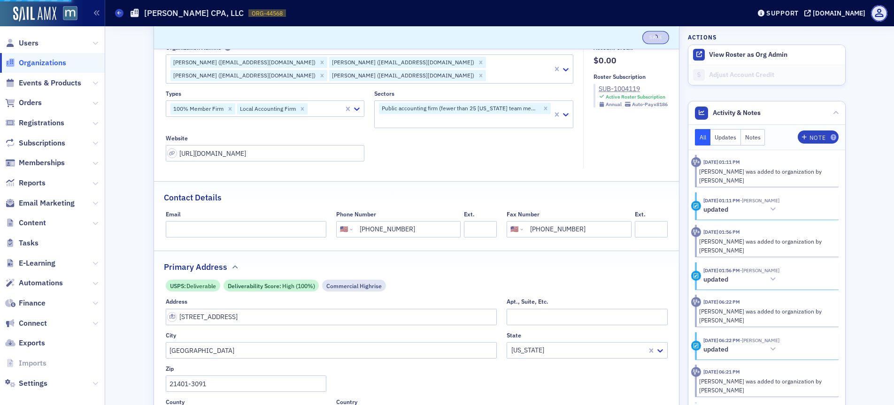
select select "US"
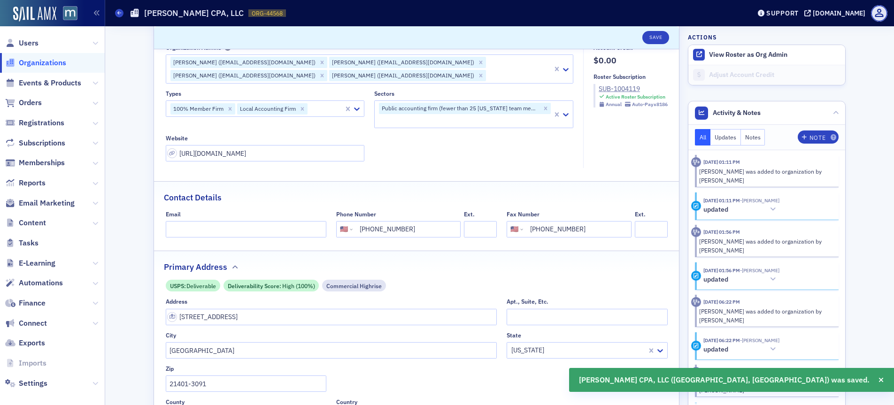
click at [638, 41] on div "Save" at bounding box center [652, 37] width 33 height 13
click at [647, 39] on button "Save" at bounding box center [655, 37] width 27 height 13
select select "US"
click at [15, 42] on link "Users" at bounding box center [21, 43] width 33 height 10
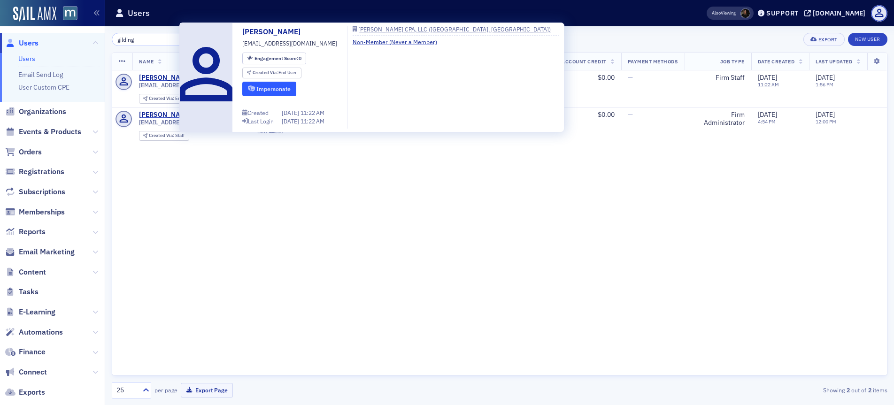
click at [282, 85] on button "Impersonate" at bounding box center [269, 89] width 54 height 15
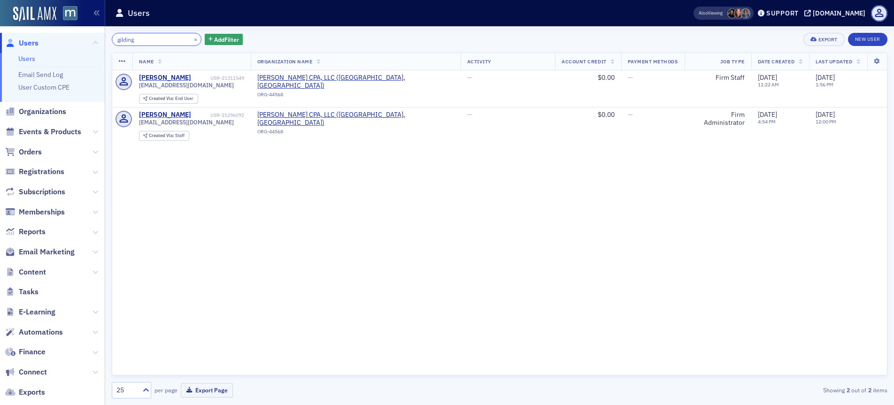
drag, startPoint x: 145, startPoint y: 41, endPoint x: 108, endPoint y: 40, distance: 37.6
click at [108, 40] on div "gilding × Add Filter Export New User Name Organization Name Activity Account Cr…" at bounding box center [499, 215] width 789 height 379
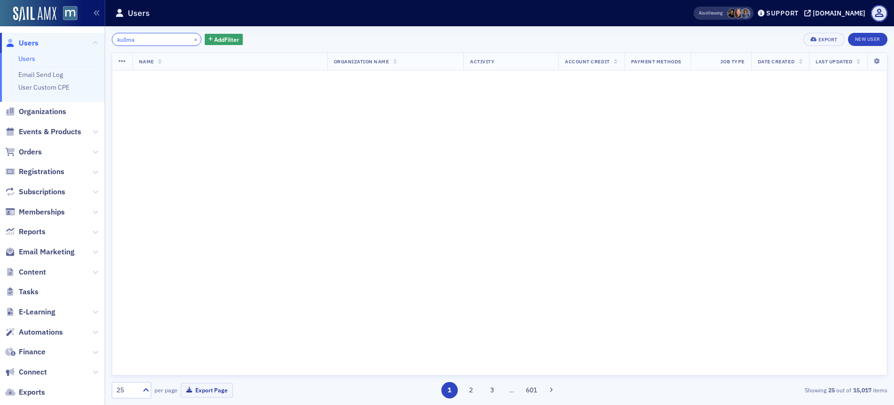
type input "kullman"
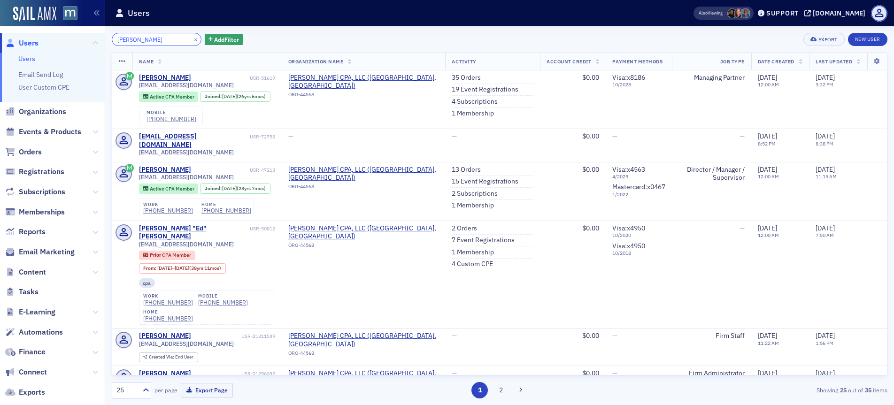
drag, startPoint x: 149, startPoint y: 43, endPoint x: 109, endPoint y: 40, distance: 40.5
click at [109, 40] on div "kullman × Add Filter Export New User Name Organization Name Activity Account Cr…" at bounding box center [499, 215] width 789 height 379
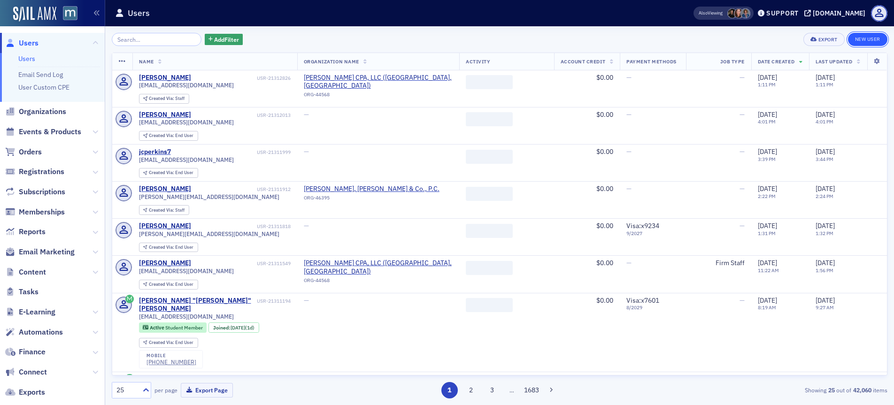
click at [865, 40] on link "New User" at bounding box center [867, 39] width 39 height 13
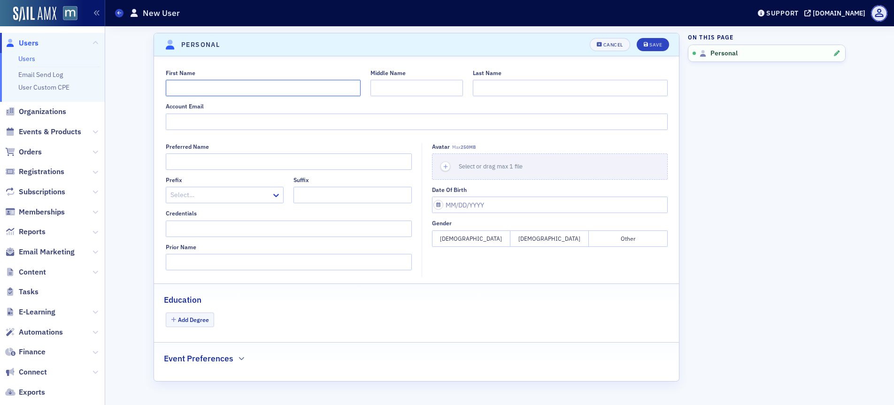
click at [211, 92] on input "First Name" at bounding box center [263, 88] width 195 height 16
type input "Noah"
type input "Kullman"
click at [197, 120] on input "Account Email" at bounding box center [417, 122] width 502 height 16
type input "nkullman@kullmancpa.com"
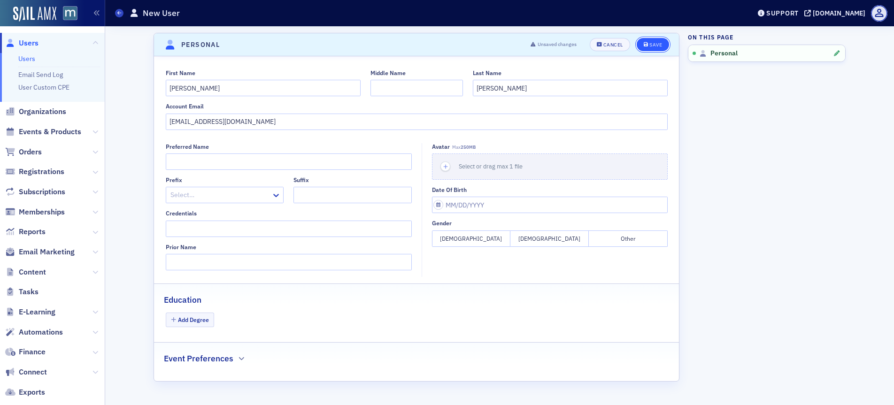
click at [649, 47] on button "Save" at bounding box center [653, 44] width 32 height 13
click at [543, 240] on button "[DEMOGRAPHIC_DATA]" at bounding box center [549, 239] width 78 height 16
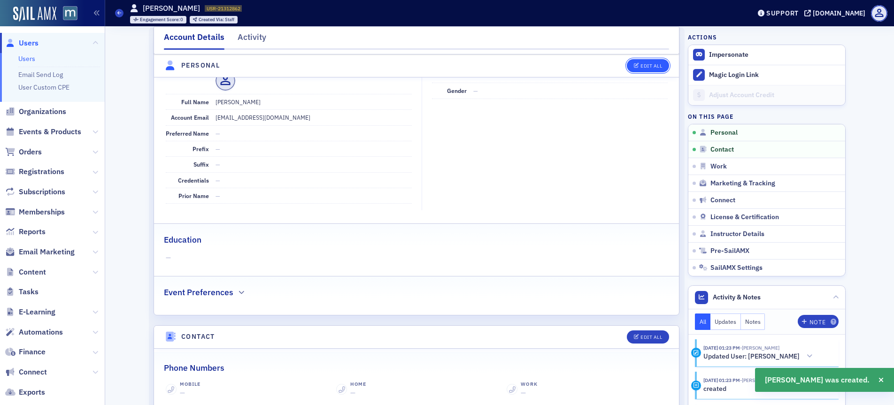
click at [634, 65] on icon "button" at bounding box center [637, 65] width 6 height 5
select select "US"
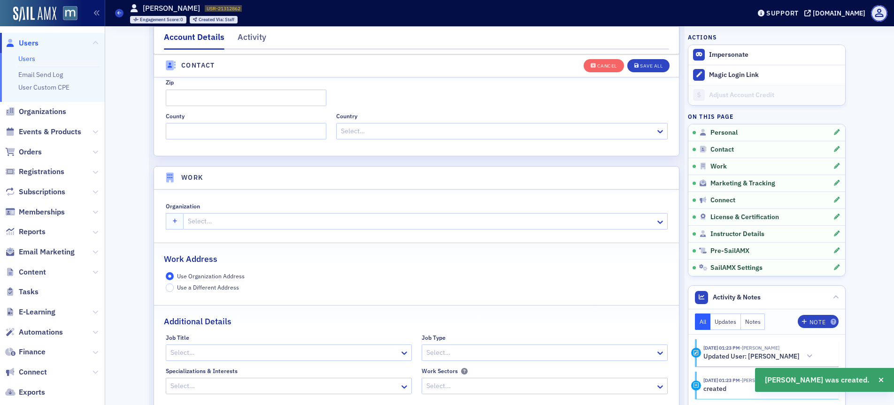
scroll to position [657, 0]
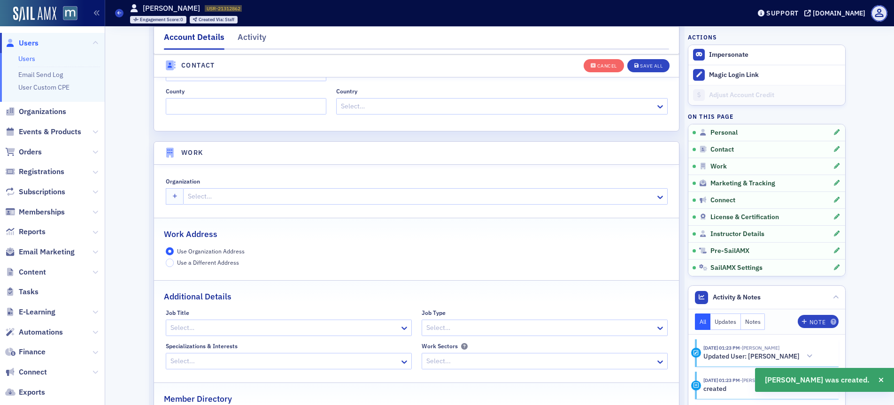
click at [225, 192] on div at bounding box center [420, 197] width 467 height 12
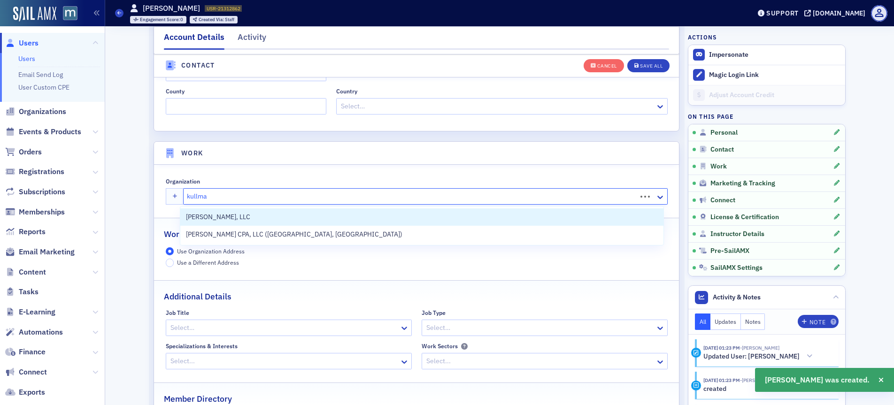
type input "[PERSON_NAME]"
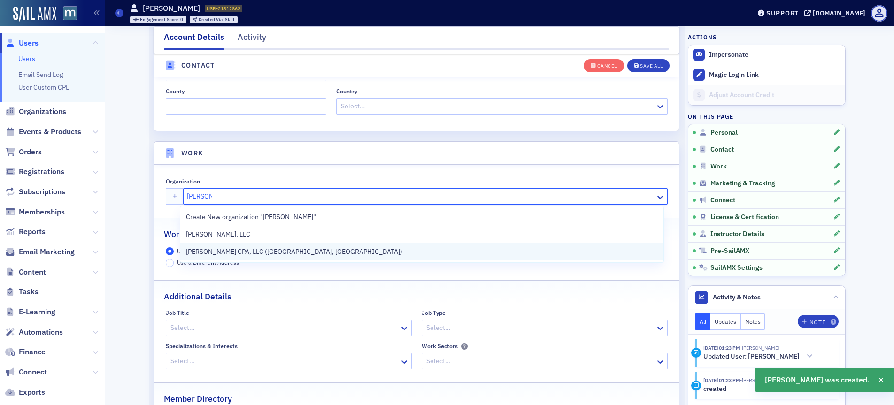
click at [259, 250] on span "[PERSON_NAME] CPA, LLC ([GEOGRAPHIC_DATA], [GEOGRAPHIC_DATA])" at bounding box center [294, 252] width 217 height 10
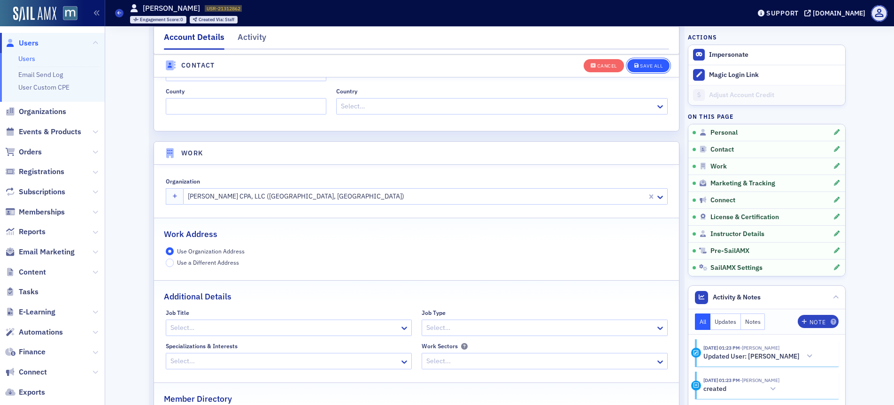
click at [647, 65] on div "Save All" at bounding box center [651, 65] width 23 height 5
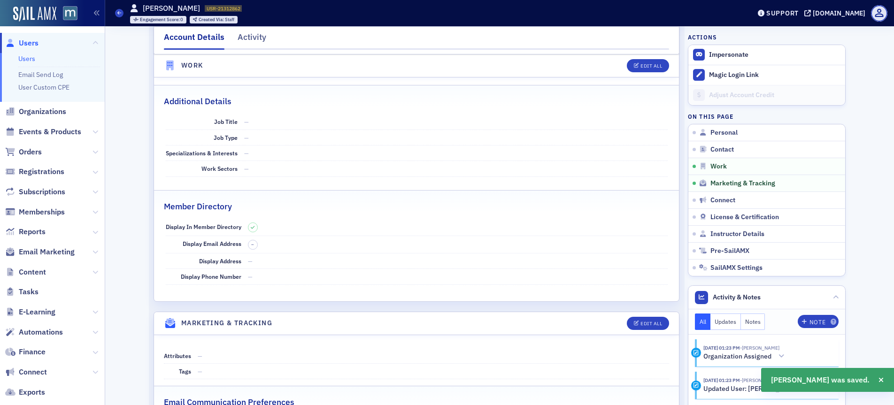
click at [27, 45] on span "Users" at bounding box center [29, 43] width 20 height 10
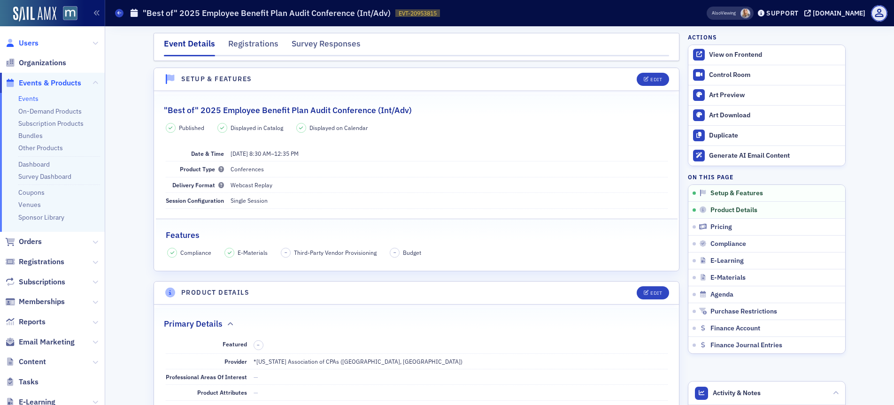
click at [31, 47] on span "Users" at bounding box center [29, 43] width 20 height 10
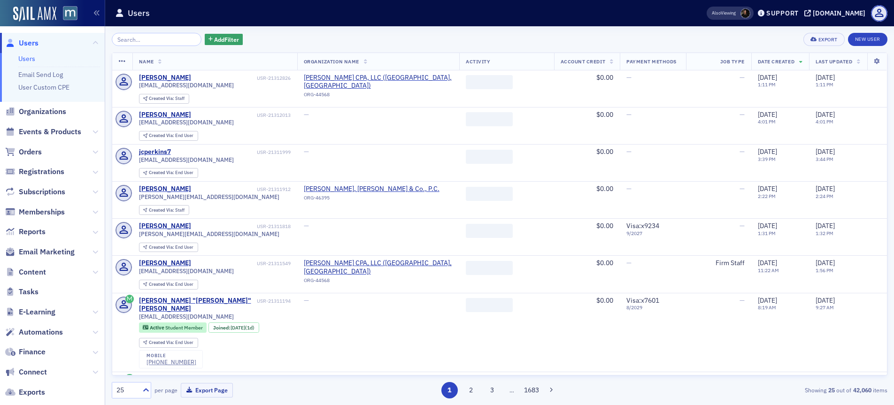
click at [175, 37] on input "search" at bounding box center [157, 39] width 90 height 13
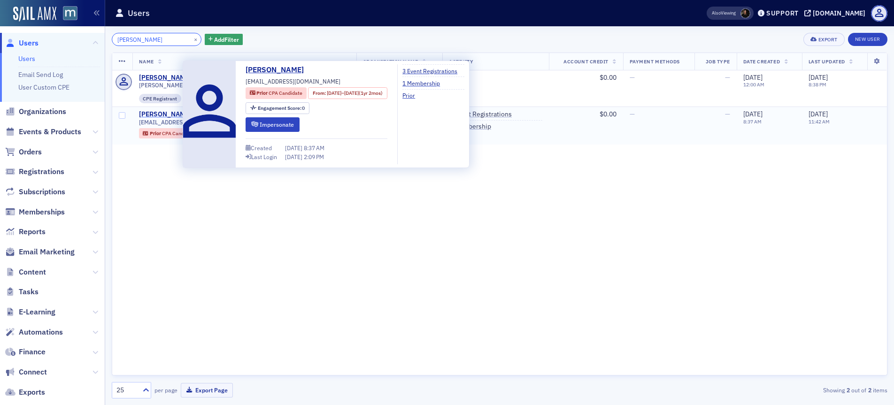
type input "[PERSON_NAME]"
click at [151, 116] on div "[PERSON_NAME]" at bounding box center [165, 114] width 52 height 8
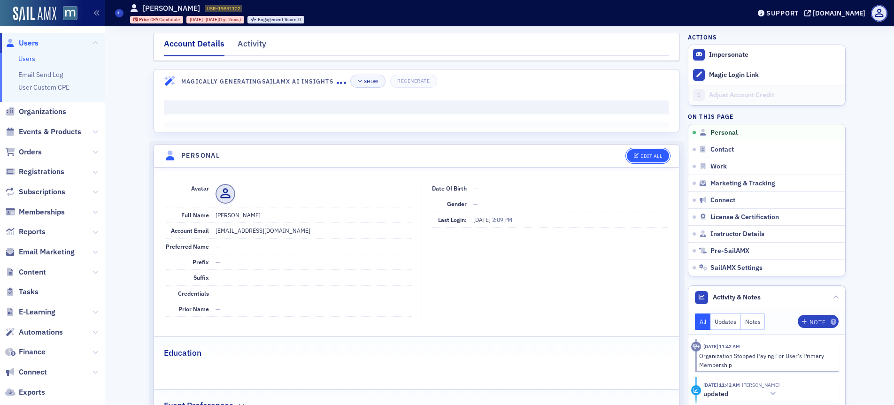
click at [634, 156] on icon "button" at bounding box center [637, 156] width 6 height 5
select select "US"
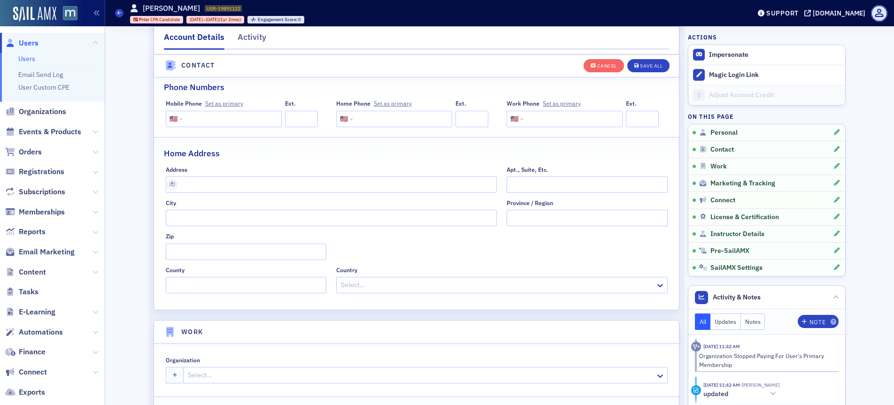
scroll to position [528, 0]
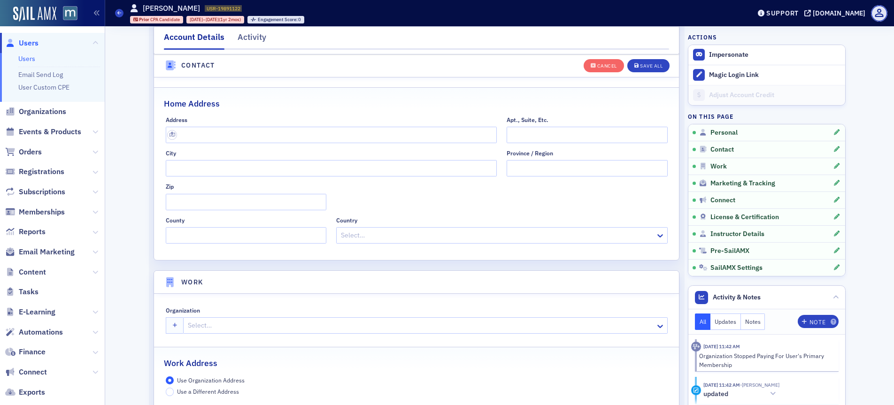
click at [209, 332] on div "Select…" at bounding box center [420, 326] width 472 height 14
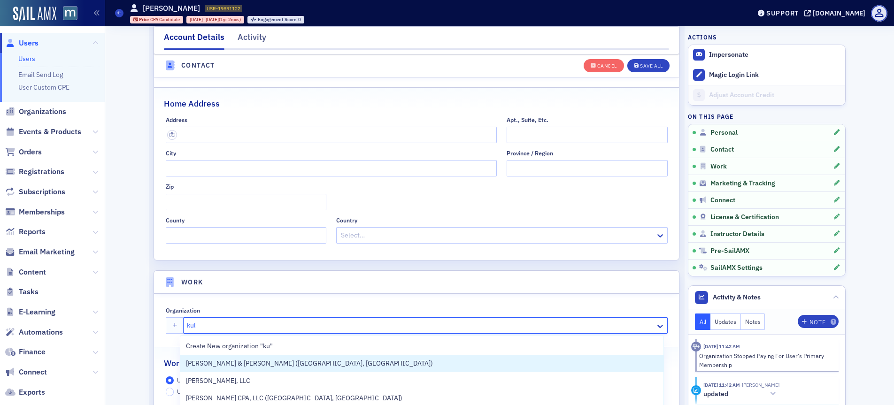
type input "[PERSON_NAME]"
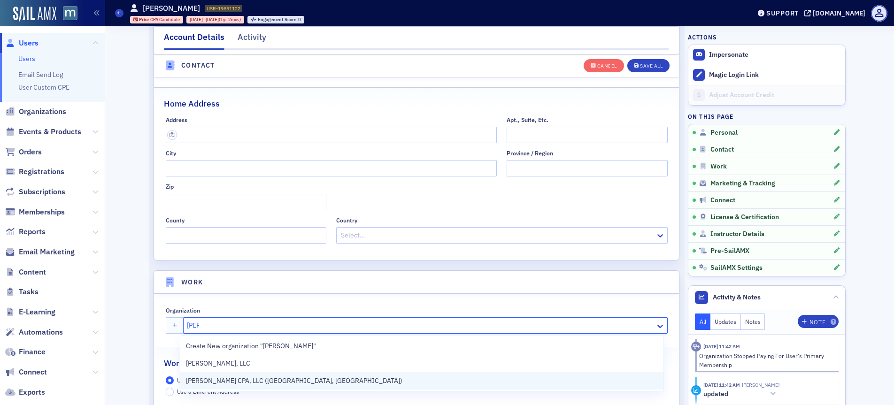
click at [221, 384] on span "[PERSON_NAME] CPA, LLC ([GEOGRAPHIC_DATA], [GEOGRAPHIC_DATA])" at bounding box center [294, 381] width 217 height 10
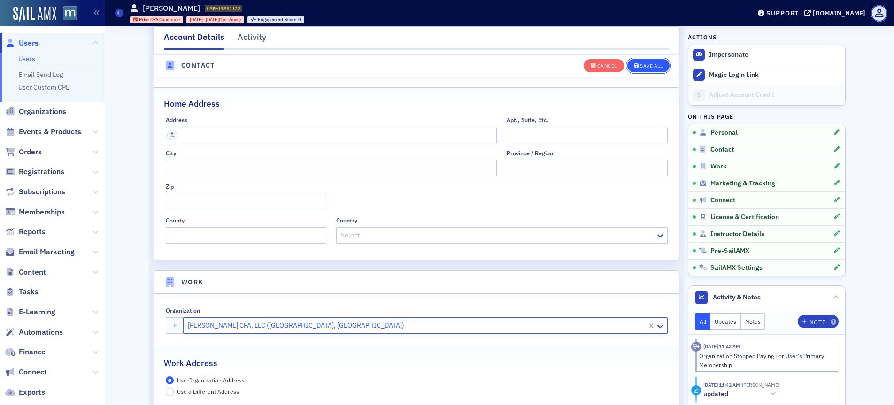
click at [642, 69] on button "Save All" at bounding box center [648, 65] width 42 height 13
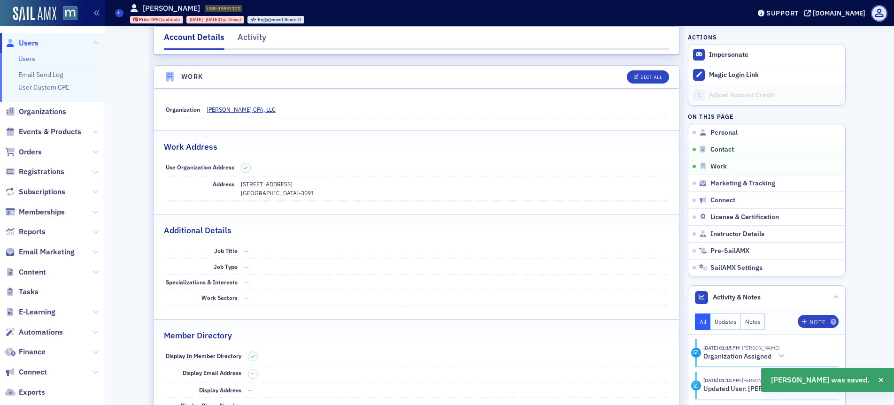
click at [22, 38] on span "Users" at bounding box center [29, 43] width 20 height 10
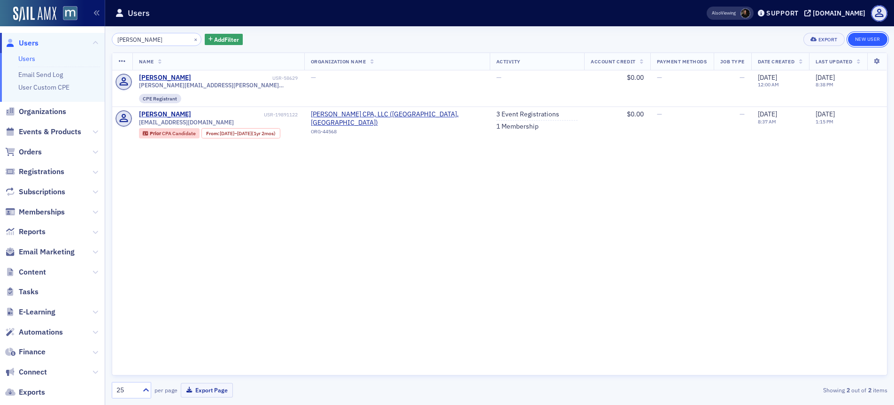
click at [874, 36] on link "New User" at bounding box center [867, 39] width 39 height 13
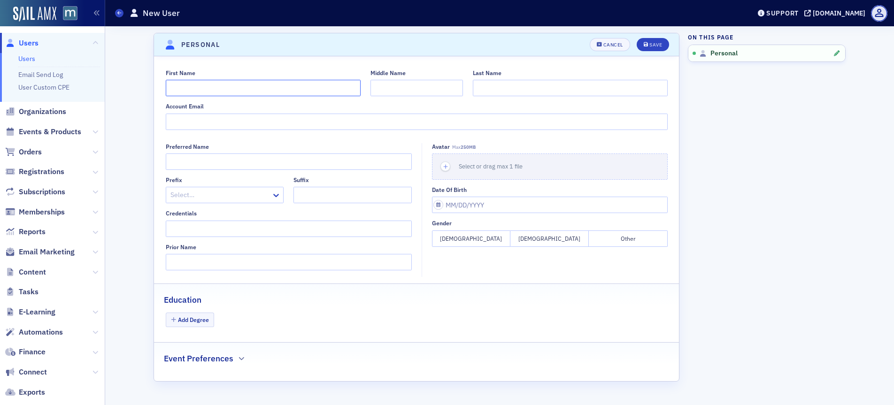
click at [209, 92] on input "First Name" at bounding box center [263, 88] width 195 height 16
type input "[PERSON_NAME]"
type input "j"
type input "[PERSON_NAME]"
click at [203, 120] on input "Account Email" at bounding box center [417, 122] width 502 height 16
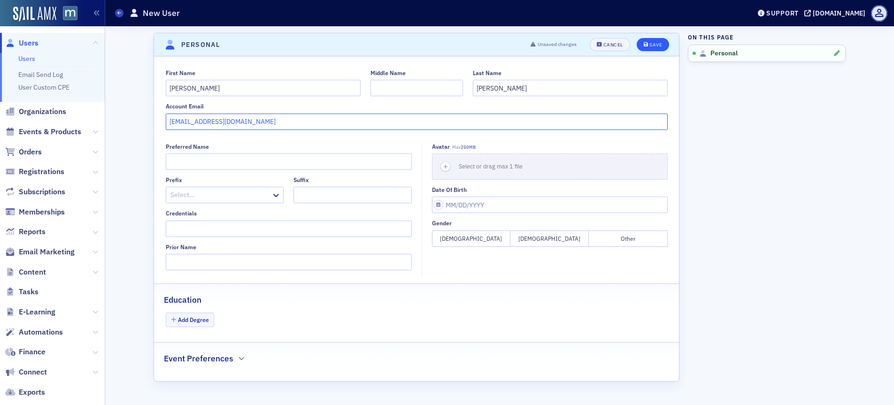
type input "[EMAIL_ADDRESS][DOMAIN_NAME]"
click at [642, 44] on button "Save" at bounding box center [653, 44] width 32 height 13
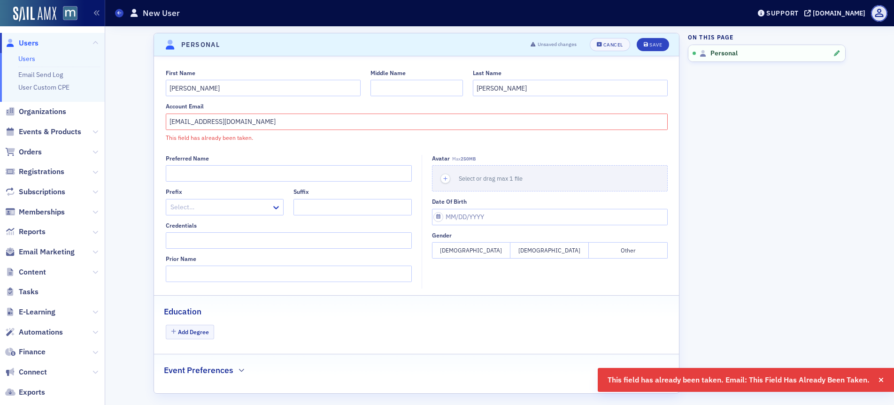
click at [30, 38] on span "Users" at bounding box center [29, 43] width 20 height 10
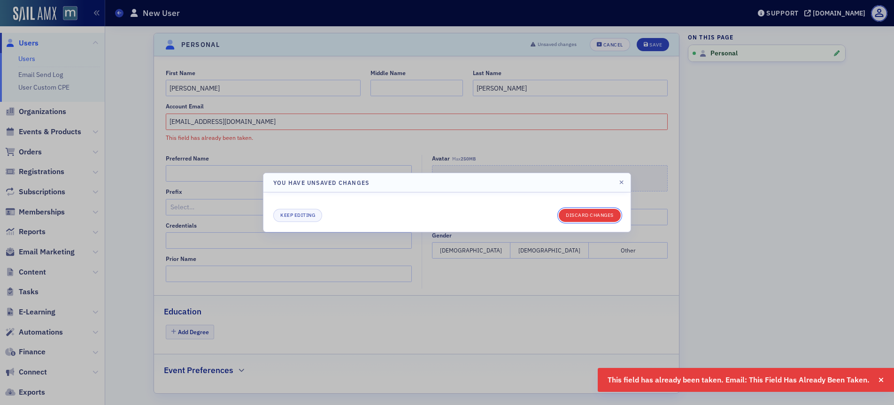
click at [586, 218] on button "Discard changes" at bounding box center [590, 215] width 62 height 13
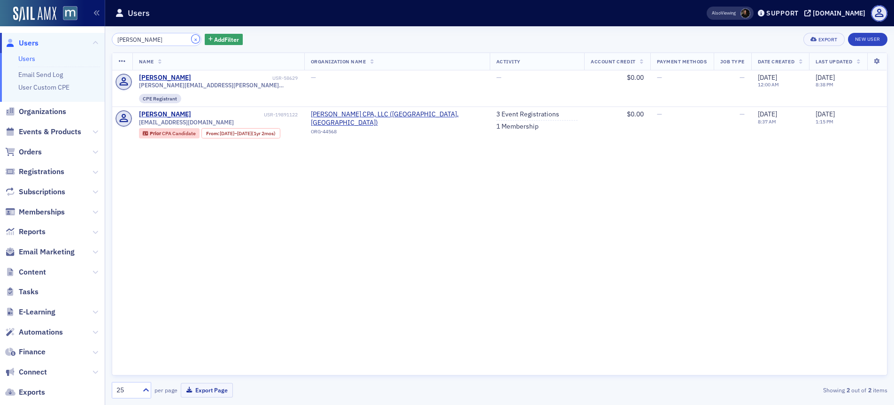
click at [192, 39] on button "×" at bounding box center [196, 39] width 8 height 8
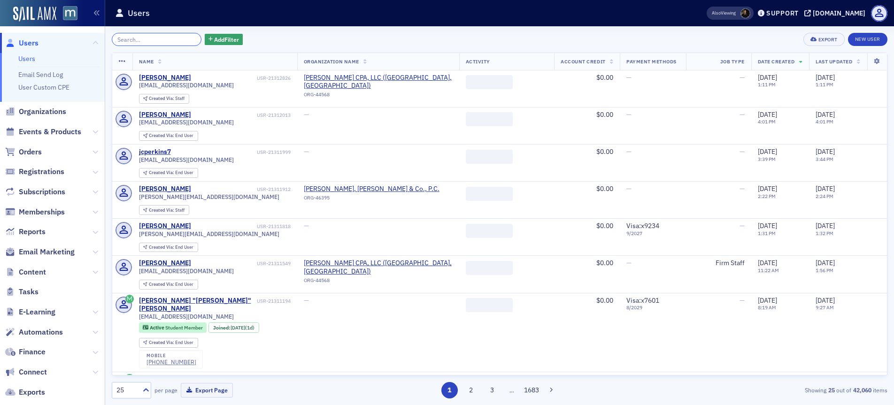
click at [179, 38] on input "search" at bounding box center [157, 39] width 90 height 13
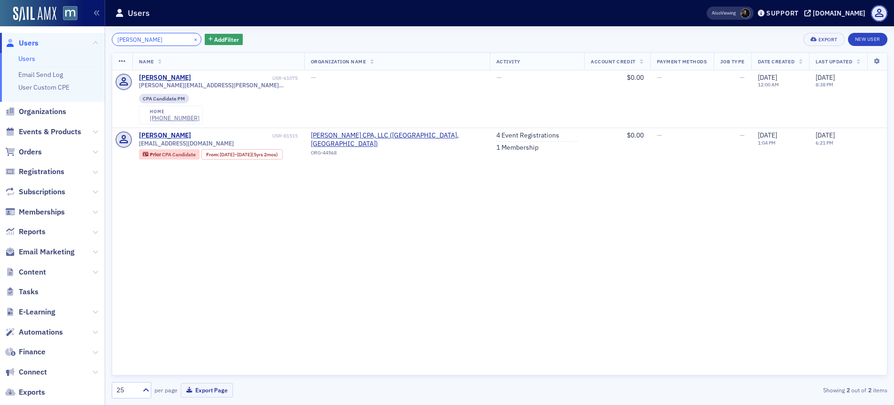
type input "[PERSON_NAME]"
click at [192, 38] on button "×" at bounding box center [196, 39] width 8 height 8
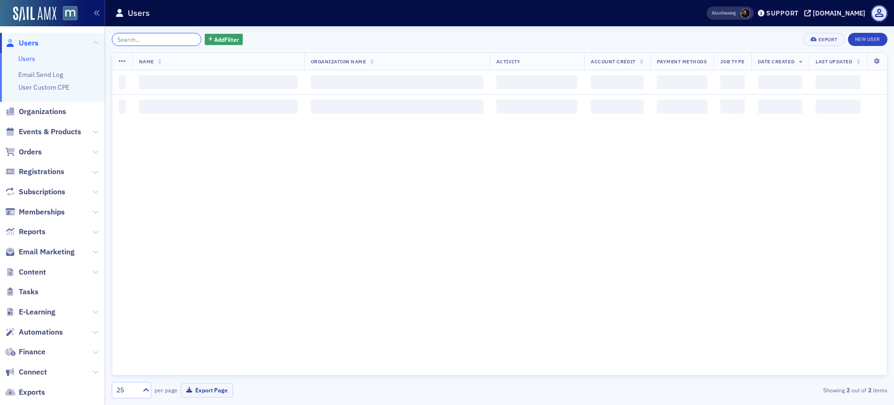
click at [163, 39] on input "search" at bounding box center [157, 39] width 90 height 13
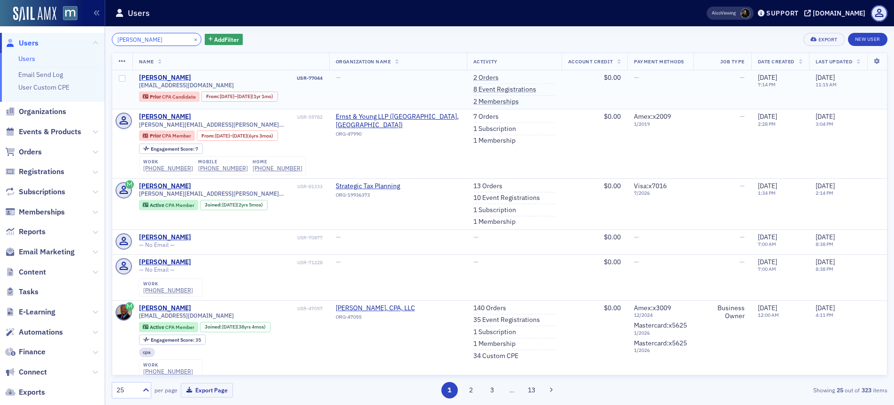
type input "[PERSON_NAME]"
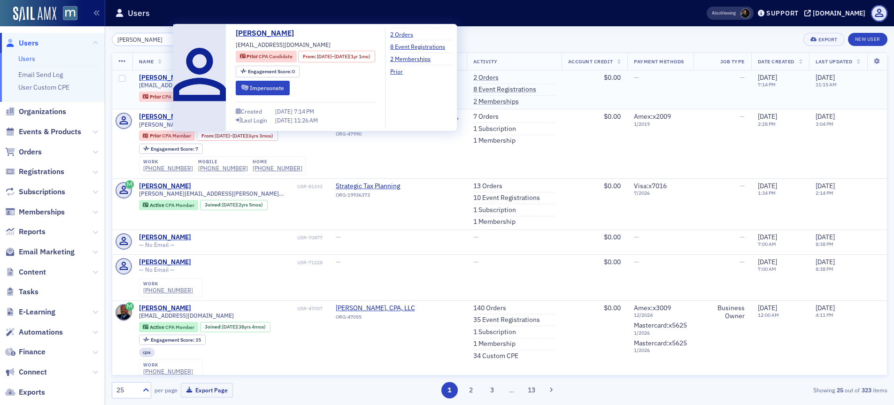
click at [159, 78] on div "[PERSON_NAME]" at bounding box center [165, 78] width 52 height 8
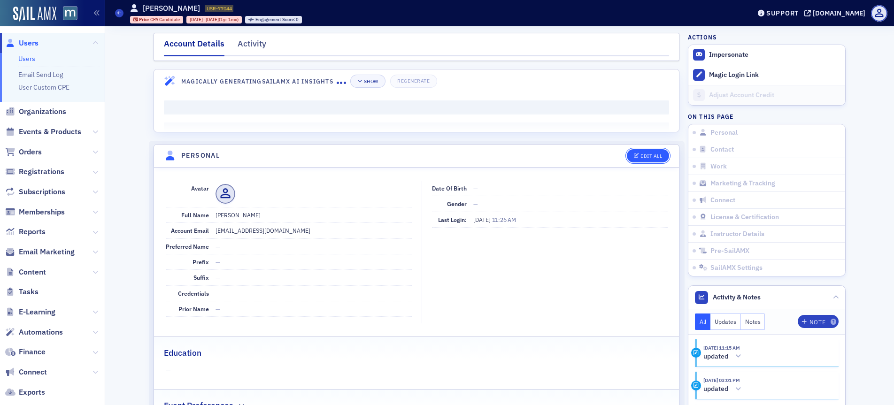
click at [643, 150] on button "Edit All" at bounding box center [648, 155] width 42 height 13
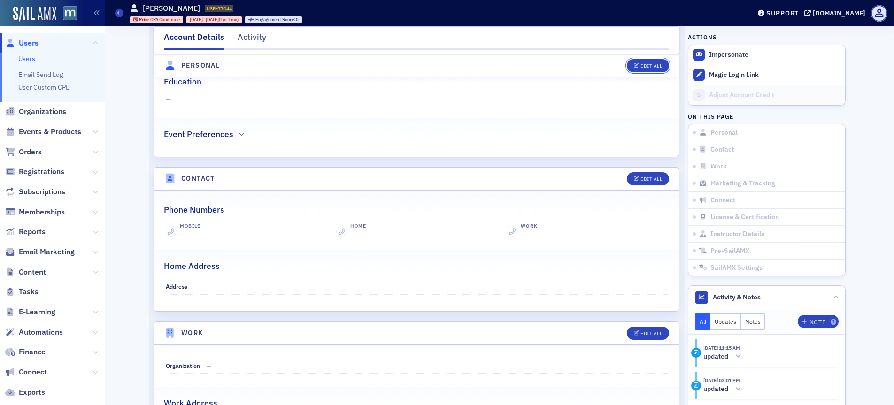
scroll to position [625, 0]
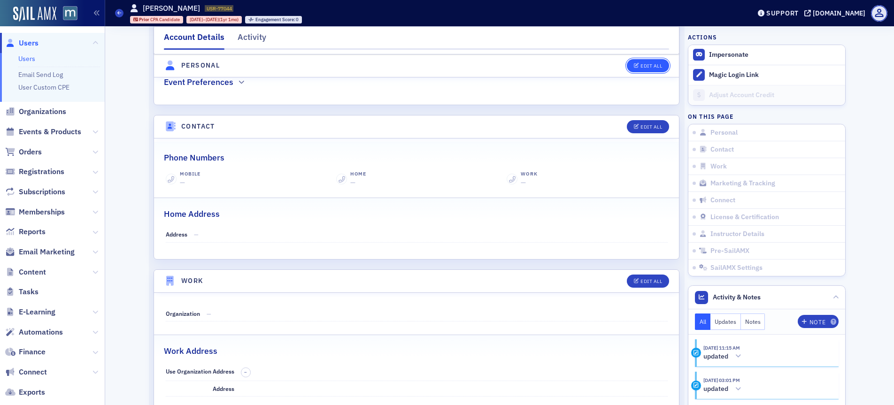
click at [654, 67] on div "Edit All" at bounding box center [652, 65] width 22 height 5
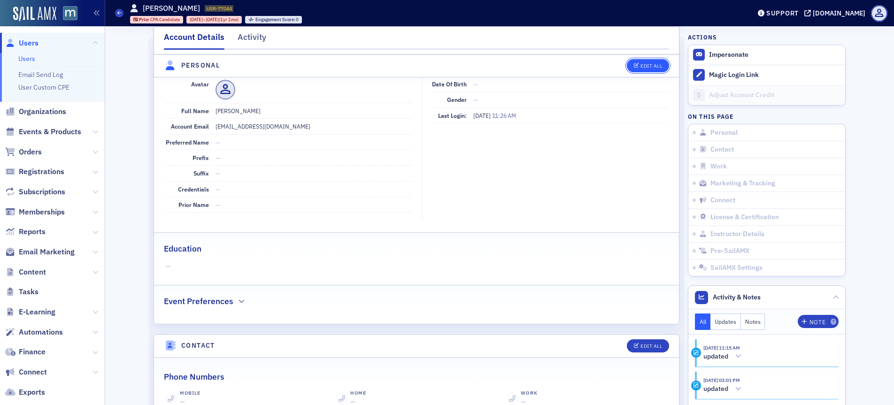
click at [644, 64] on div "Edit All" at bounding box center [652, 65] width 22 height 5
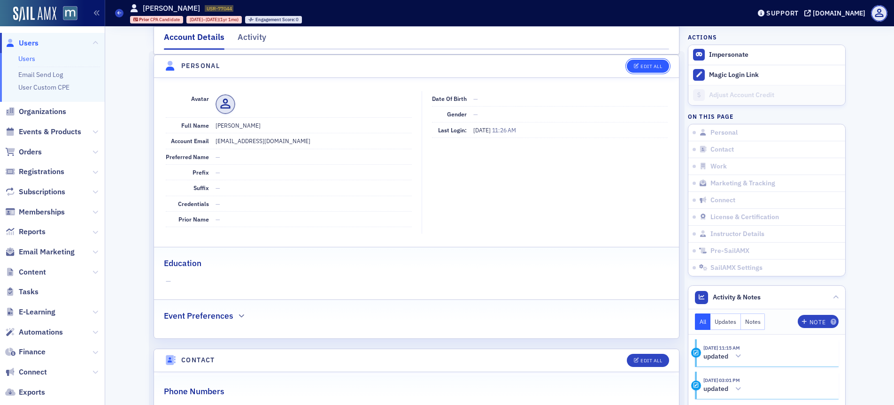
click at [644, 64] on div "Edit All" at bounding box center [652, 66] width 22 height 5
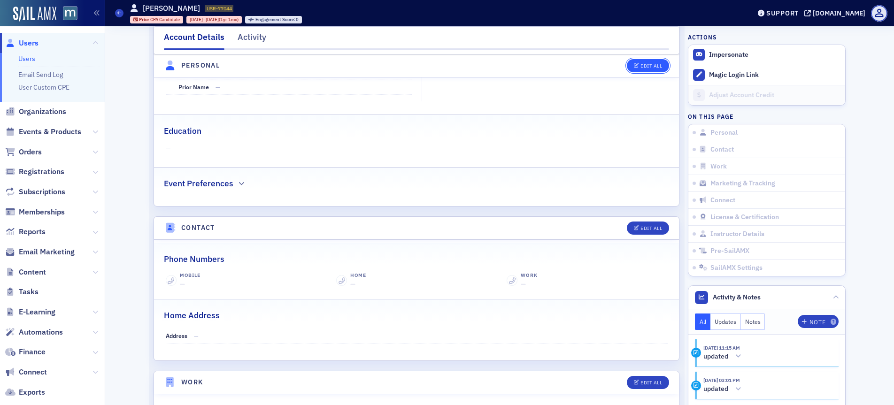
click at [648, 62] on button "Edit All" at bounding box center [648, 65] width 42 height 13
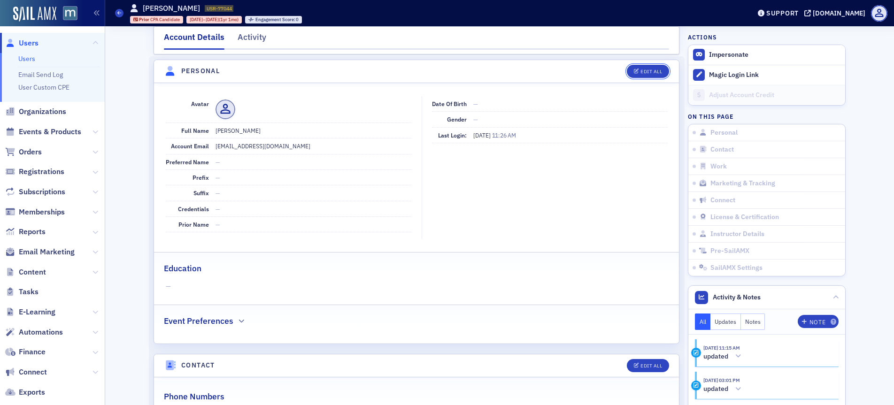
scroll to position [0, 0]
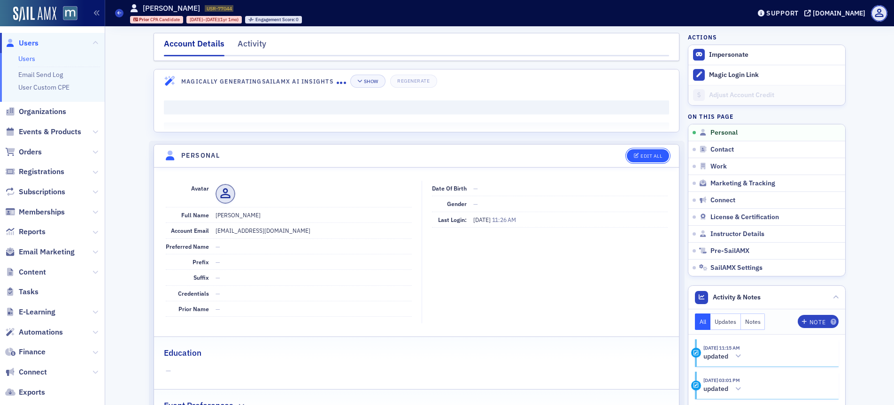
click at [642, 152] on button "Edit All" at bounding box center [648, 155] width 42 height 13
select select "US"
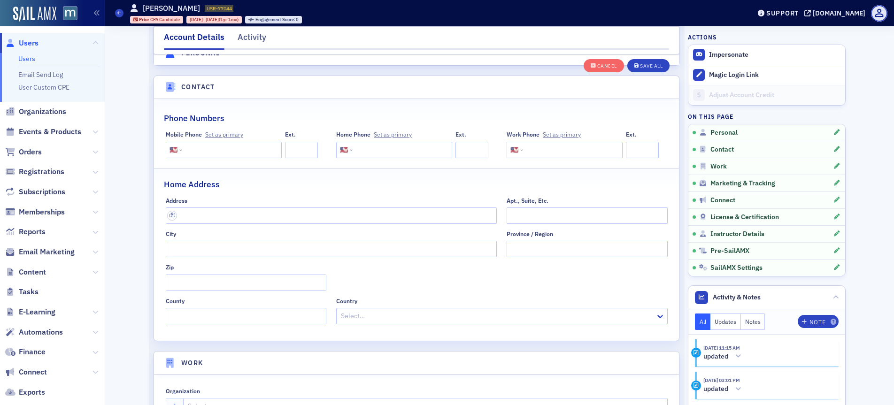
scroll to position [594, 0]
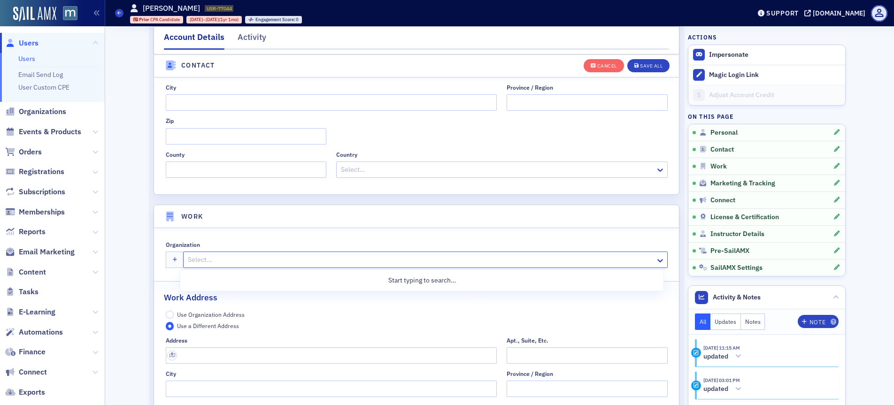
click at [203, 260] on div at bounding box center [420, 260] width 467 height 12
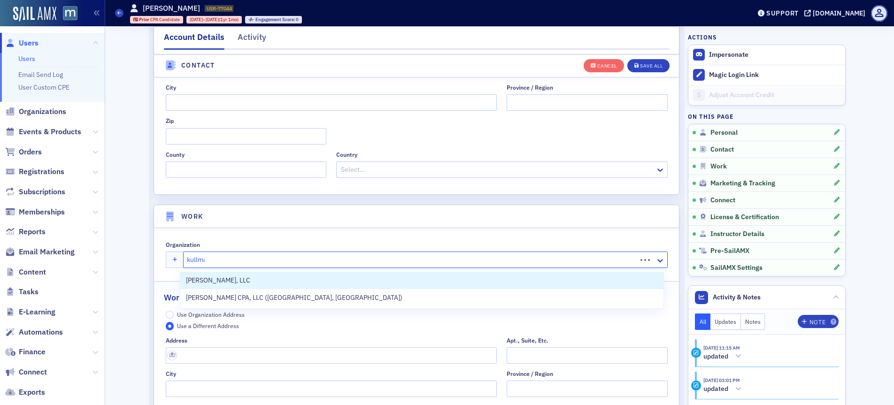
type input "[PERSON_NAME]"
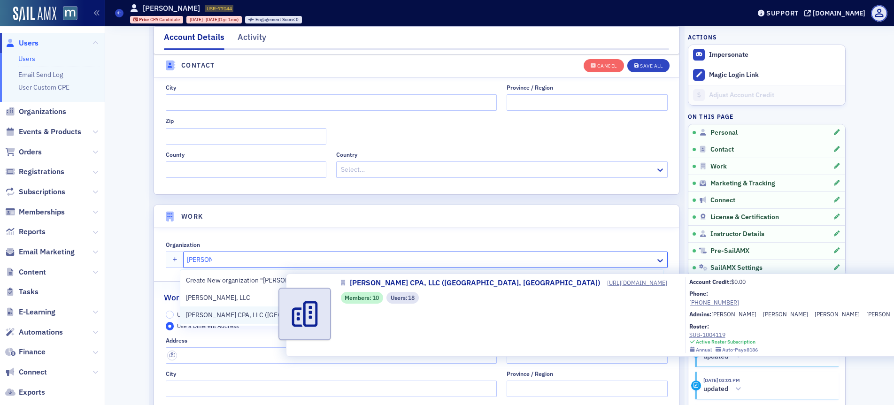
click at [239, 315] on span "[PERSON_NAME] CPA, LLC ([GEOGRAPHIC_DATA], [GEOGRAPHIC_DATA])" at bounding box center [294, 315] width 217 height 10
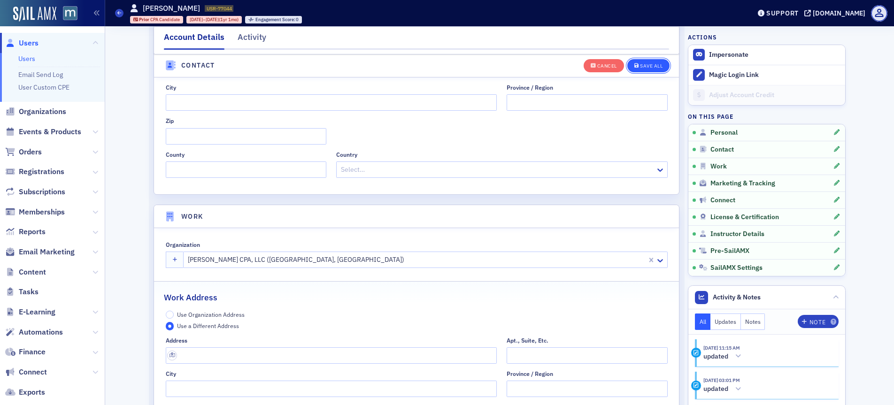
click at [650, 63] on div "Save All" at bounding box center [651, 65] width 23 height 5
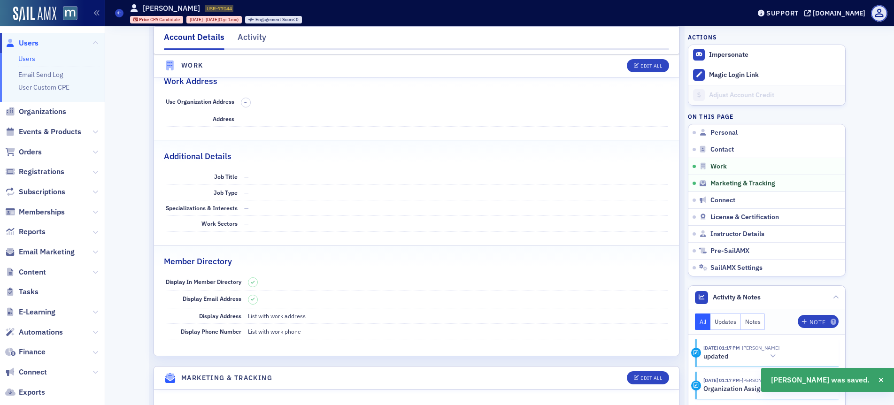
click at [30, 44] on span "Users" at bounding box center [29, 43] width 20 height 10
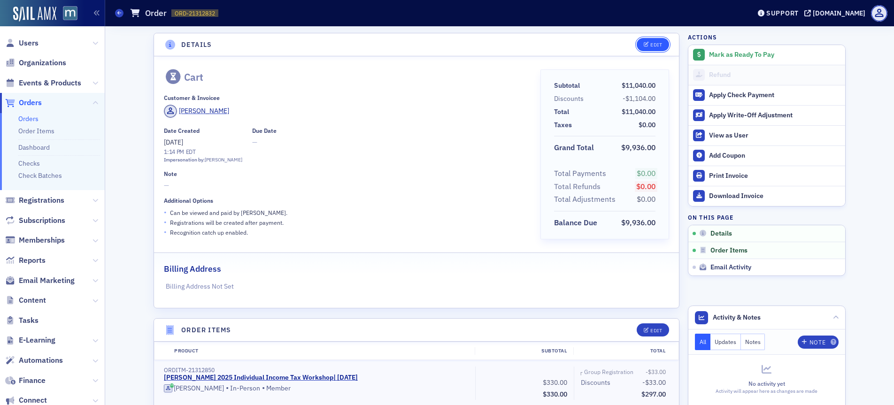
click at [644, 45] on icon "button" at bounding box center [647, 44] width 6 height 5
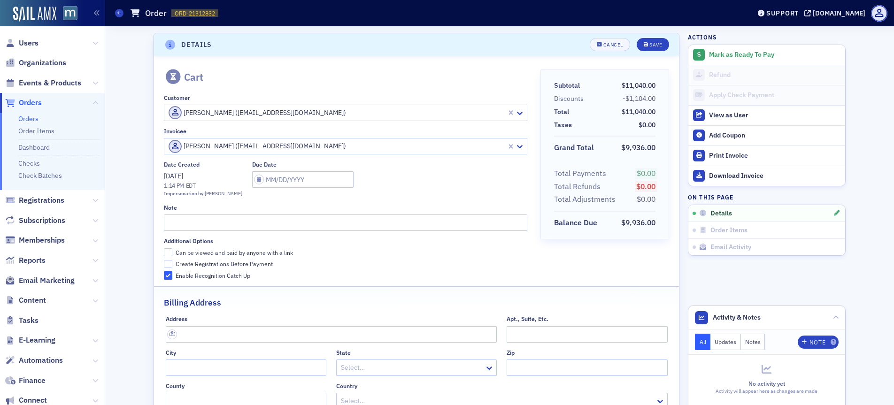
scroll to position [2, 0]
click at [164, 248] on input "Can be viewed and paid by anyone with a link" at bounding box center [168, 251] width 8 height 8
checkbox input "true"
click at [164, 262] on input "Create Registrations Before Payment" at bounding box center [168, 262] width 8 height 8
click at [164, 261] on input "Create Registrations Before Payment" at bounding box center [168, 262] width 8 height 8
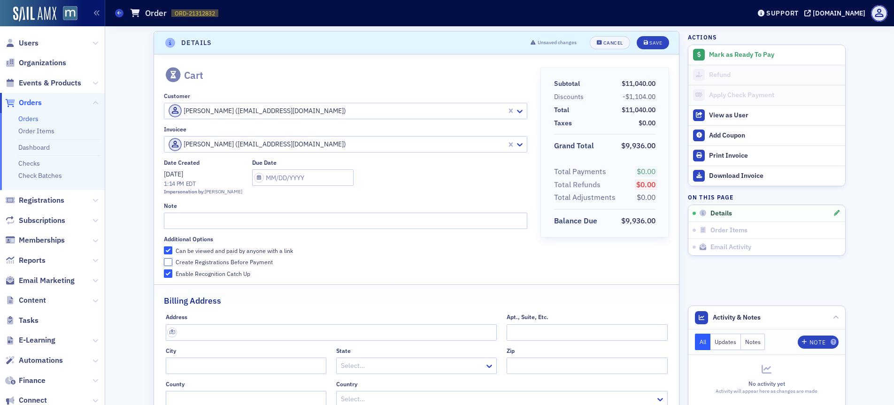
checkbox input "false"
click at [653, 40] on div "Save" at bounding box center [656, 42] width 13 height 5
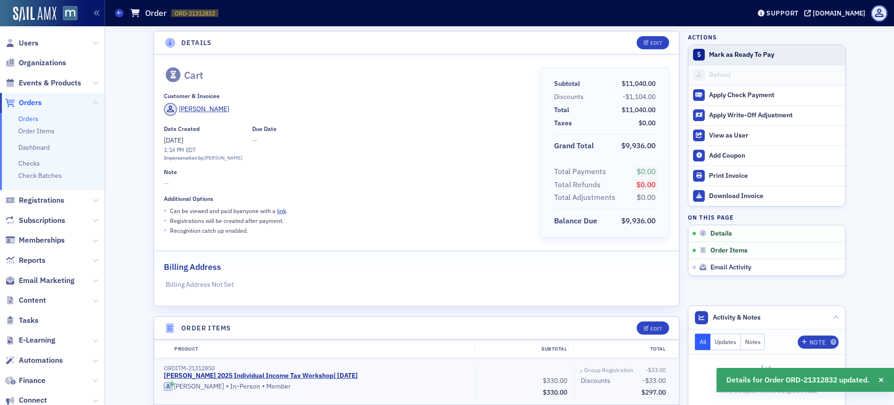
click at [709, 51] on div "Mark as Ready To Pay" at bounding box center [774, 55] width 131 height 8
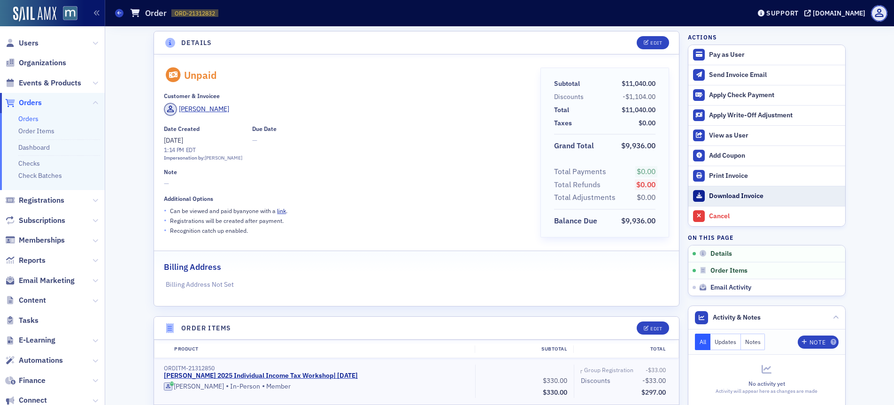
click at [718, 196] on div "Download Invoice" at bounding box center [774, 196] width 131 height 8
